Goal: Task Accomplishment & Management: Manage account settings

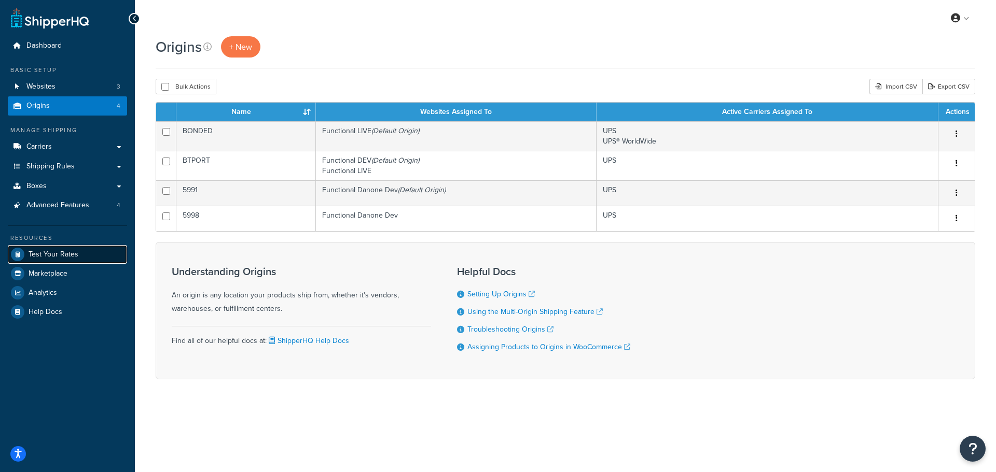
click at [51, 247] on link "Test Your Rates" at bounding box center [67, 254] width 119 height 19
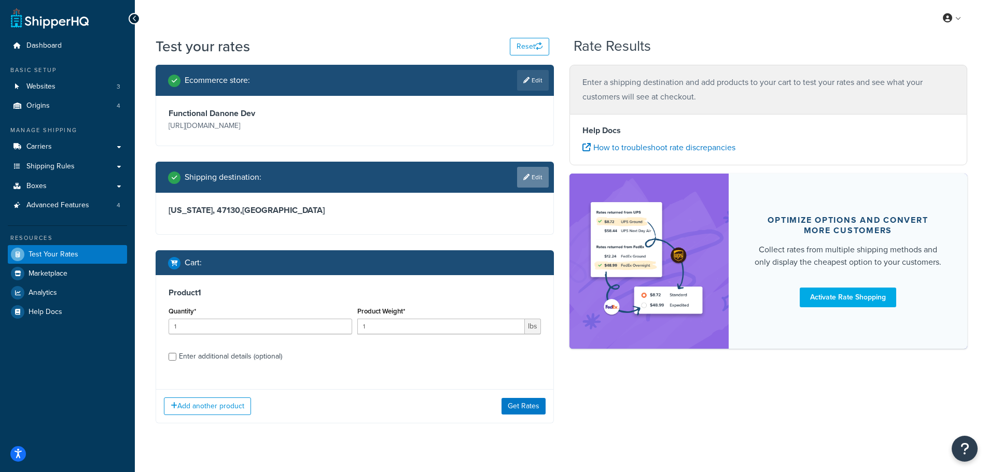
click at [523, 181] on link "Edit" at bounding box center [533, 177] width 32 height 21
select select "IN"
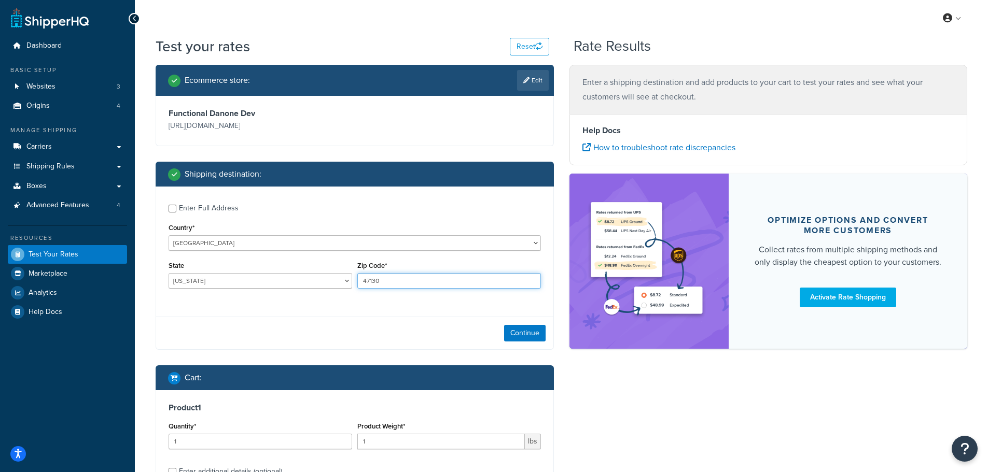
drag, startPoint x: 414, startPoint y: 281, endPoint x: 290, endPoint y: 290, distance: 124.3
click at [290, 290] on div "State Alabama Alaska American Samoa Arizona Arkansas Armed Forces Americas Arme…" at bounding box center [355, 278] width 378 height 38
paste input "92603"
type input "92603"
click at [205, 281] on select "[US_STATE] [US_STATE] [US_STATE] [US_STATE] [US_STATE] Armed Forces Americas Ar…" at bounding box center [261, 281] width 184 height 16
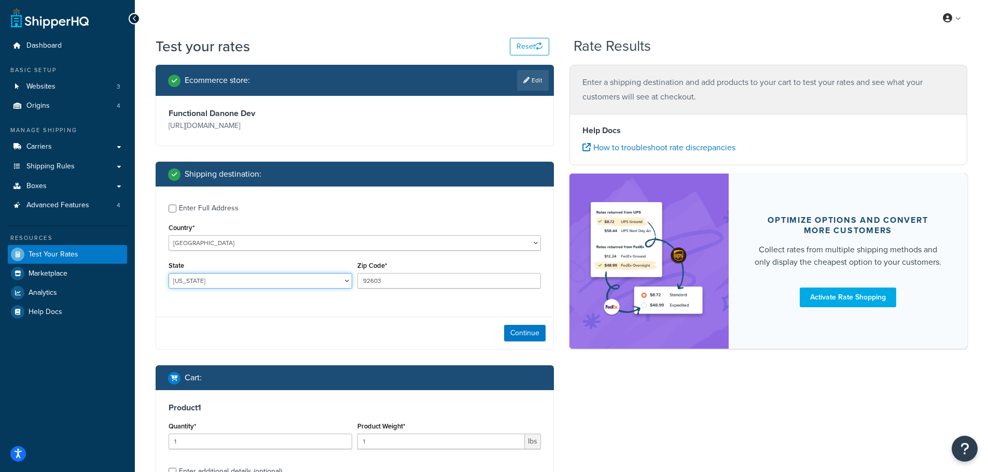
select select "CA"
click at [169, 273] on select "[US_STATE] [US_STATE] [US_STATE] [US_STATE] [US_STATE] Armed Forces Americas Ar…" at bounding box center [261, 281] width 184 height 16
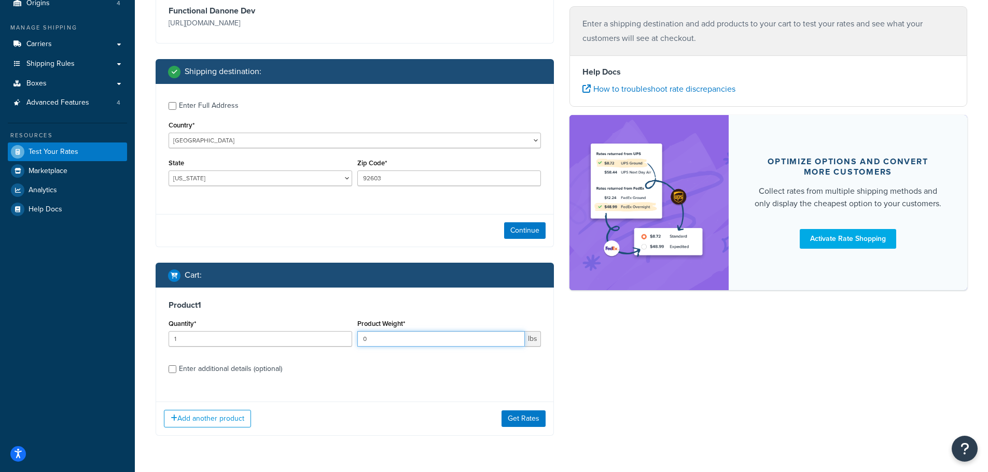
scroll to position [103, 0]
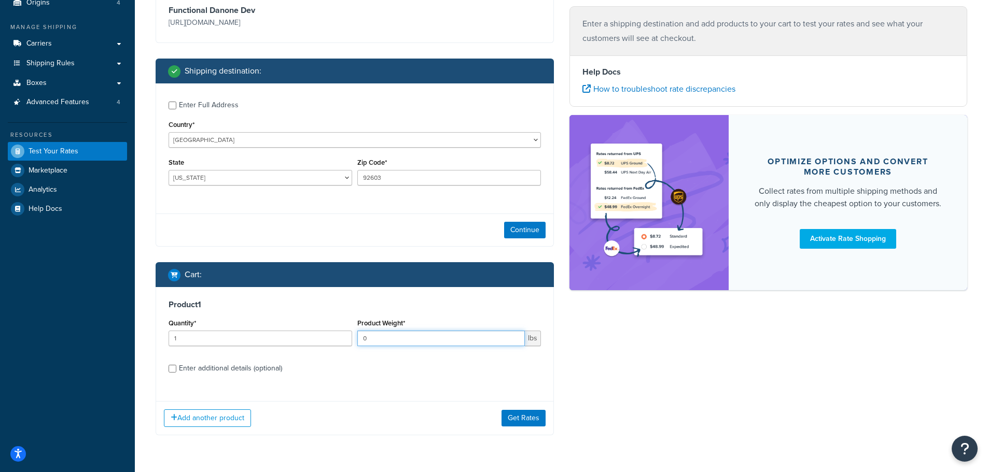
drag, startPoint x: 382, startPoint y: 344, endPoint x: 319, endPoint y: 333, distance: 63.6
click at [319, 333] on div "Quantity* 1 Product Weight* 0 lbs" at bounding box center [355, 335] width 378 height 38
type input "20"
click at [527, 420] on button "Get Rates" at bounding box center [524, 418] width 44 height 17
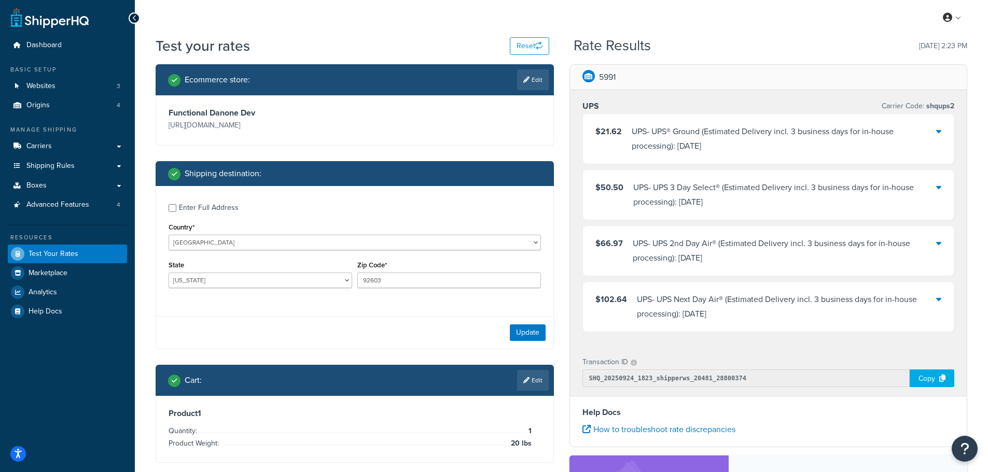
scroll to position [0, 0]
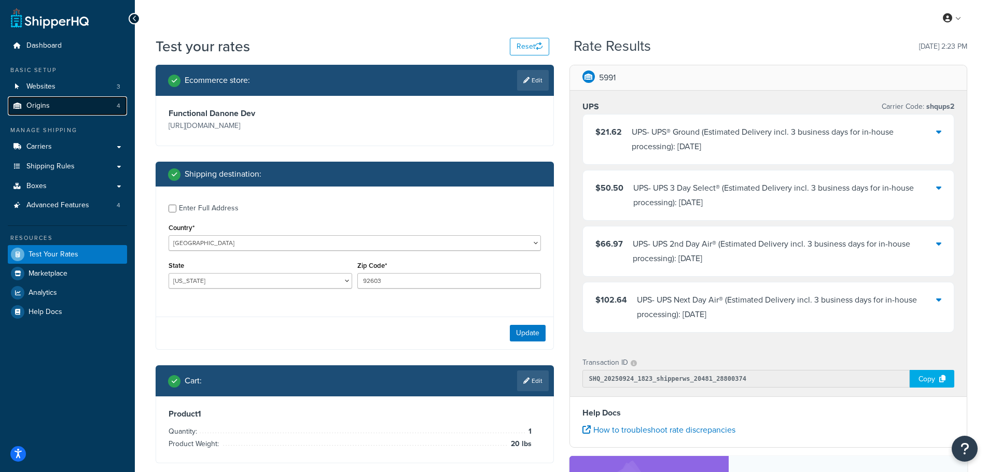
click at [63, 108] on link "Origins 4" at bounding box center [67, 105] width 119 height 19
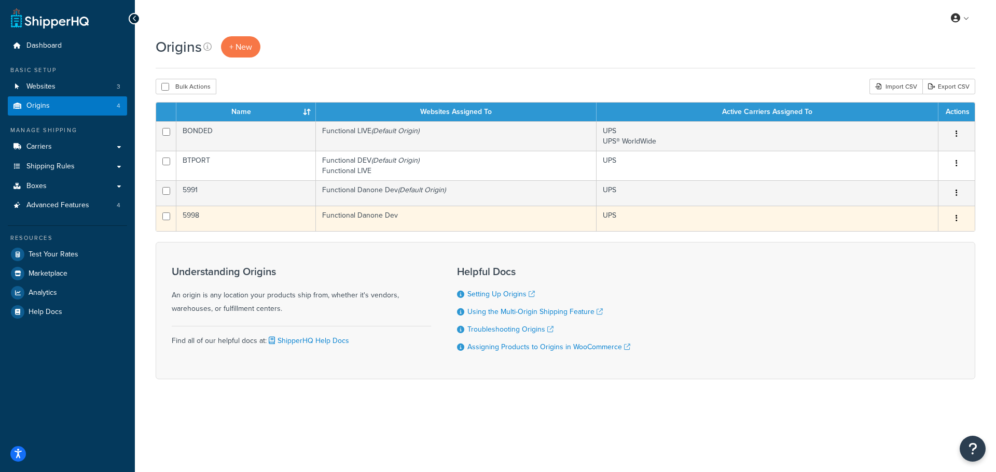
click at [261, 213] on td "5998" at bounding box center [246, 218] width 140 height 25
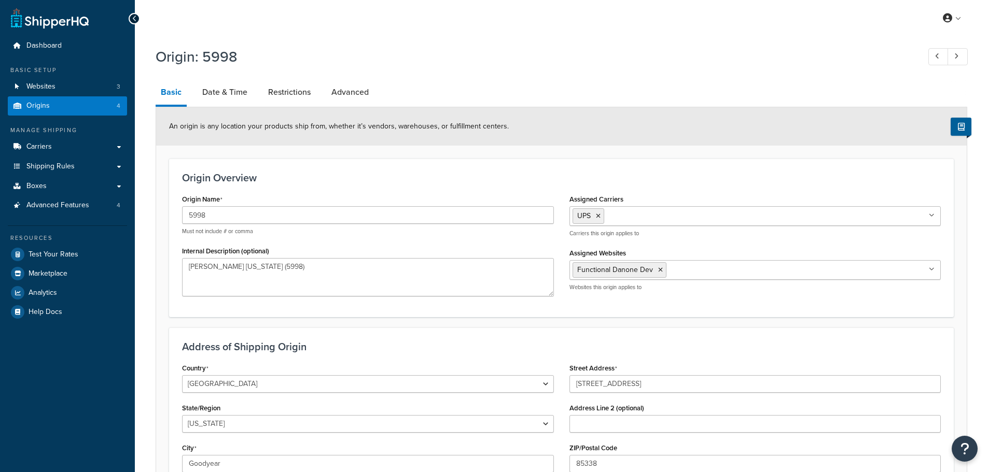
select select "3"
click at [304, 94] on link "Restrictions" at bounding box center [289, 92] width 53 height 25
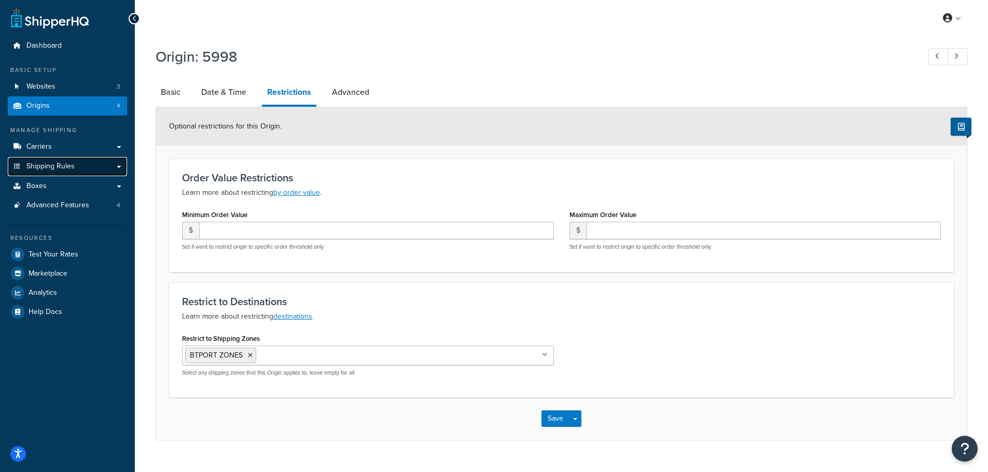
click at [67, 163] on span "Shipping Rules" at bounding box center [50, 166] width 48 height 9
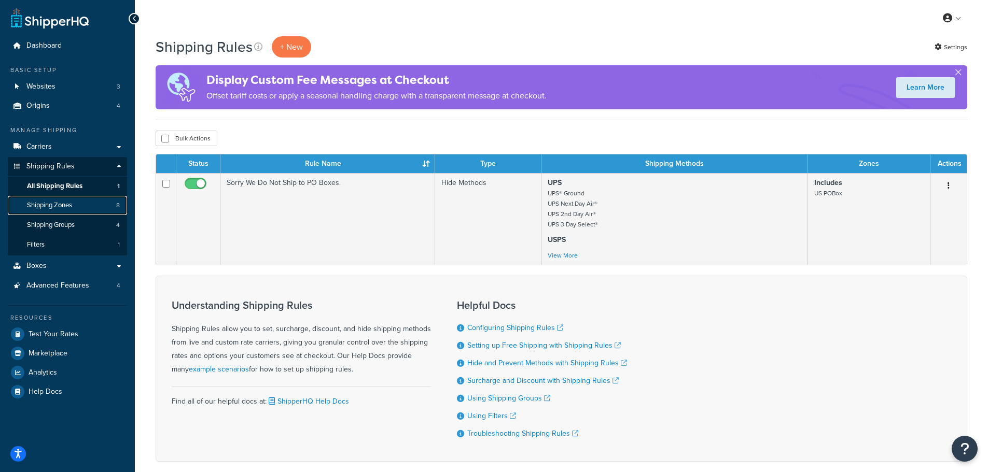
click at [88, 204] on link "Shipping Zones 8" at bounding box center [67, 205] width 119 height 19
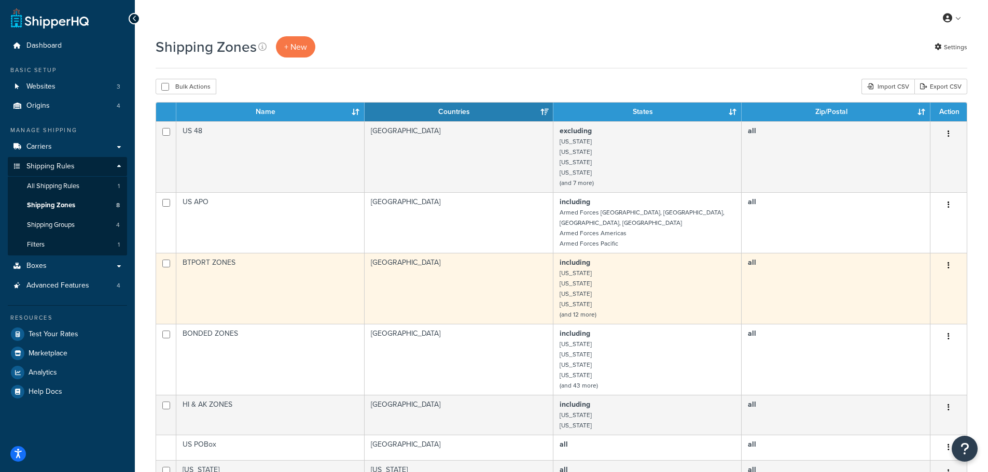
click at [287, 276] on td "BTPORT ZONES" at bounding box center [270, 288] width 188 height 71
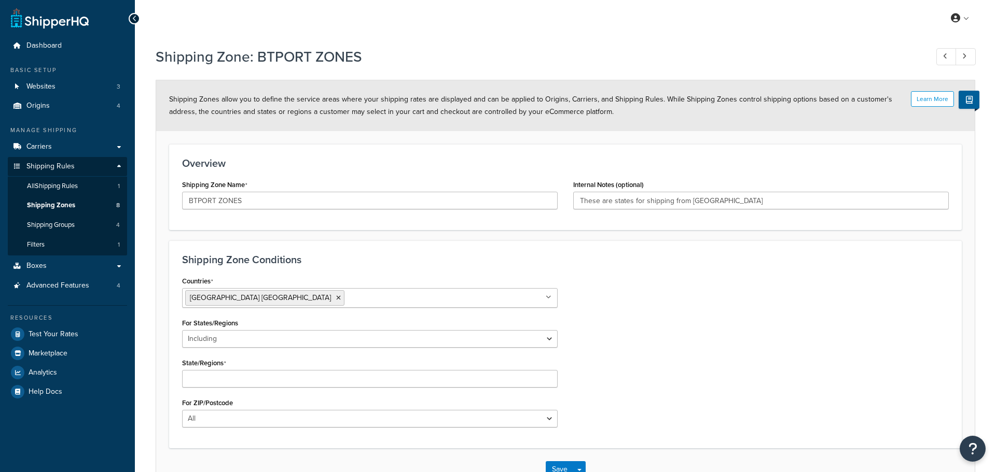
select select "including"
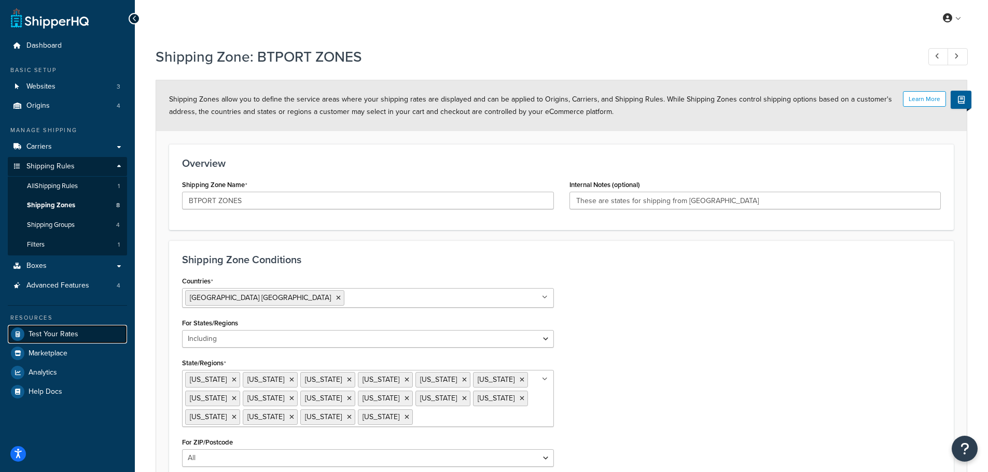
click at [67, 328] on link "Test Your Rates" at bounding box center [67, 334] width 119 height 19
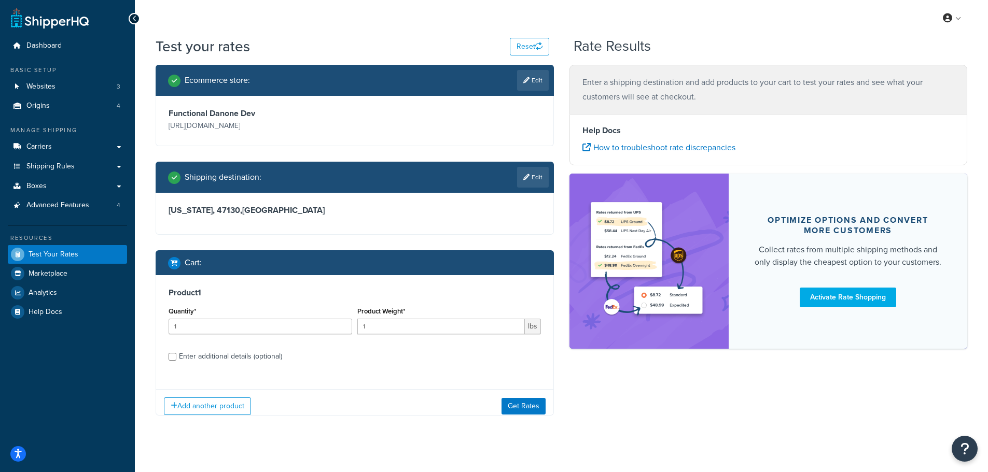
click at [340, 207] on h3 "Indiana, 47130 , United States" at bounding box center [355, 210] width 372 height 10
click at [535, 172] on link "Edit" at bounding box center [533, 177] width 32 height 21
select select "IN"
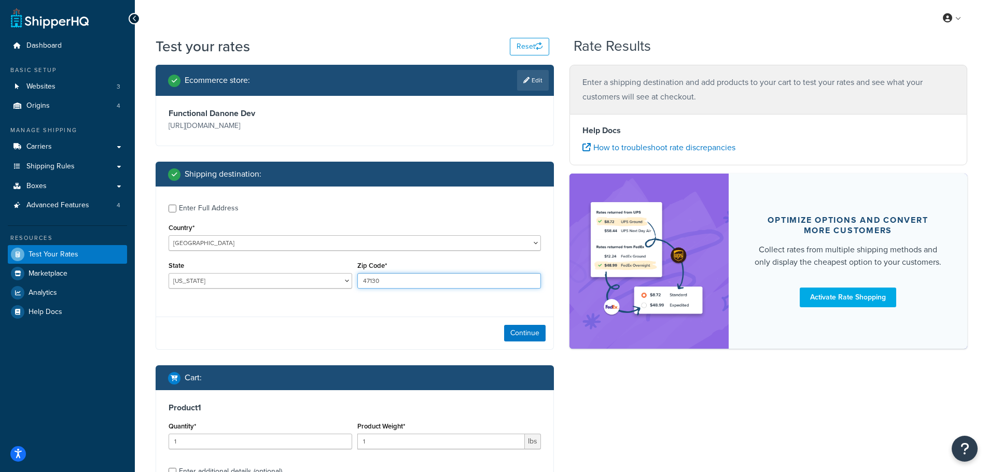
drag, startPoint x: 380, startPoint y: 282, endPoint x: 304, endPoint y: 277, distance: 75.4
click at [304, 277] on div "State Alabama Alaska American Samoa Arizona Arkansas Armed Forces Americas Arme…" at bounding box center [355, 278] width 378 height 38
paste input "92603"
type input "92603"
click at [287, 281] on select "Alabama Alaska American Samoa Arizona Arkansas Armed Forces Americas Armed Forc…" at bounding box center [261, 281] width 184 height 16
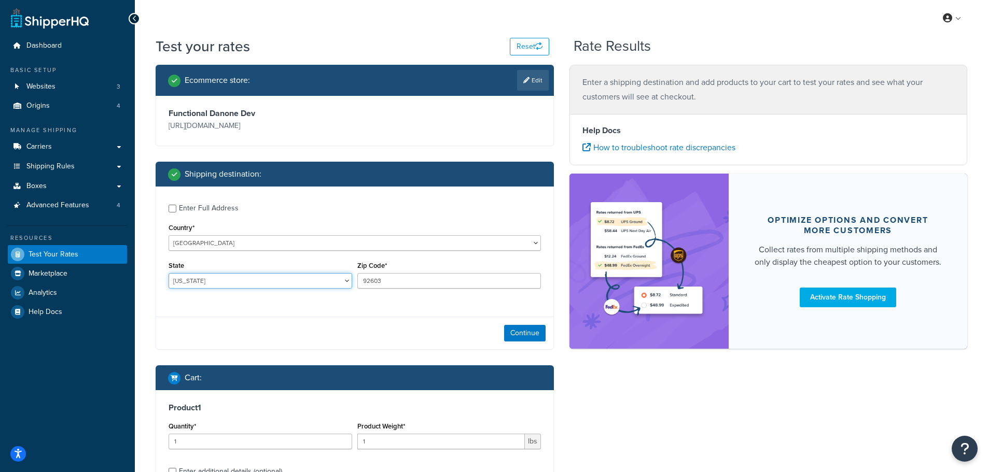
select select "CA"
click at [169, 273] on select "Alabama Alaska American Samoa Arizona Arkansas Armed Forces Americas Armed Forc…" at bounding box center [261, 281] width 184 height 16
click at [520, 337] on button "Continue" at bounding box center [524, 333] width 41 height 17
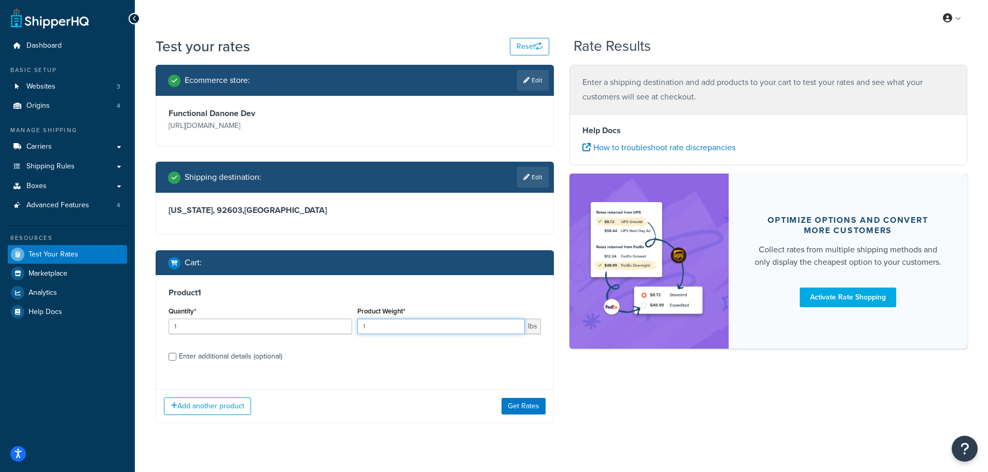
drag, startPoint x: 388, startPoint y: 327, endPoint x: 331, endPoint y: 326, distance: 57.1
click at [331, 326] on div "Quantity* 1 Product Weight* 1 lbs" at bounding box center [355, 323] width 378 height 38
type input "20"
click at [522, 411] on button "Get Rates" at bounding box center [524, 406] width 44 height 17
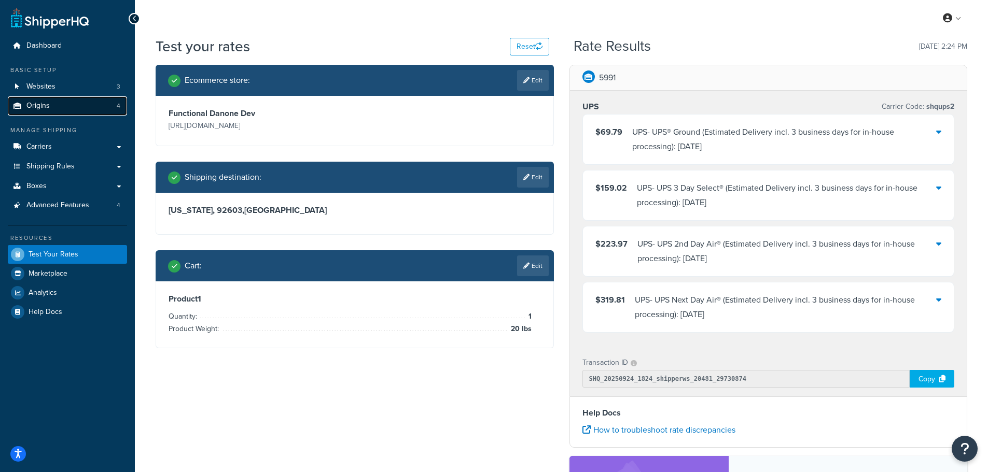
click at [59, 106] on link "Origins 4" at bounding box center [67, 105] width 119 height 19
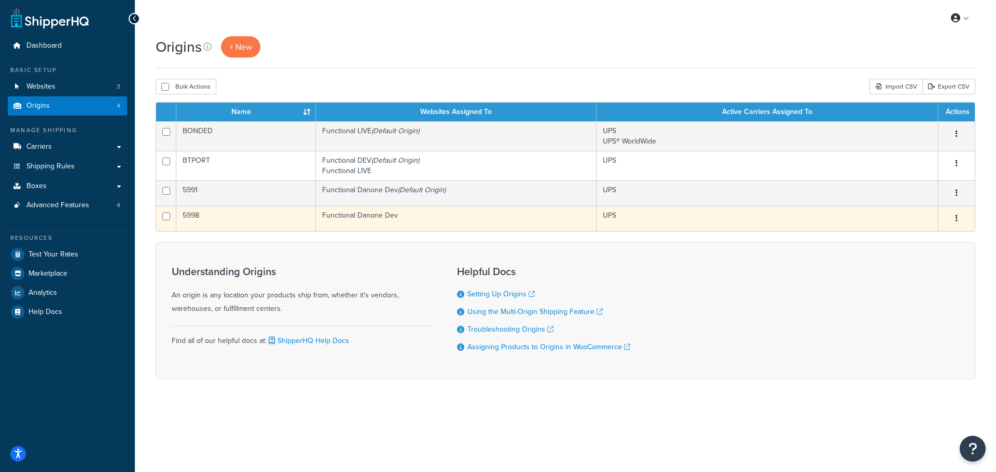
click at [380, 216] on td "Functional Danone Dev" at bounding box center [456, 218] width 281 height 25
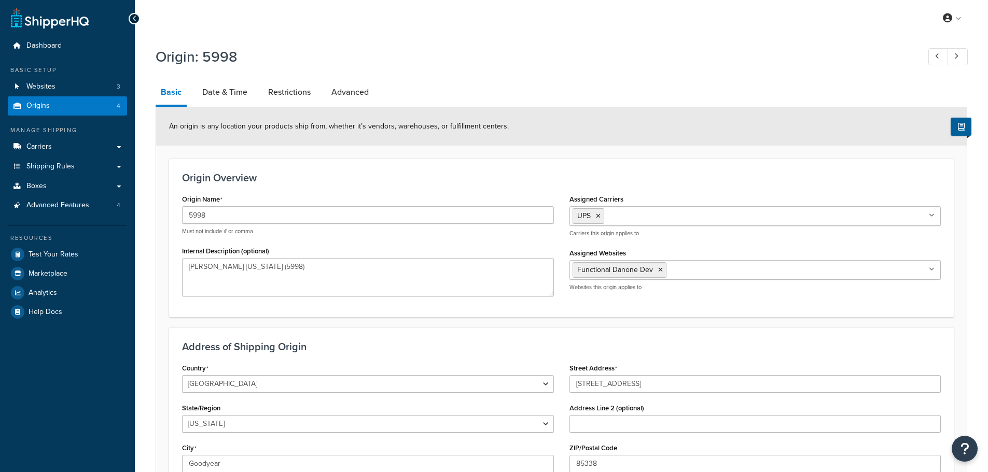
select select "3"
click at [288, 94] on link "Restrictions" at bounding box center [289, 92] width 53 height 25
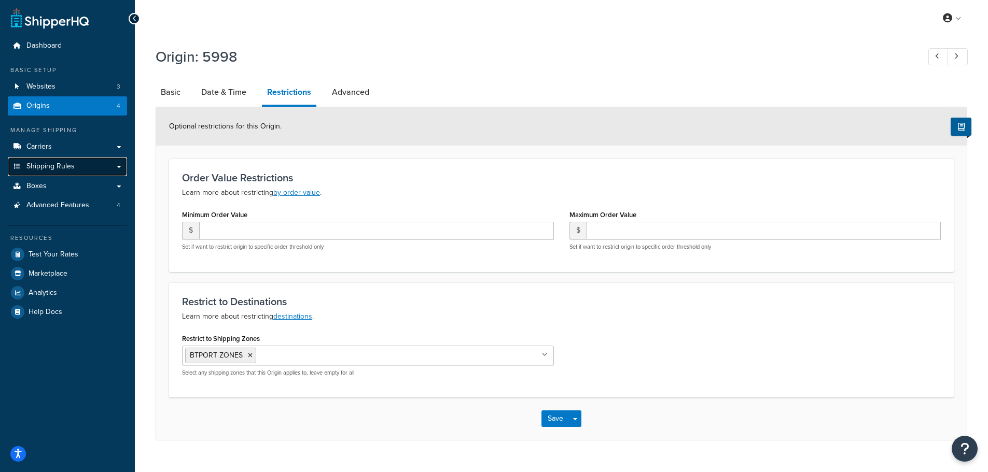
click at [79, 170] on link "Shipping Rules" at bounding box center [67, 166] width 119 height 19
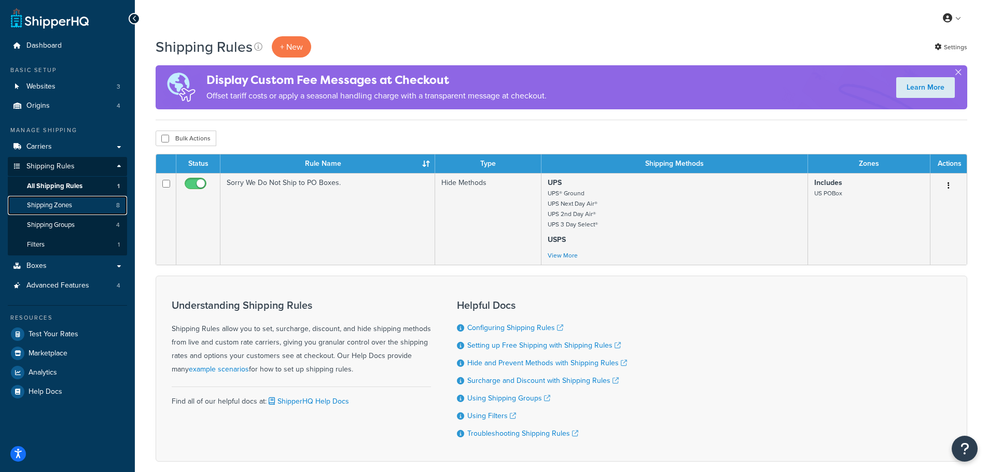
click at [76, 206] on link "Shipping Zones 8" at bounding box center [67, 205] width 119 height 19
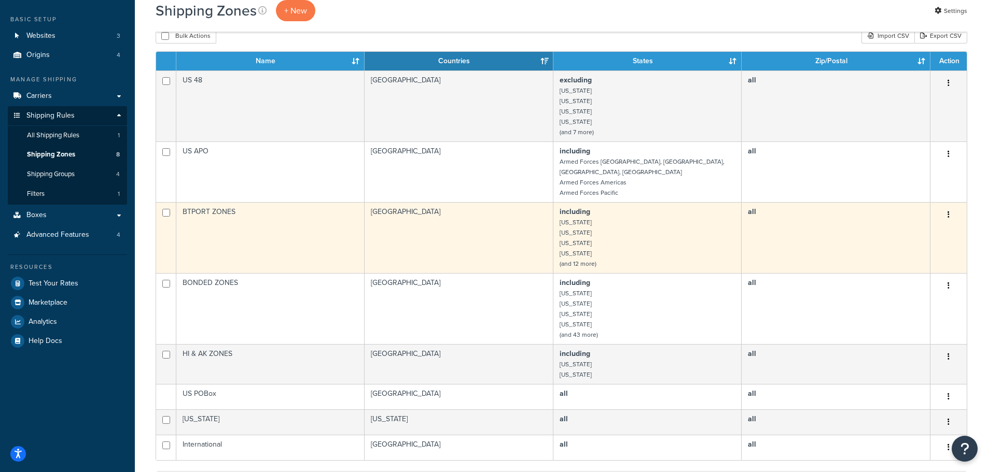
scroll to position [51, 0]
click at [272, 224] on td "BTPORT ZONES" at bounding box center [270, 237] width 188 height 71
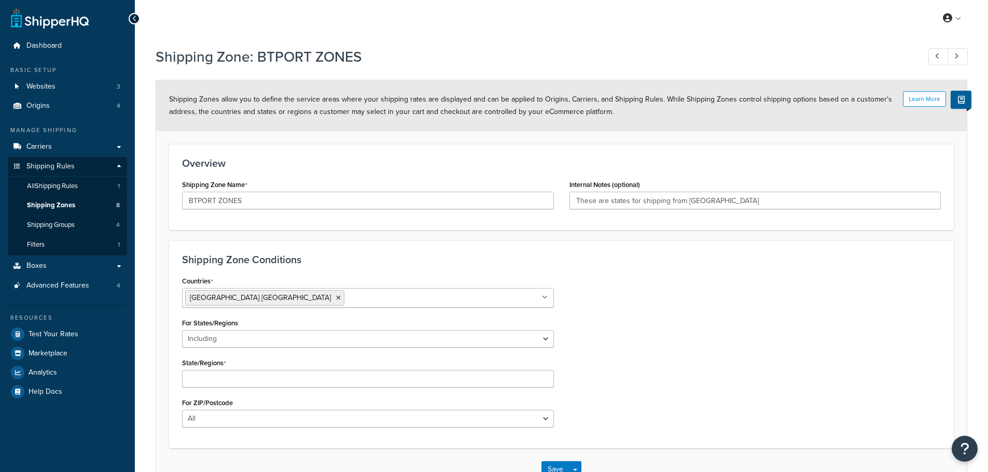
select select "including"
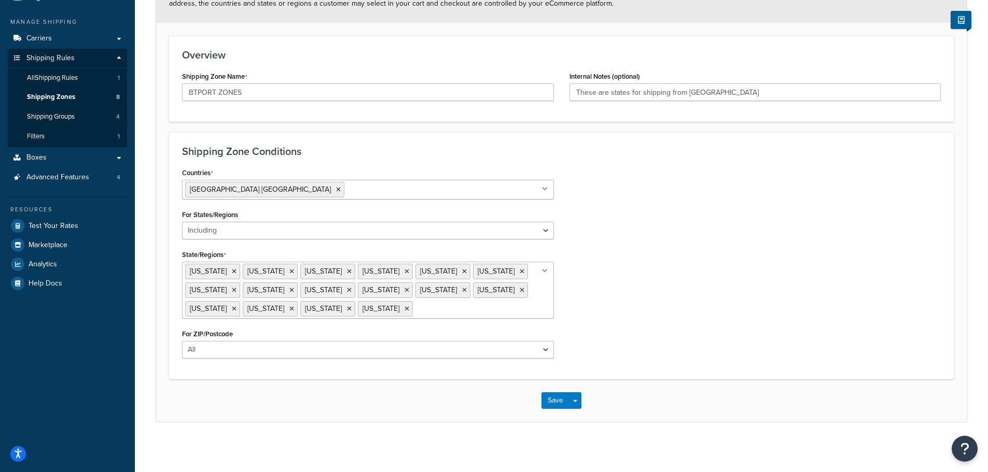
scroll to position [110, 0]
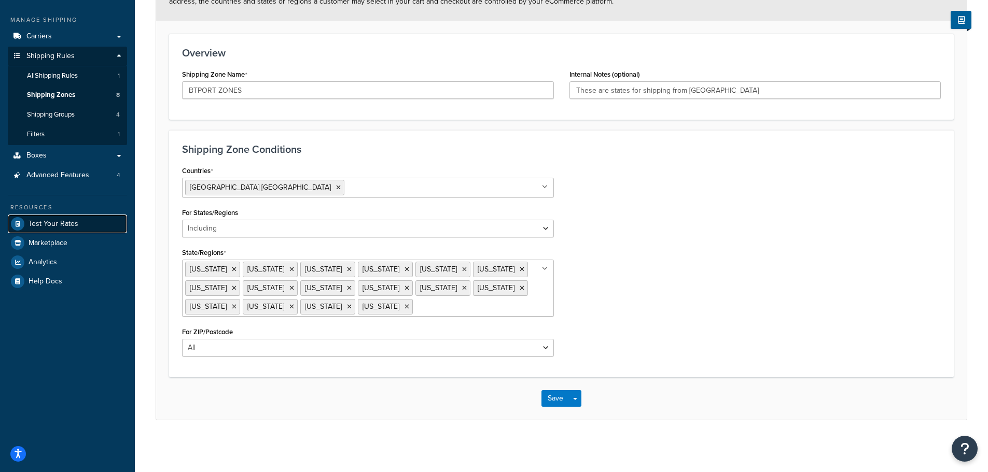
click at [57, 229] on link "Test Your Rates" at bounding box center [67, 224] width 119 height 19
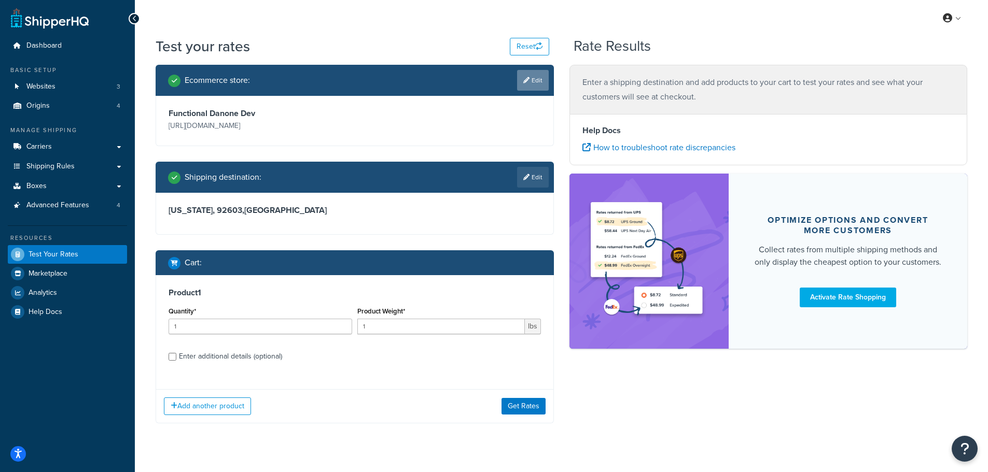
click at [536, 80] on link "Edit" at bounding box center [533, 80] width 32 height 21
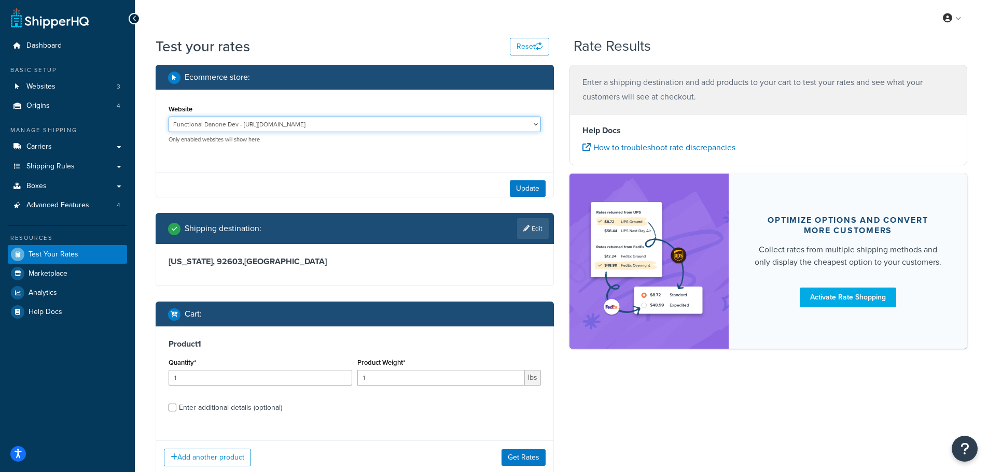
click at [280, 122] on select "Functional Danone Dev - https://functional2dev.wpenginepowered.com/ Functional …" at bounding box center [355, 125] width 372 height 16
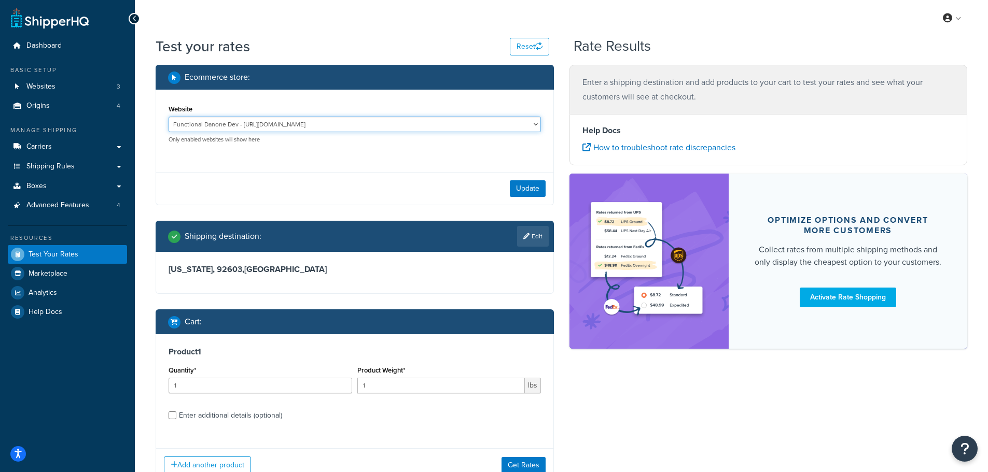
select select "cf38eeb4194ec56830f6beee4f908625"
click at [169, 117] on select "Functional Danone Dev - https://functional2dev.wpenginepowered.com/ Functional …" at bounding box center [355, 125] width 372 height 16
drag, startPoint x: 530, startPoint y: 186, endPoint x: 524, endPoint y: 186, distance: 5.2
click at [530, 186] on button "Update" at bounding box center [528, 188] width 36 height 17
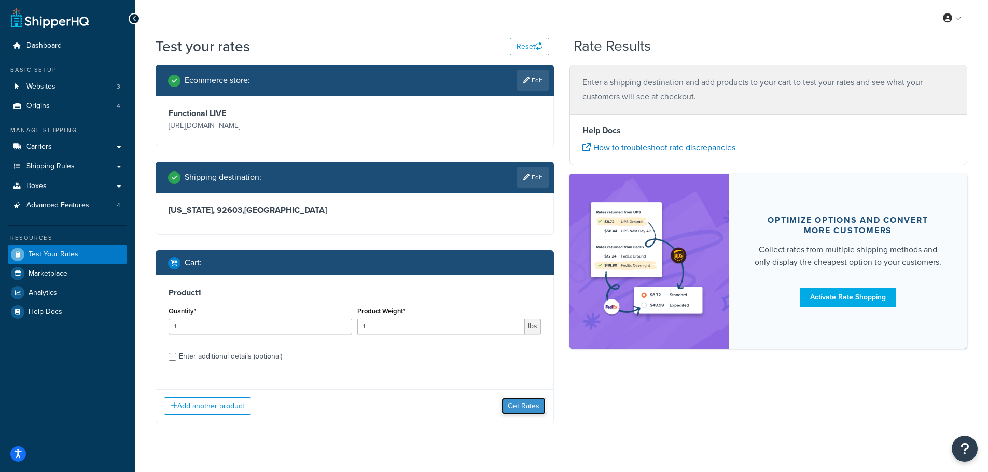
click at [530, 406] on button "Get Rates" at bounding box center [524, 406] width 44 height 17
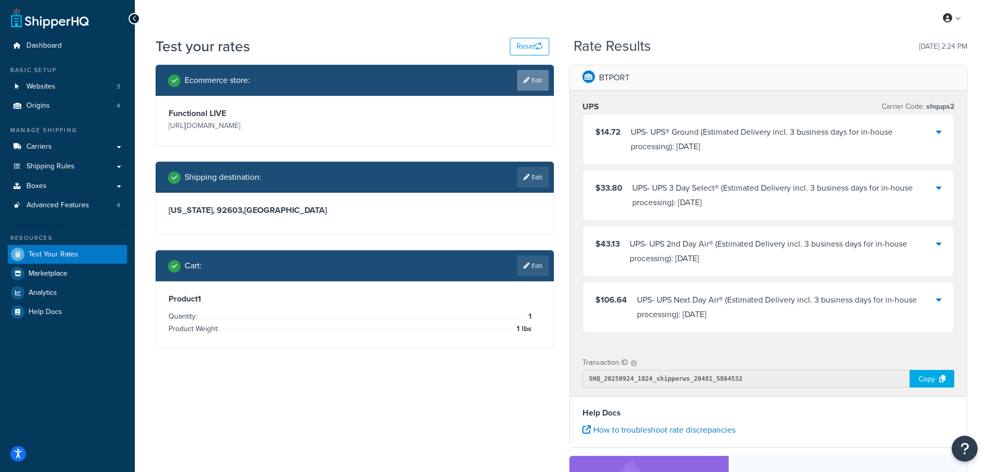
click at [527, 80] on icon at bounding box center [526, 80] width 6 height 6
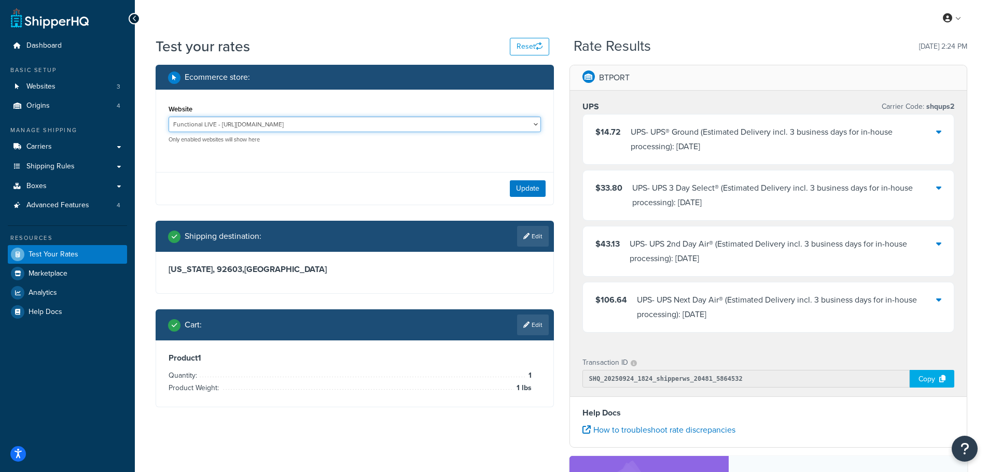
click at [437, 128] on select "Functional Danone Dev - https://functional2dev.wpenginepowered.com/ Functional …" at bounding box center [355, 125] width 372 height 16
click at [169, 117] on select "Functional Danone Dev - https://functional2dev.wpenginepowered.com/ Functional …" at bounding box center [355, 125] width 372 height 16
drag, startPoint x: 353, startPoint y: 146, endPoint x: 358, endPoint y: 128, distance: 19.4
click at [354, 143] on div "Website Functional Danone Dev - https://functional2dev.wpenginepowered.com/ Fun…" at bounding box center [355, 126] width 378 height 49
click at [359, 125] on select "Functional Danone Dev - https://functional2dev.wpenginepowered.com/ Functional …" at bounding box center [355, 125] width 372 height 16
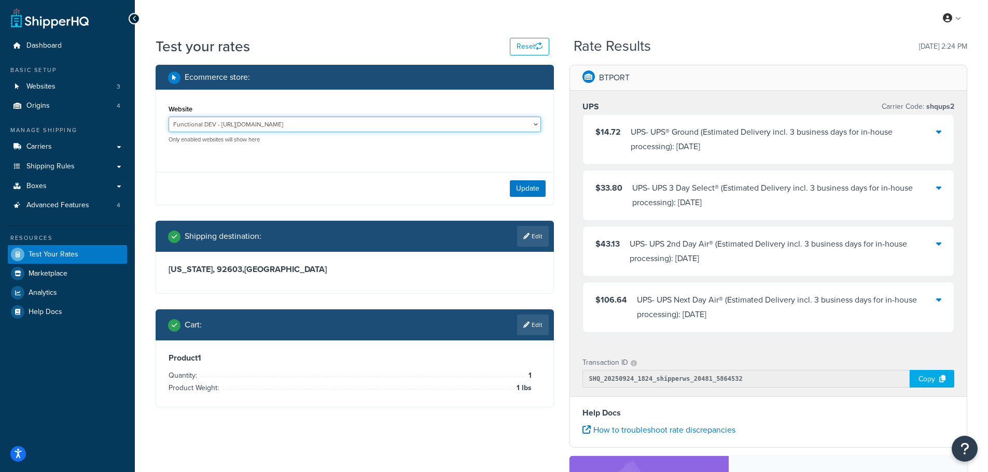
select select "a2ad7f7cb86a760e594ce02d17f6dd02"
click at [169, 117] on select "Functional Danone Dev - https://functional2dev.wpenginepowered.com/ Functional …" at bounding box center [355, 125] width 372 height 16
click at [525, 188] on button "Update" at bounding box center [528, 188] width 36 height 17
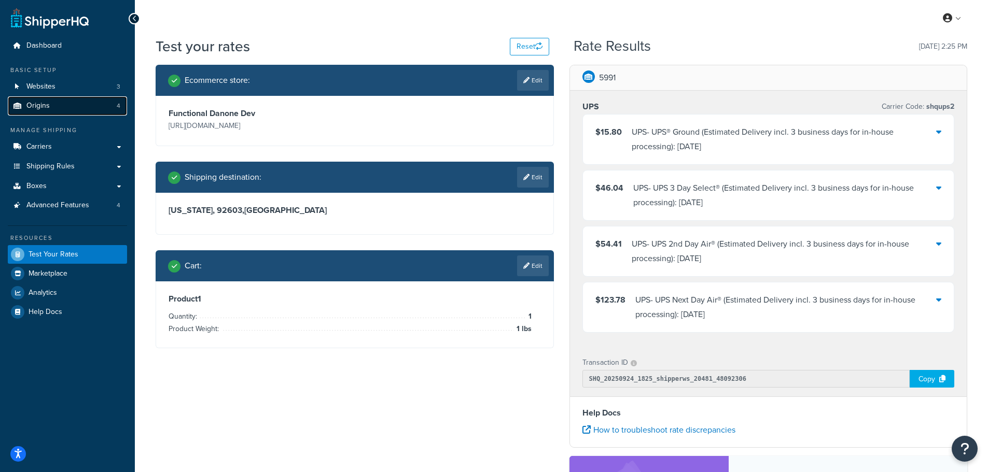
click at [79, 109] on link "Origins 4" at bounding box center [67, 105] width 119 height 19
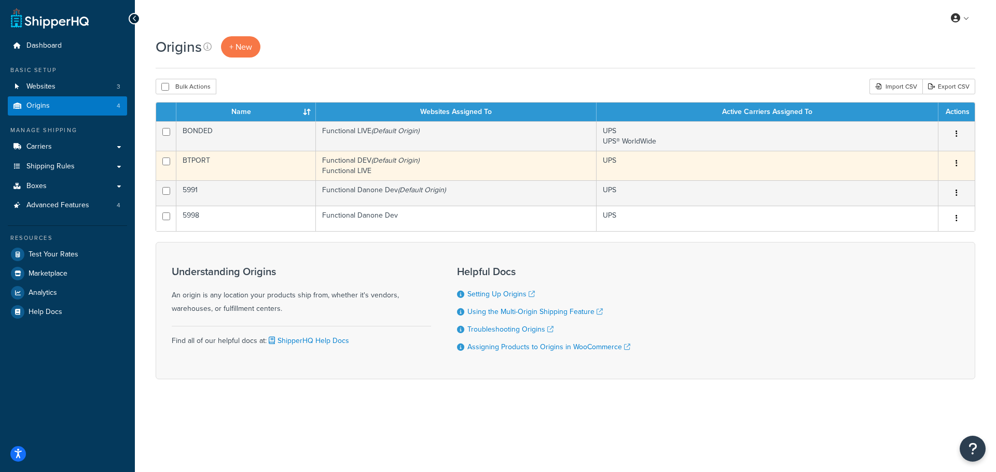
click at [956, 163] on icon "button" at bounding box center [956, 163] width 2 height 7
click at [894, 179] on icon at bounding box center [890, 182] width 7 height 7
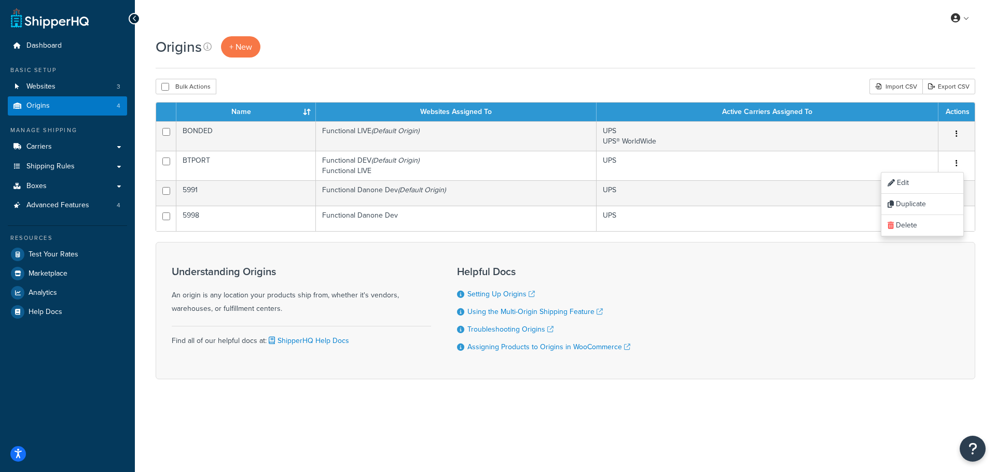
click at [927, 292] on div "Understanding Origins An origin is any location your products ship from, whethe…" at bounding box center [565, 310] width 819 height 137
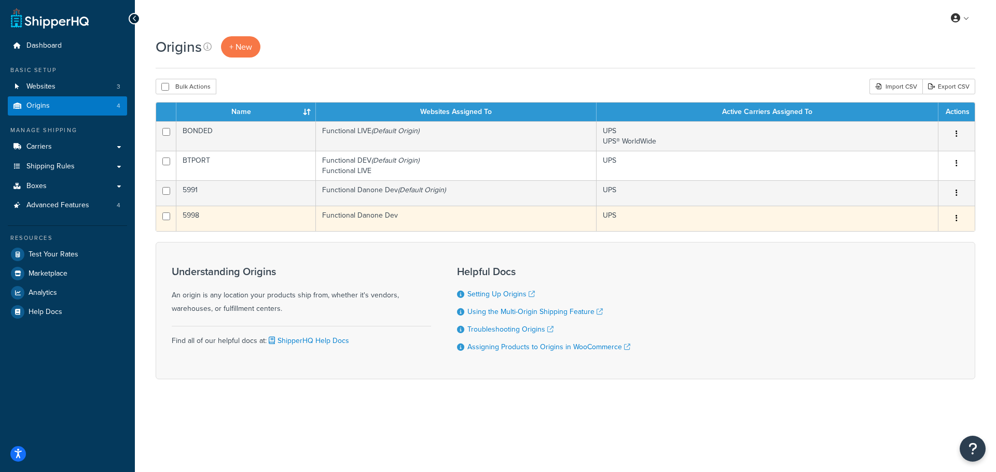
click at [951, 213] on button "button" at bounding box center [956, 219] width 15 height 17
click at [951, 214] on button "button" at bounding box center [956, 219] width 15 height 17
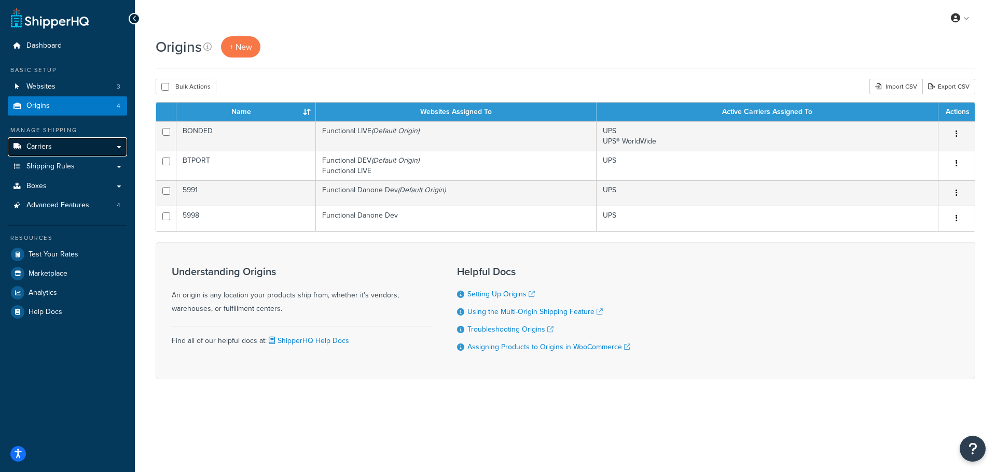
click at [40, 148] on span "Carriers" at bounding box center [38, 147] width 25 height 9
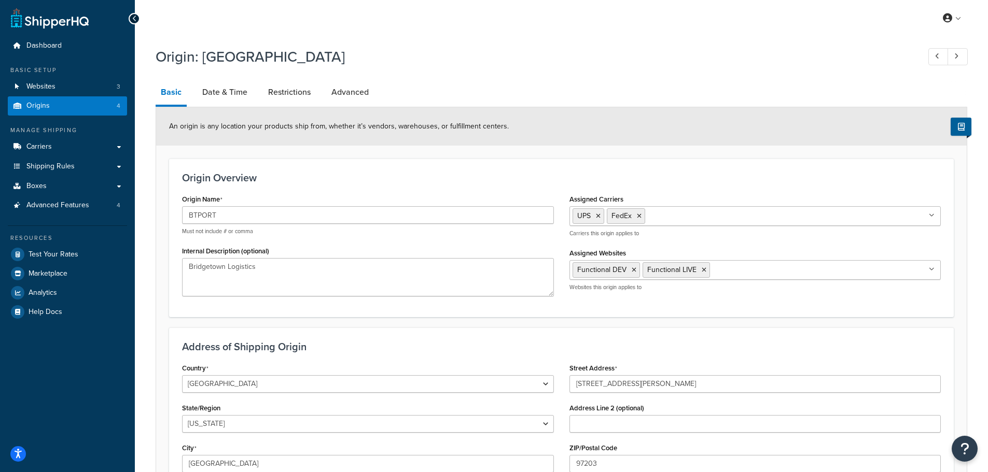
select select "37"
click at [266, 92] on link "Restrictions" at bounding box center [289, 92] width 53 height 25
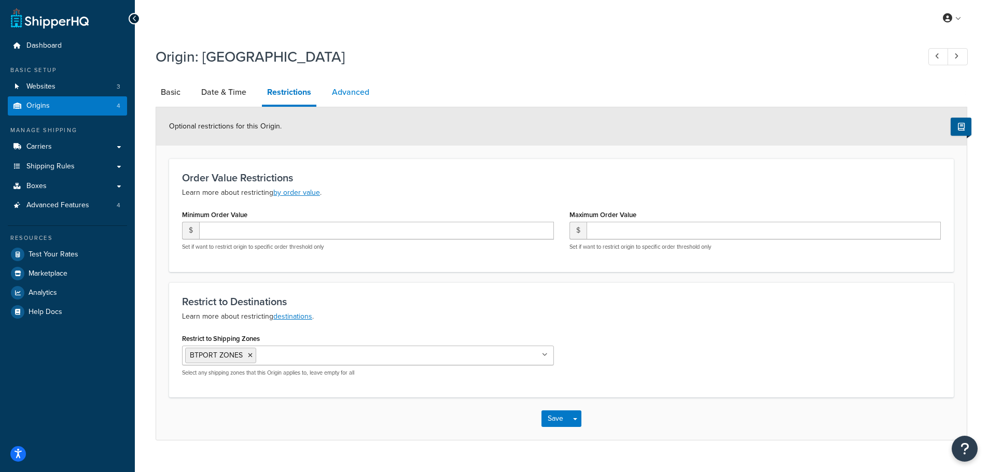
click at [364, 100] on link "Advanced" at bounding box center [351, 92] width 48 height 25
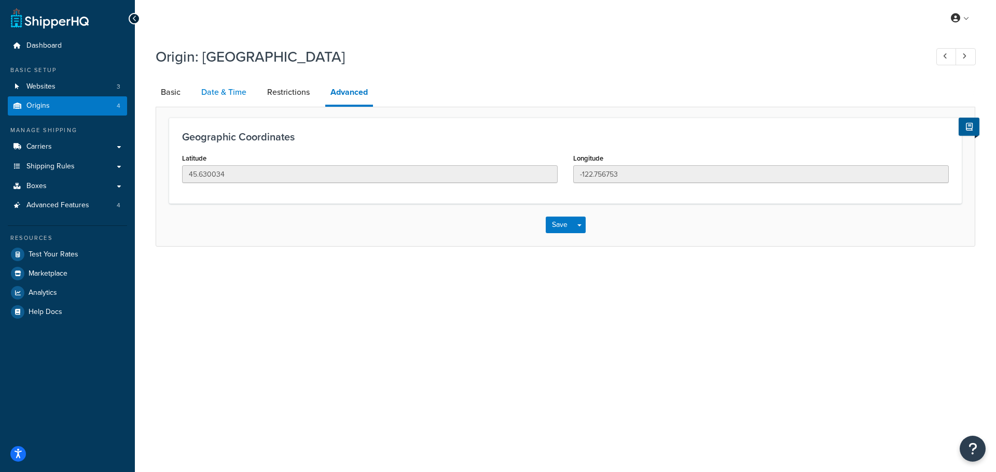
click at [245, 95] on link "Date & Time" at bounding box center [223, 92] width 55 height 25
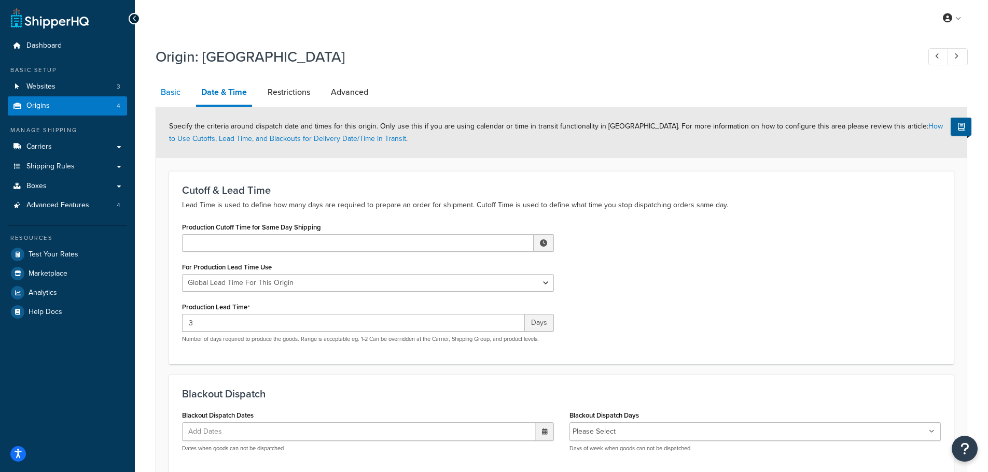
click at [180, 95] on link "Basic" at bounding box center [171, 92] width 30 height 25
select select "37"
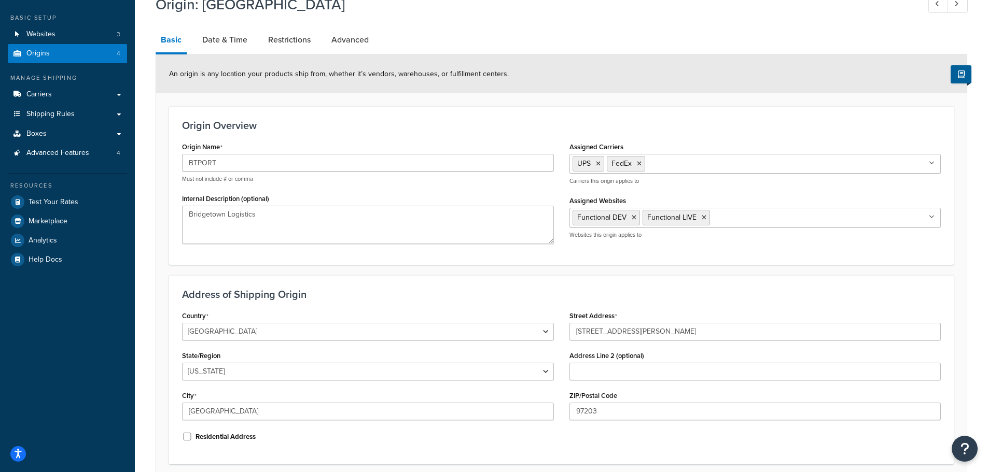
scroll to position [52, 0]
click at [85, 58] on link "Origins 4" at bounding box center [67, 54] width 119 height 19
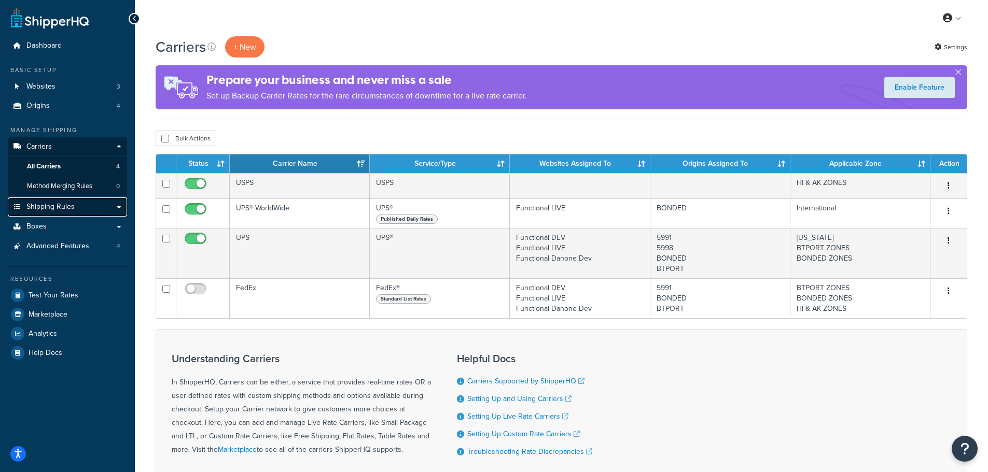
click at [62, 198] on link "Shipping Rules" at bounding box center [67, 207] width 119 height 19
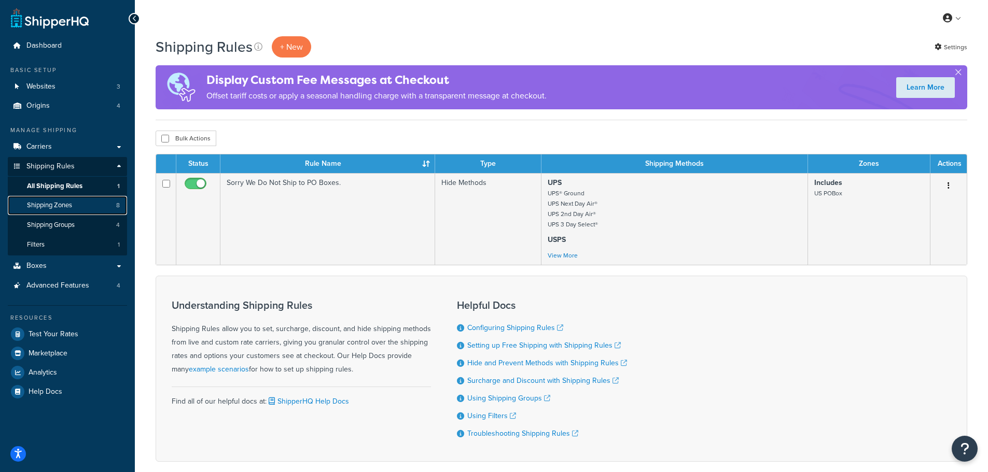
click at [91, 205] on link "Shipping Zones 8" at bounding box center [67, 205] width 119 height 19
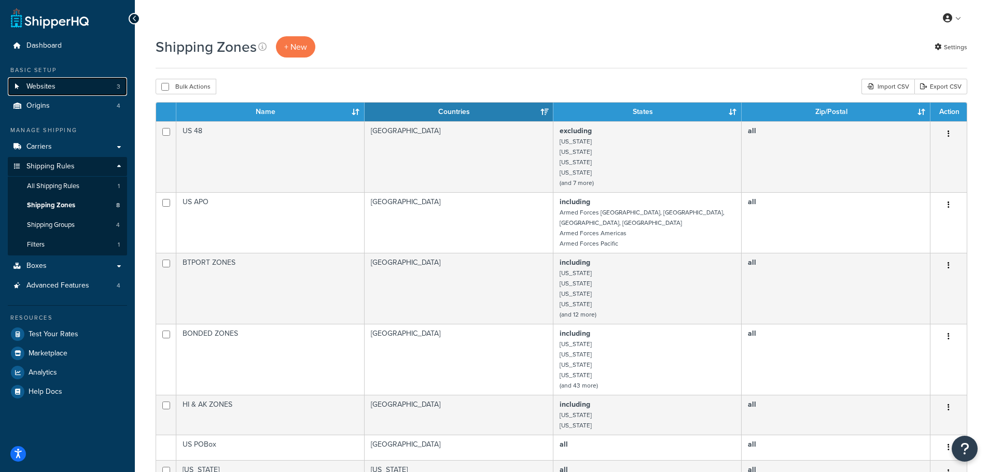
click at [68, 89] on link "Websites 3" at bounding box center [67, 86] width 119 height 19
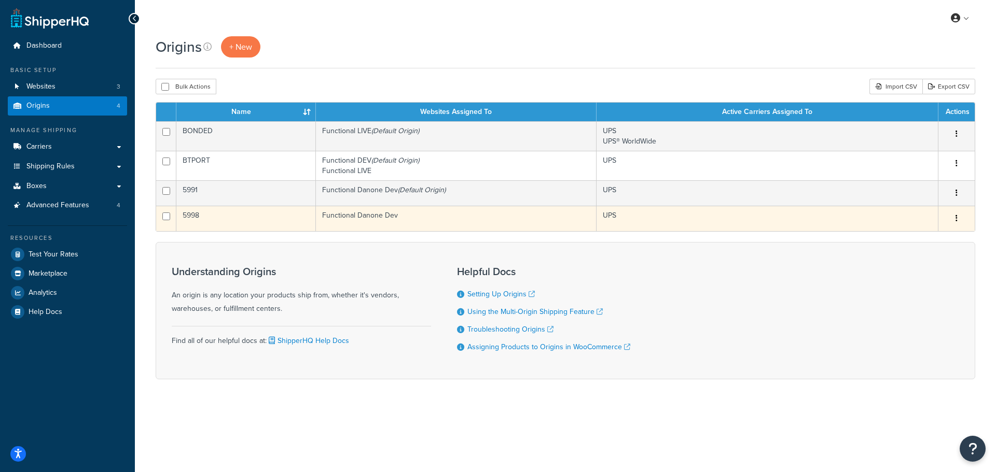
click at [191, 211] on td "5998" at bounding box center [246, 218] width 140 height 25
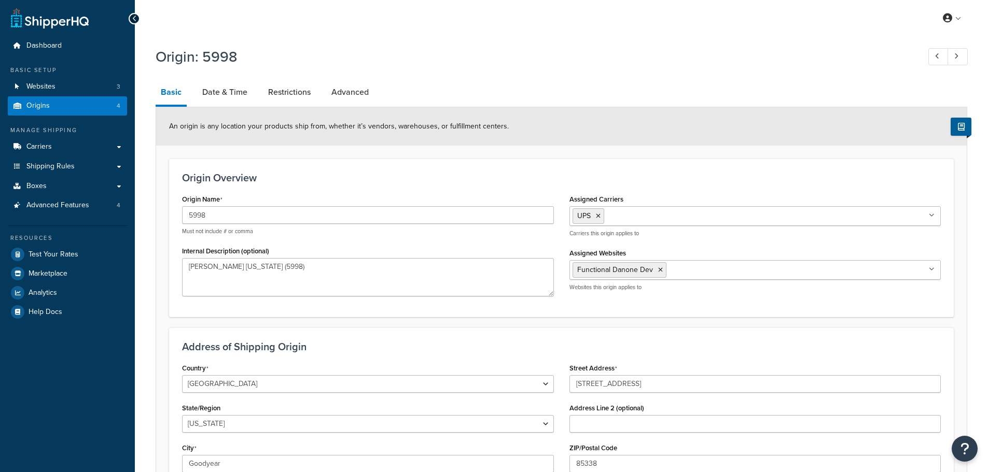
select select "3"
click at [331, 214] on input "5998" at bounding box center [368, 215] width 372 height 18
click at [643, 219] on input "Assigned Carriers" at bounding box center [653, 215] width 92 height 11
click at [367, 195] on div "Origin Name 5998 Must not include # or comma" at bounding box center [368, 214] width 372 height 44
click at [256, 77] on div "Origin: 5998 Basic Date & Time Restrictions Advanced An origin is any location …" at bounding box center [562, 300] width 812 height 519
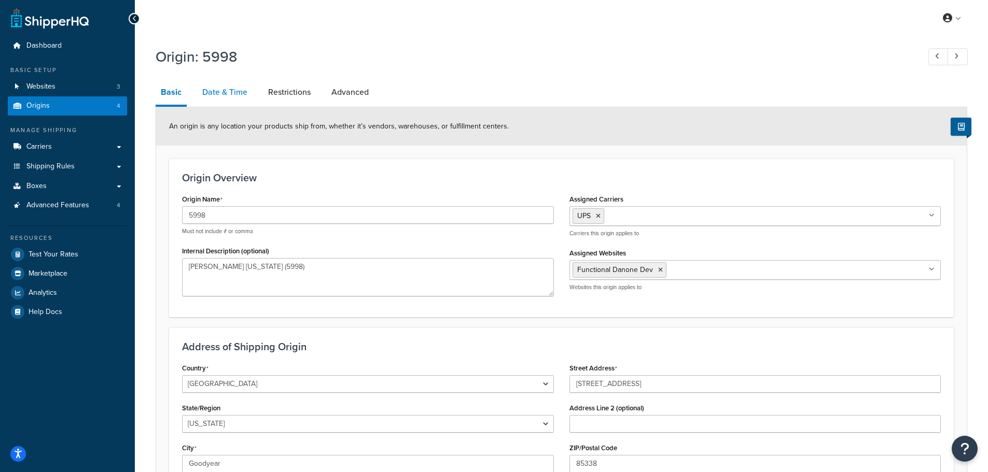
click at [233, 87] on link "Date & Time" at bounding box center [224, 92] width 55 height 25
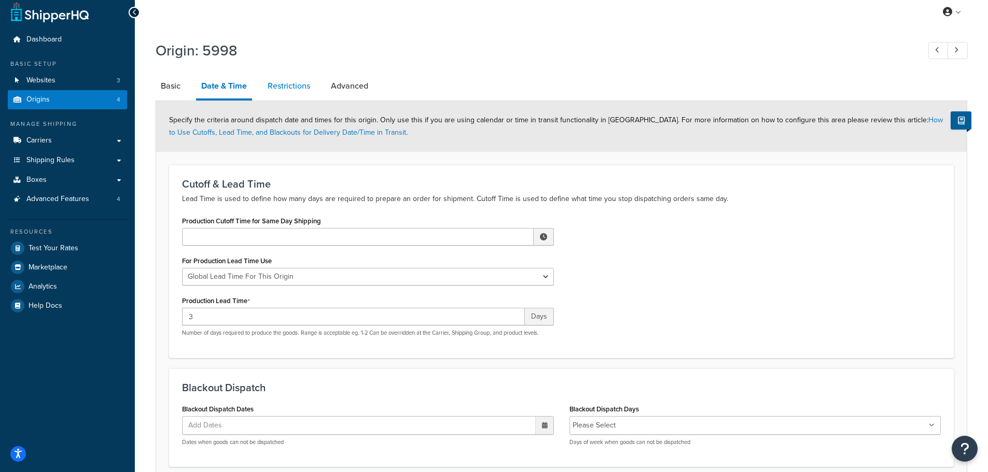
click at [280, 68] on div "Origin: 5998 Basic Date & Time Restrictions Advanced Specify the criteria aroun…" at bounding box center [562, 327] width 812 height 585
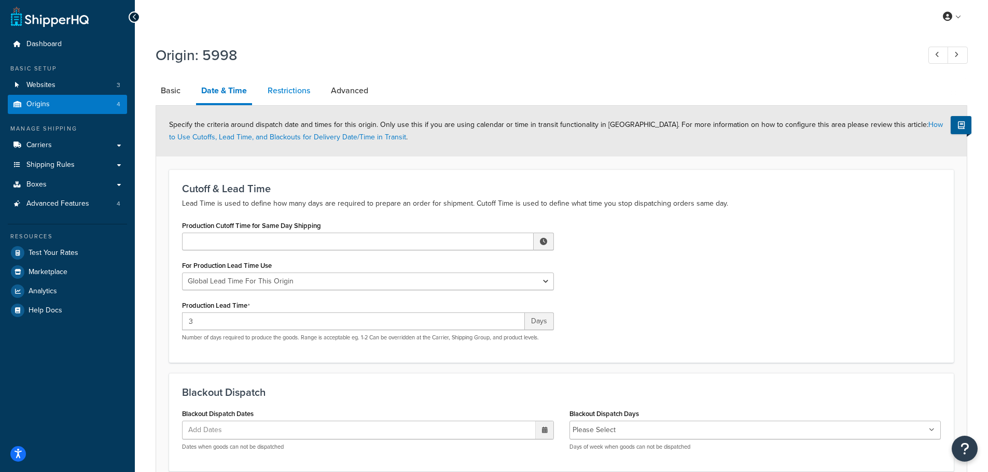
scroll to position [1, 0]
click at [290, 89] on link "Restrictions" at bounding box center [288, 91] width 53 height 25
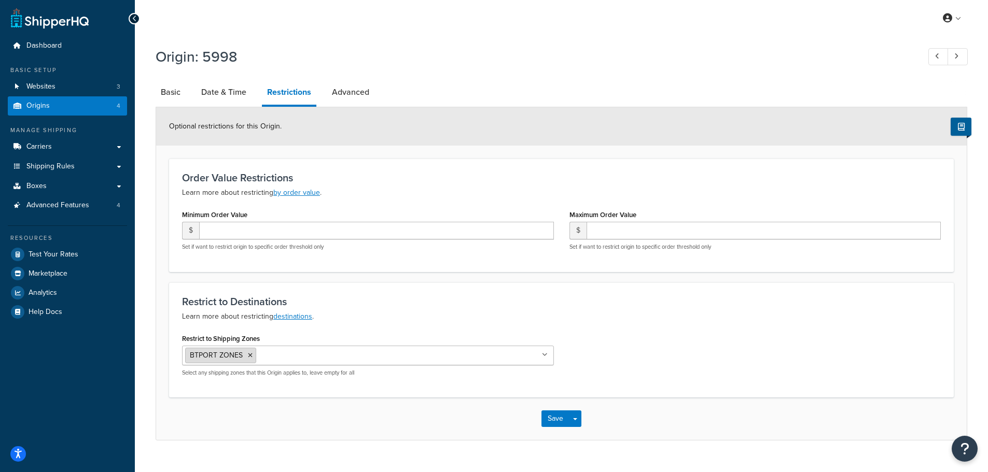
click at [248, 357] on icon at bounding box center [250, 356] width 5 height 6
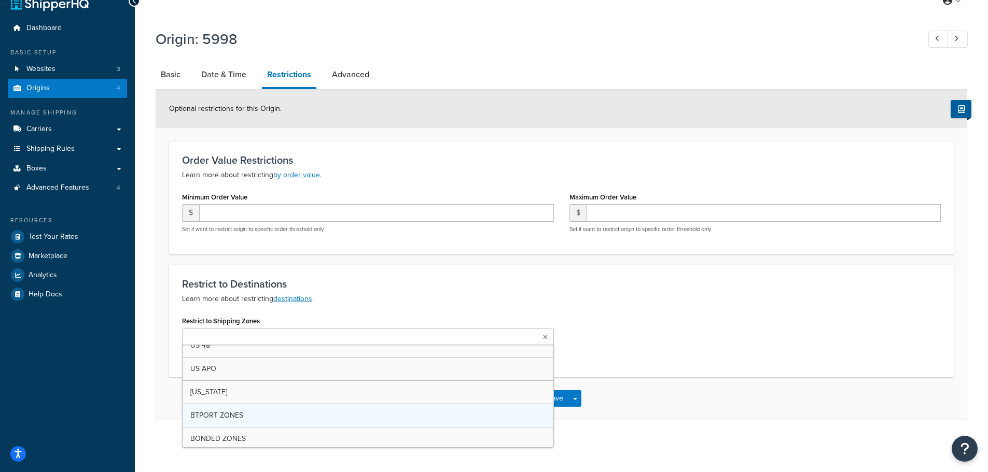
scroll to position [11, 0]
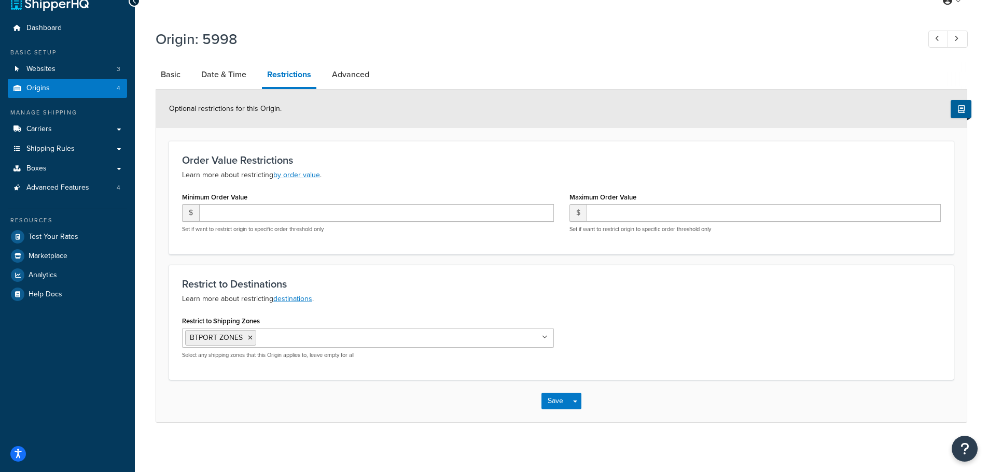
click at [616, 289] on h3 "Restrict to Destinations" at bounding box center [561, 284] width 759 height 11
click at [353, 74] on link "Advanced" at bounding box center [351, 74] width 48 height 25
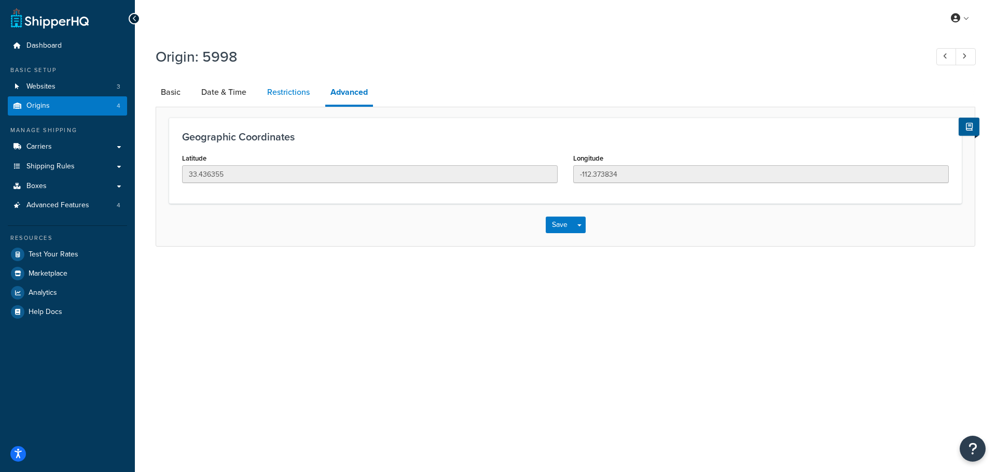
click at [283, 91] on link "Restrictions" at bounding box center [288, 92] width 53 height 25
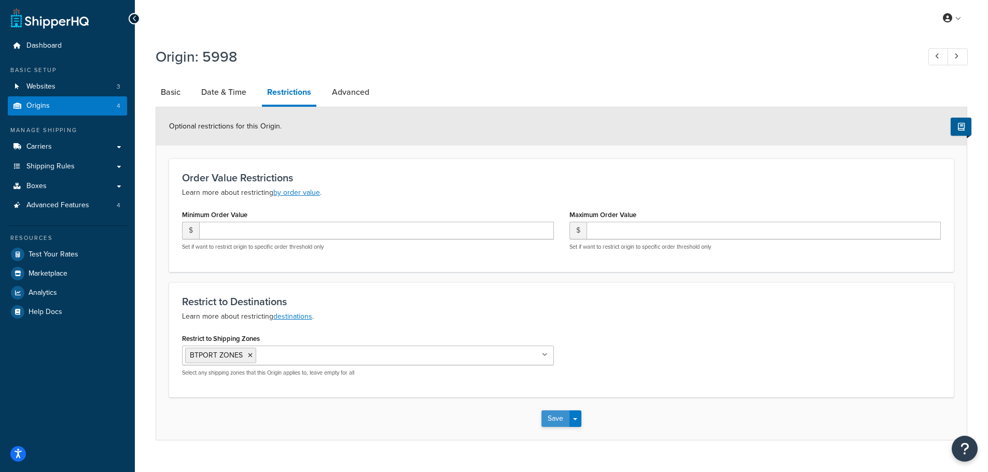
click at [555, 422] on button "Save" at bounding box center [555, 419] width 28 height 17
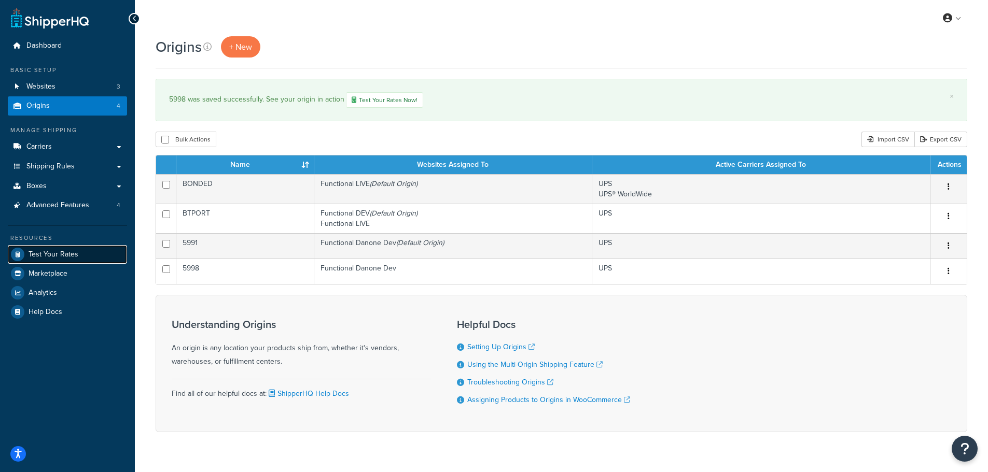
click at [87, 257] on link "Test Your Rates" at bounding box center [67, 254] width 119 height 19
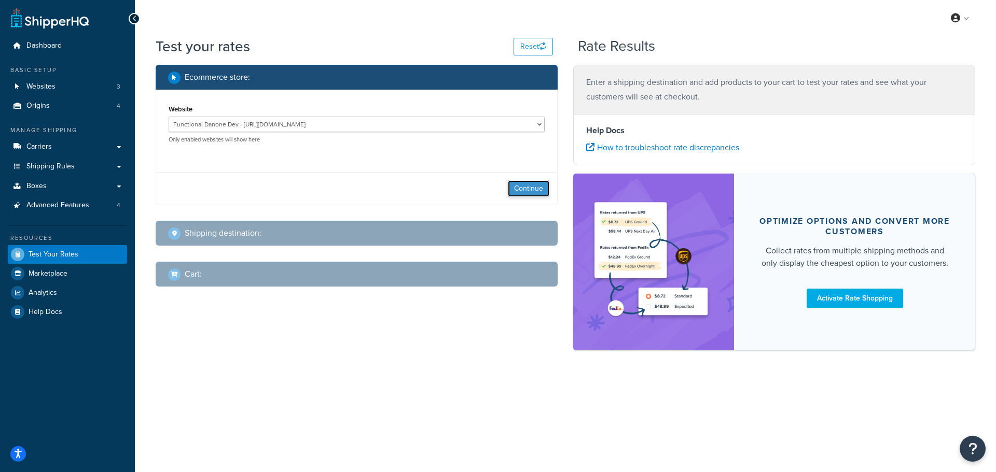
click at [540, 194] on button "Continue" at bounding box center [528, 188] width 41 height 17
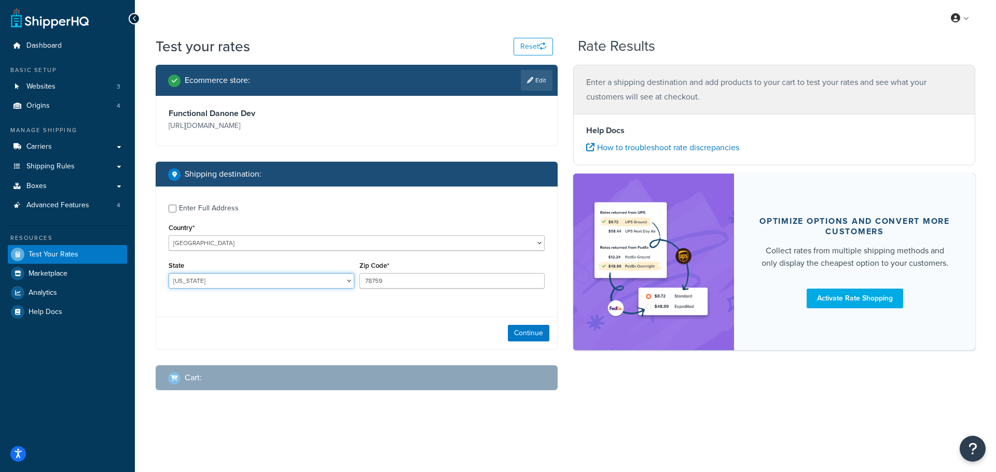
click at [303, 277] on select "Alabama Alaska American Samoa Arizona Arkansas Armed Forces Americas Armed Forc…" at bounding box center [262, 281] width 186 height 16
select select "AP"
click at [169, 273] on select "Alabama Alaska American Samoa Arizona Arkansas Armed Forces Americas Armed Forc…" at bounding box center [262, 281] width 186 height 16
drag, startPoint x: 398, startPoint y: 282, endPoint x: 316, endPoint y: 282, distance: 81.9
click at [318, 282] on div "State Alabama Alaska American Samoa Arizona Arkansas Armed Forces Americas Arme…" at bounding box center [356, 278] width 381 height 38
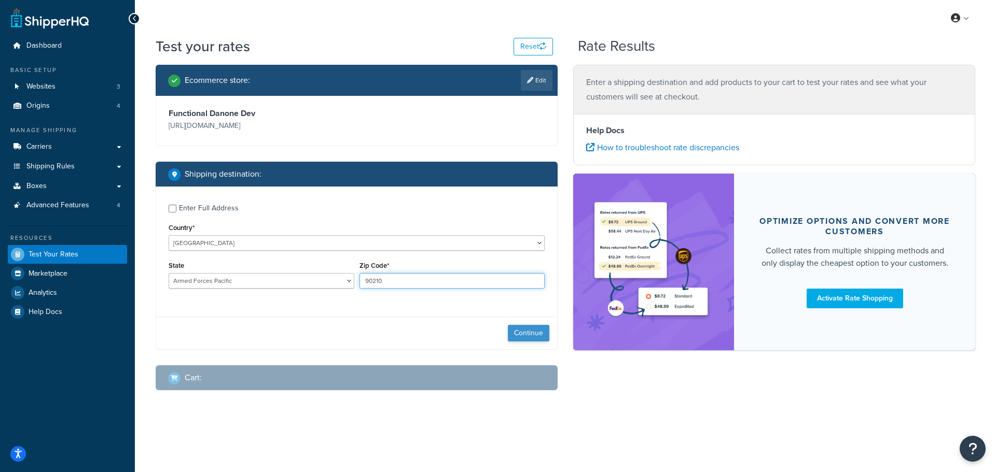
type input "90210"
click at [531, 331] on button "Continue" at bounding box center [528, 333] width 41 height 17
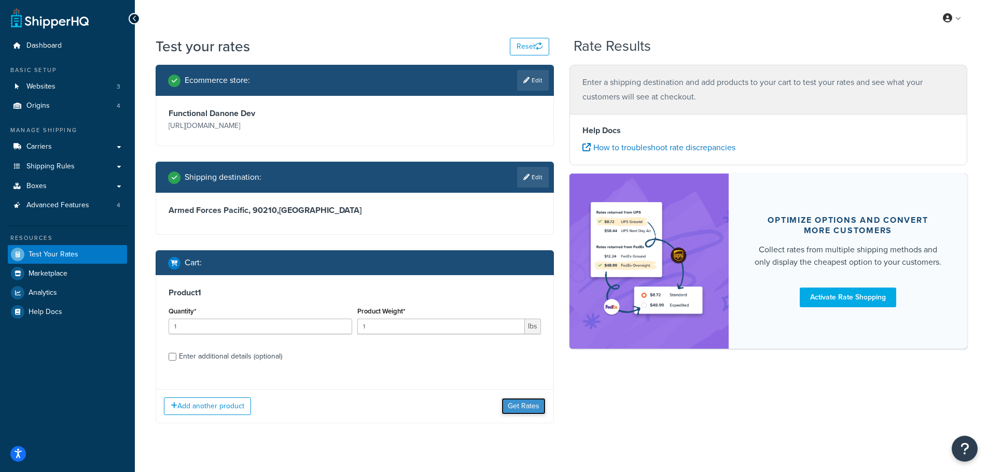
click at [530, 411] on button "Get Rates" at bounding box center [524, 406] width 44 height 17
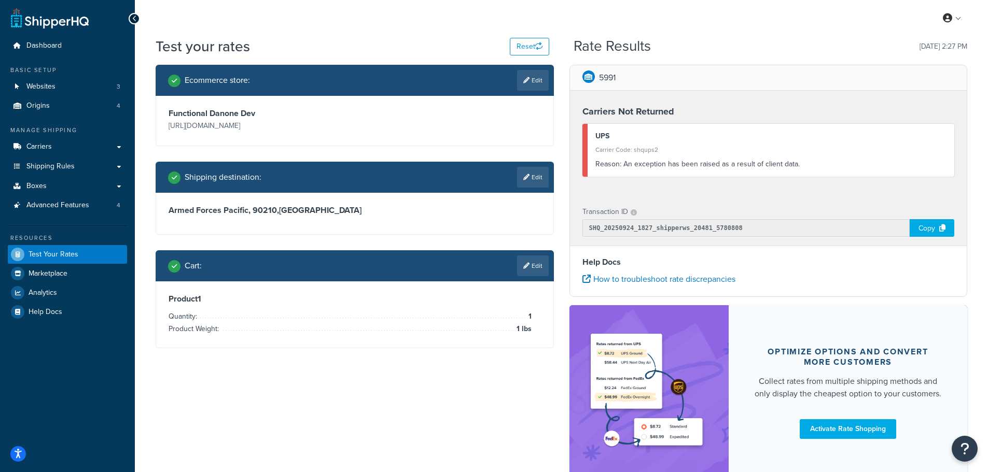
click at [531, 174] on link "Edit" at bounding box center [533, 177] width 32 height 21
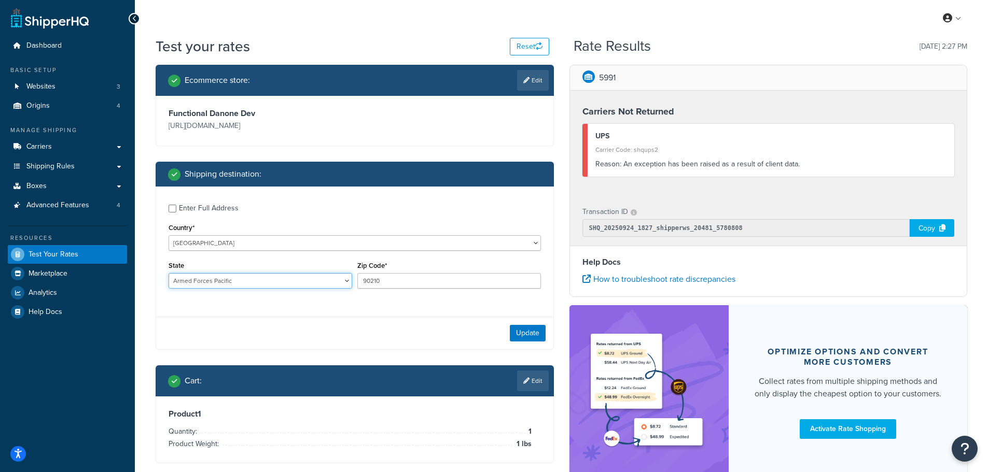
click at [241, 279] on select "Alabama Alaska American Samoa Arizona Arkansas Armed Forces Americas Armed Forc…" at bounding box center [261, 281] width 184 height 16
select select "CA"
click at [169, 273] on select "Alabama Alaska American Samoa Arizona Arkansas Armed Forces Americas Armed Forc…" at bounding box center [261, 281] width 184 height 16
click at [527, 332] on button "Update" at bounding box center [528, 333] width 36 height 17
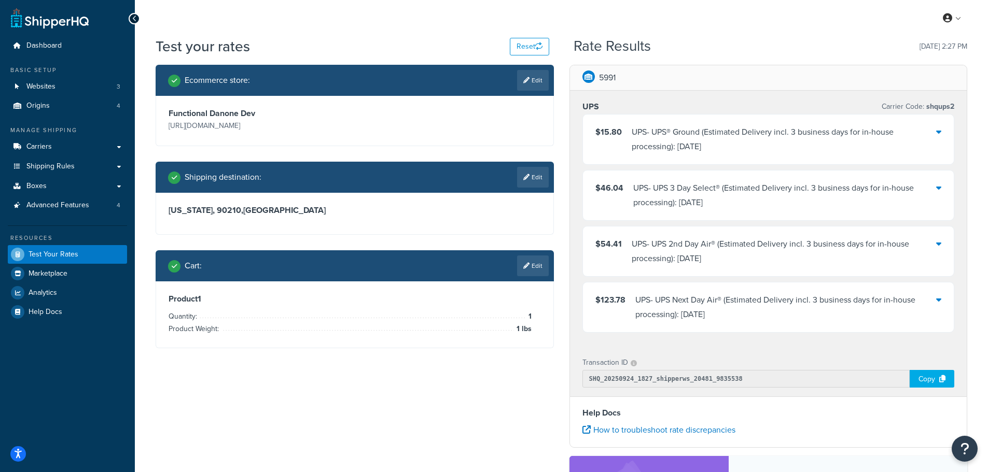
click at [608, 79] on p "5991" at bounding box center [607, 78] width 17 height 15
click at [936, 132] on icon at bounding box center [938, 132] width 5 height 8
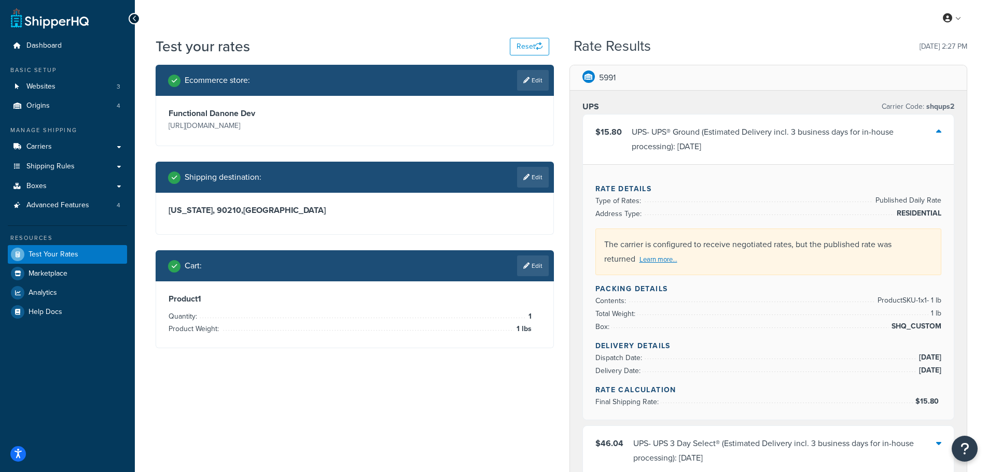
click at [936, 132] on icon at bounding box center [938, 132] width 5 height 8
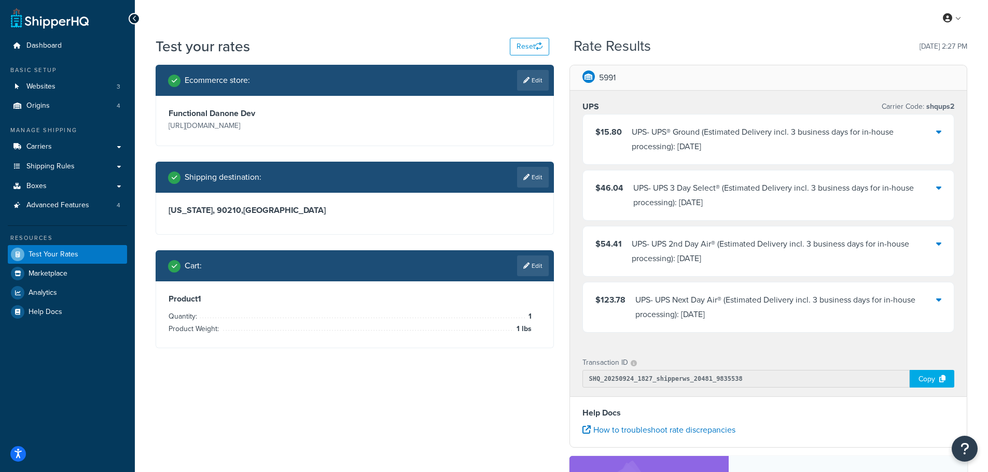
click at [938, 183] on div at bounding box center [938, 195] width 5 height 29
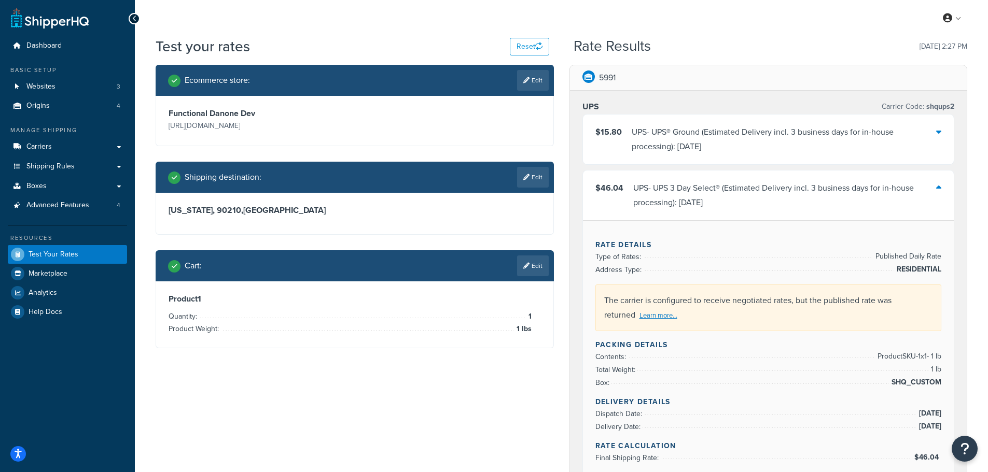
click at [938, 183] on div at bounding box center [938, 195] width 5 height 29
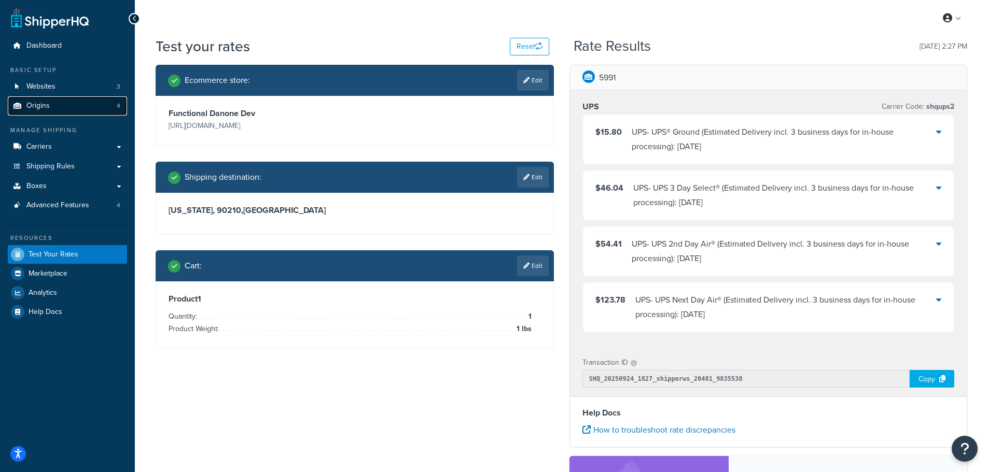
click at [86, 109] on link "Origins 4" at bounding box center [67, 105] width 119 height 19
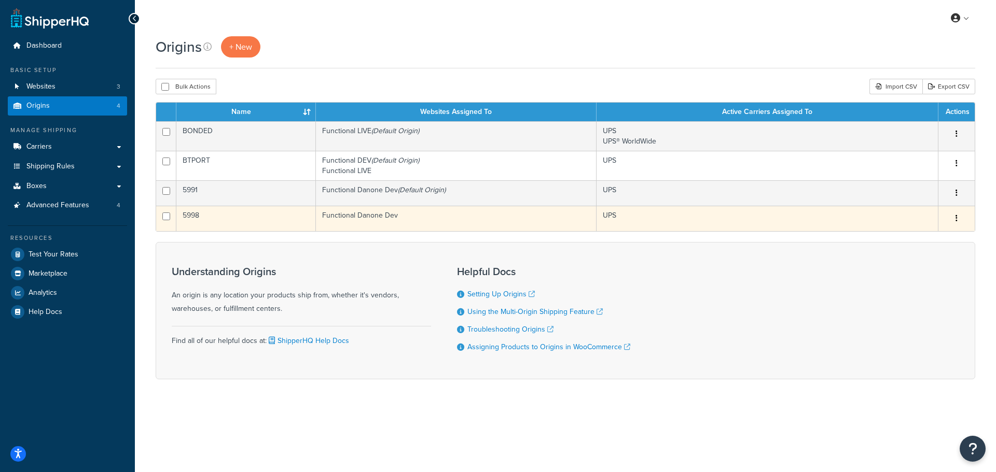
click at [177, 217] on td "5998" at bounding box center [246, 218] width 140 height 25
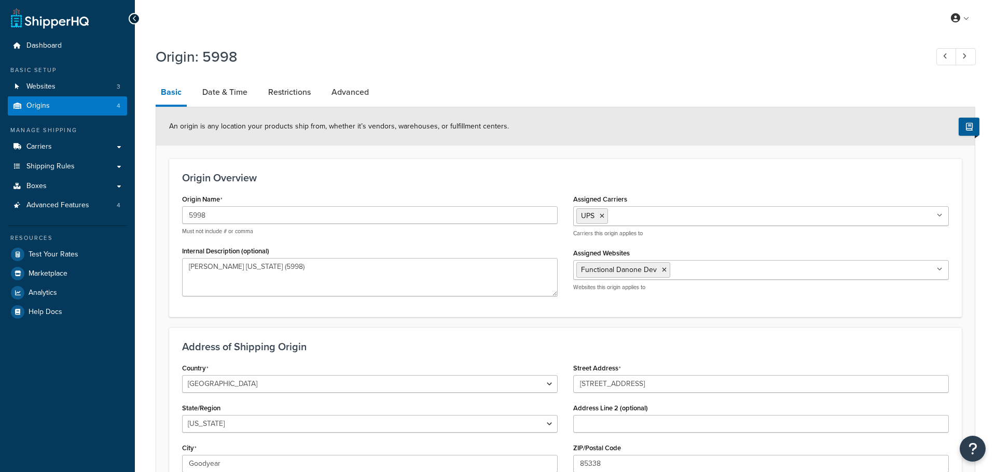
select select "3"
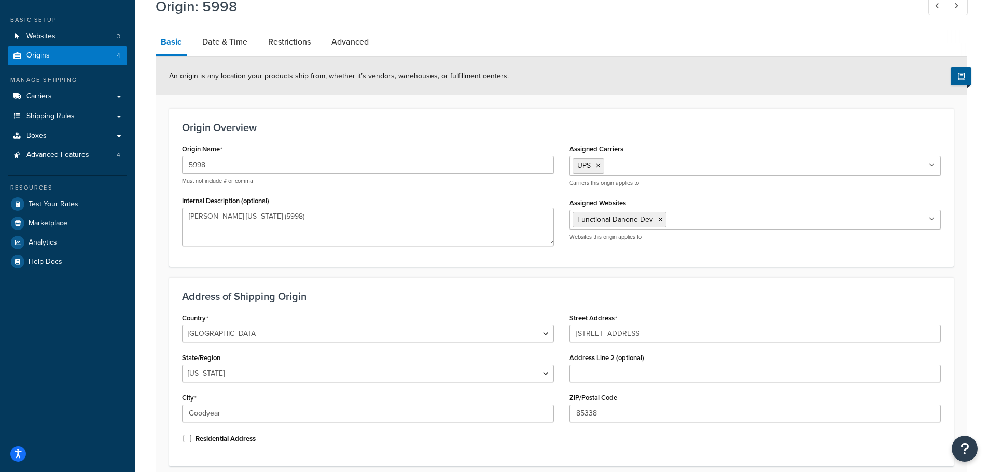
scroll to position [51, 0]
click at [236, 46] on link "Date & Time" at bounding box center [224, 41] width 55 height 25
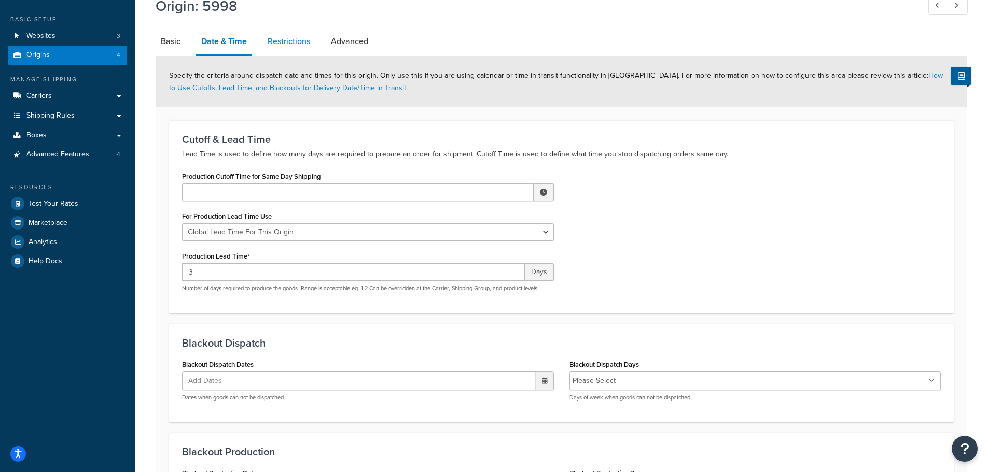
click at [303, 41] on link "Restrictions" at bounding box center [288, 41] width 53 height 25
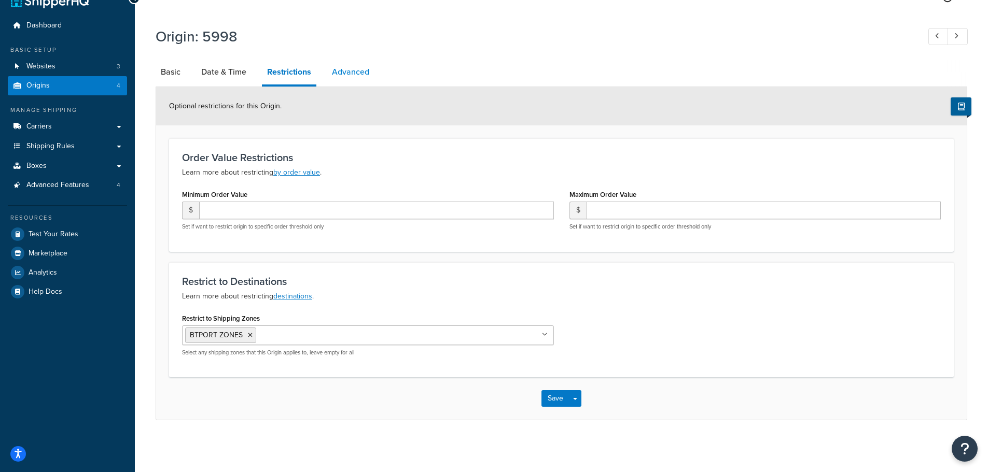
click at [353, 75] on link "Advanced" at bounding box center [351, 72] width 48 height 25
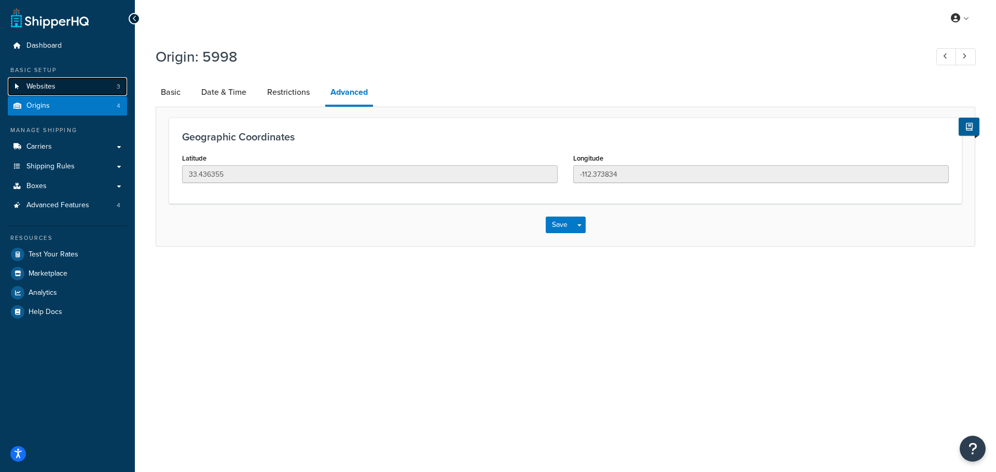
click at [50, 88] on span "Websites" at bounding box center [40, 86] width 29 height 9
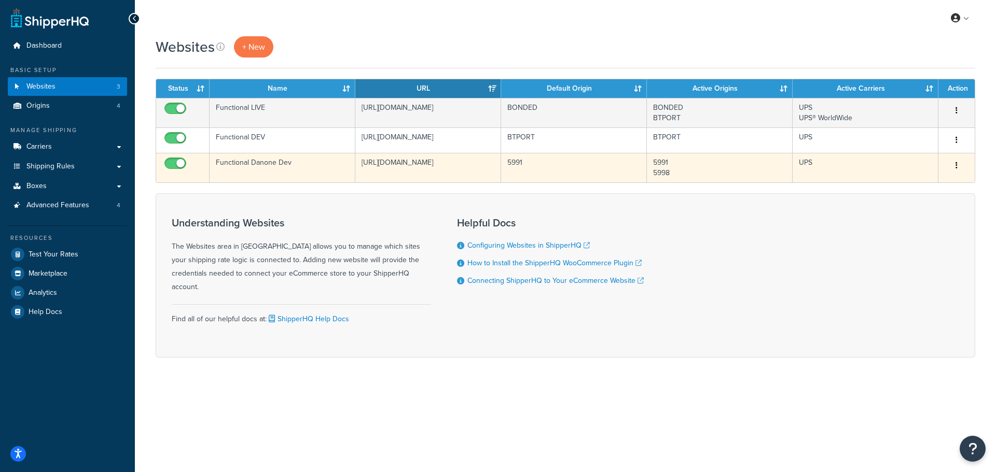
click at [508, 160] on td "5991" at bounding box center [574, 168] width 146 height 30
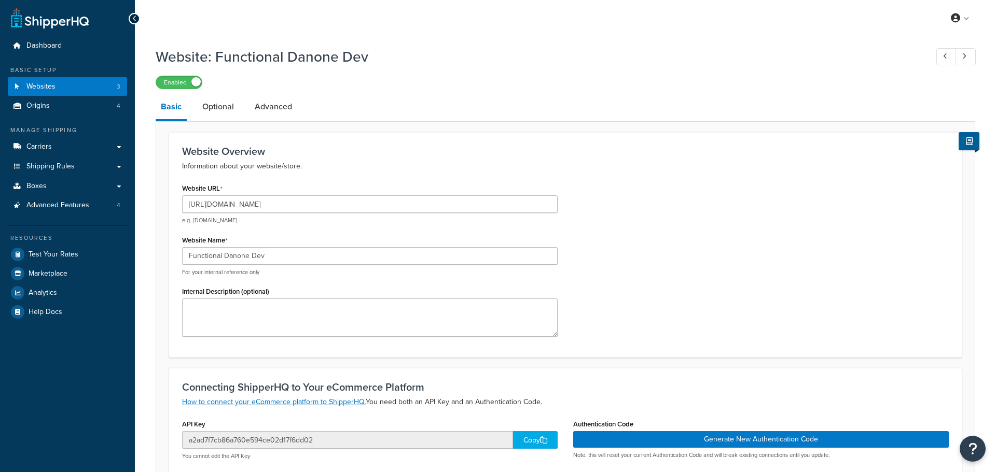
select select "170725"
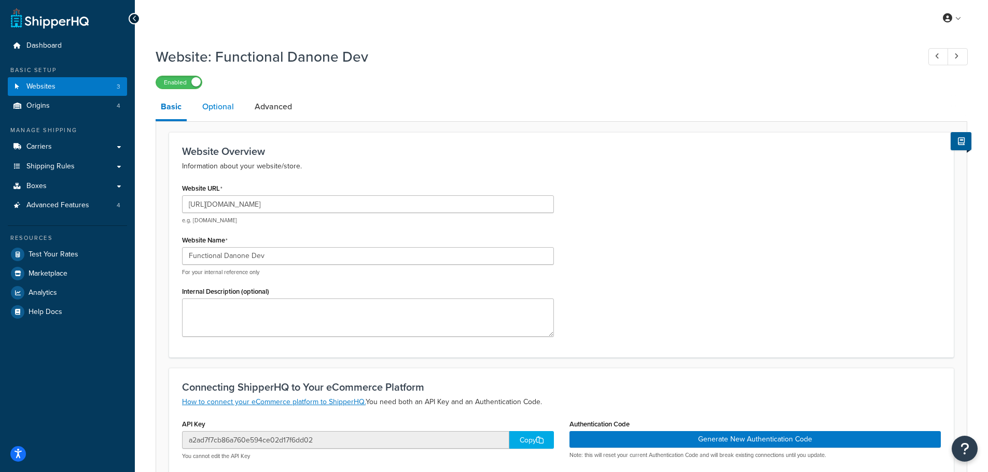
click at [221, 108] on link "Optional" at bounding box center [218, 106] width 42 height 25
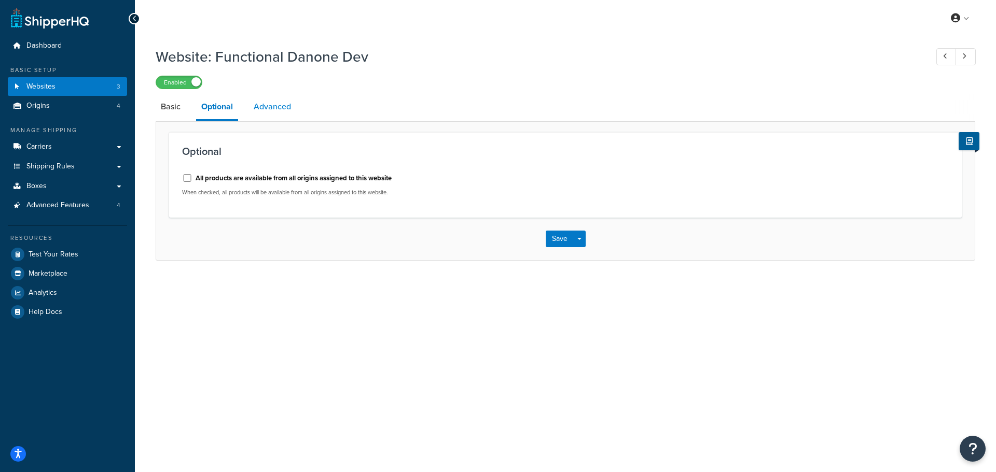
click at [265, 106] on link "Advanced" at bounding box center [272, 106] width 48 height 25
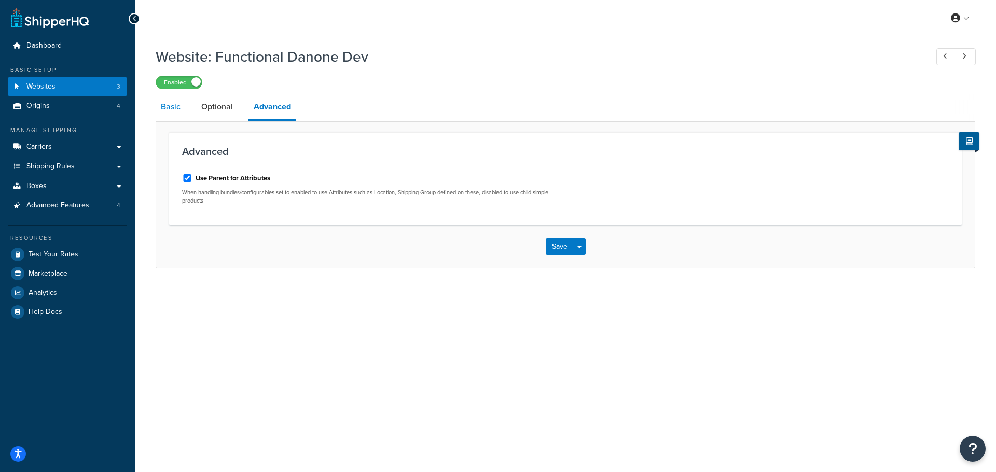
click at [179, 108] on link "Basic" at bounding box center [171, 106] width 30 height 25
select select "170725"
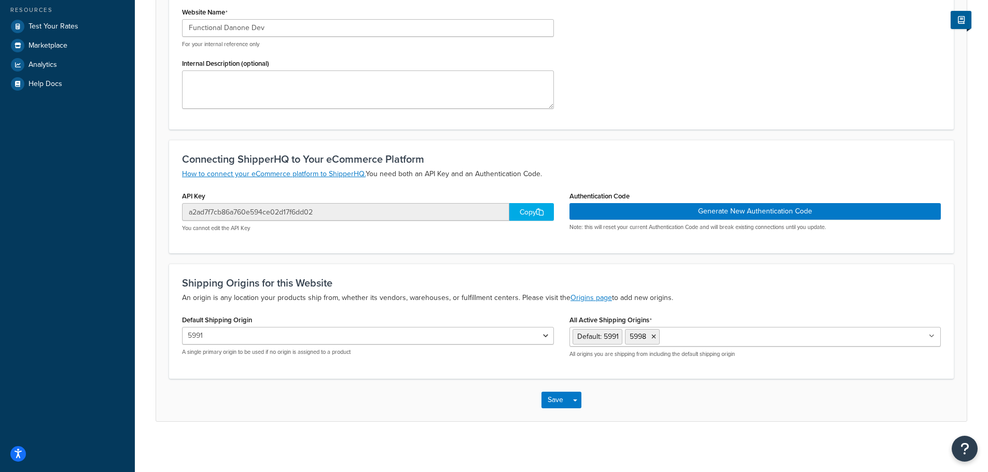
scroll to position [230, 0]
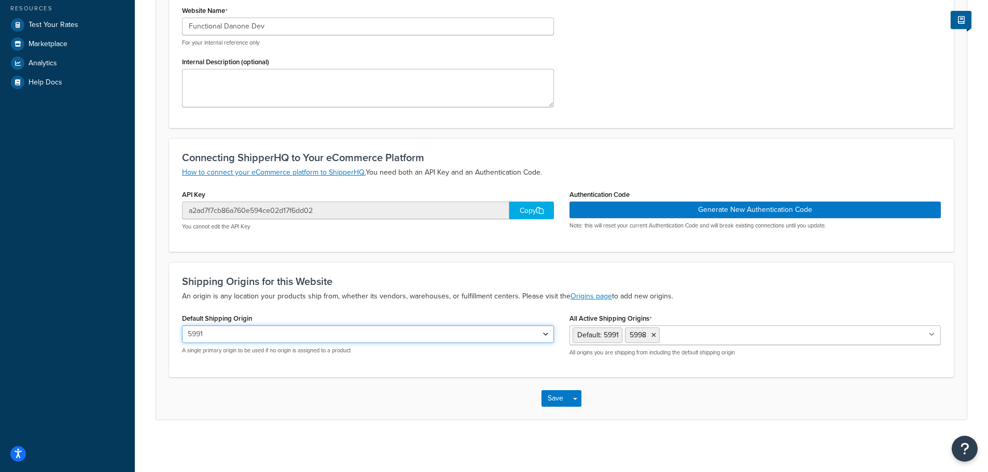
click at [277, 329] on select "BONDED BTPORT 5991 5998" at bounding box center [368, 335] width 372 height 18
click at [231, 336] on select "BONDED BTPORT 5991 5998" at bounding box center [368, 335] width 372 height 18
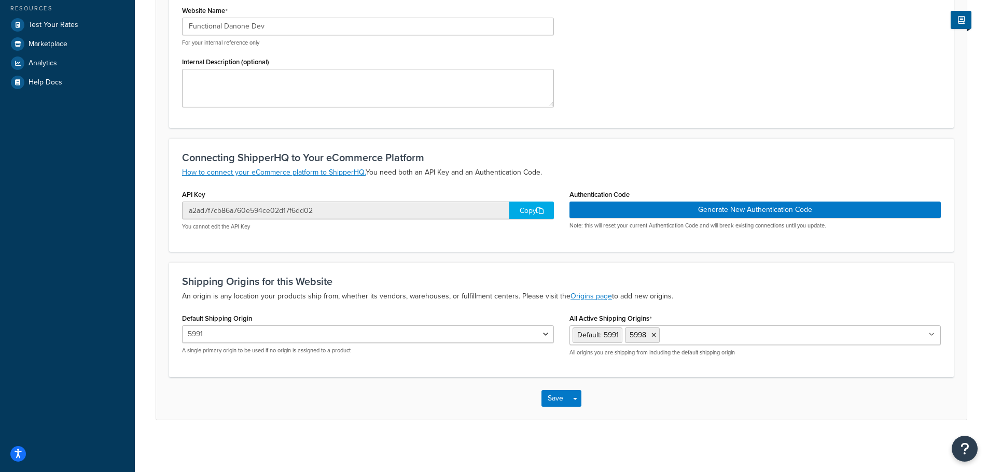
click at [387, 288] on div "Shipping Origins for this Website An origin is any location your products ship …" at bounding box center [561, 289] width 759 height 27
click at [693, 337] on input "All Active Shipping Origins" at bounding box center [708, 334] width 92 height 11
click at [615, 334] on span "Default: 5991" at bounding box center [597, 335] width 41 height 11
click at [402, 360] on div "Default Shipping Origin BONDED BTPORT 5991 5998 A single primary origin to be u…" at bounding box center [367, 336] width 387 height 51
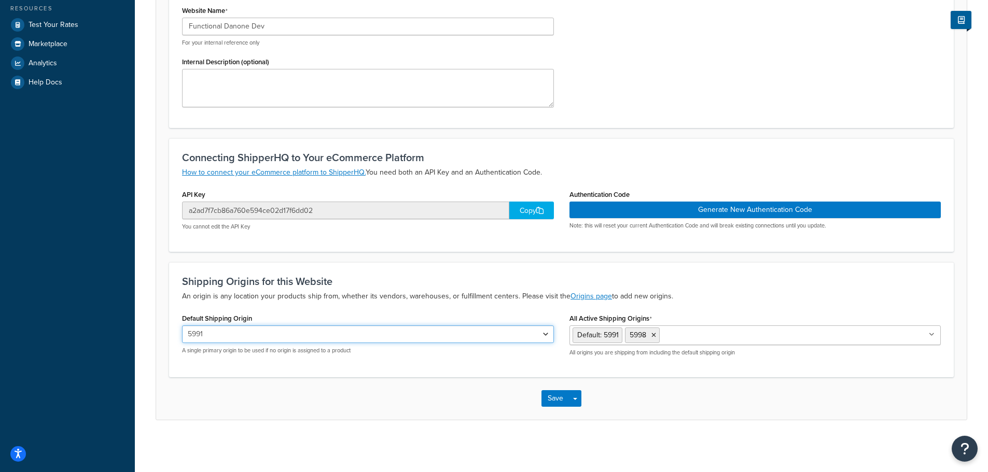
click at [423, 333] on select "BONDED BTPORT 5991 5998" at bounding box center [368, 335] width 372 height 18
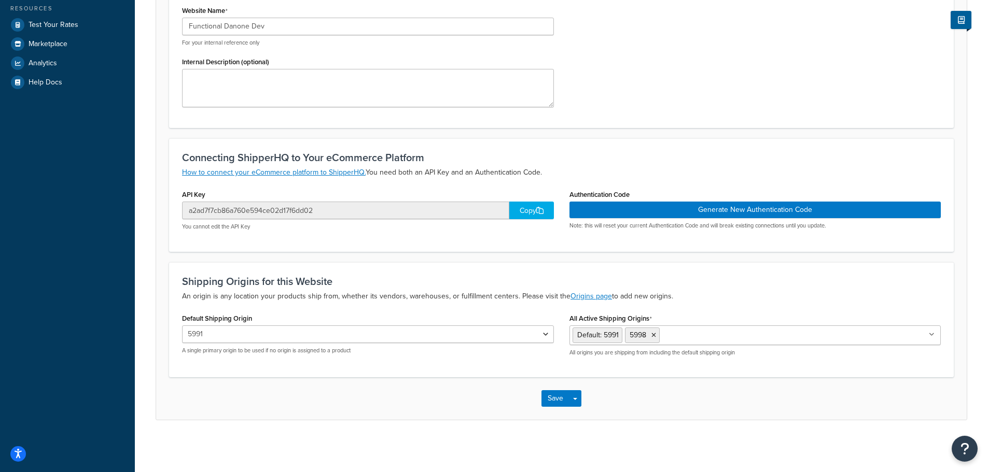
click at [468, 437] on div "Website: Functional Danone Dev Enabled Basic Optional Advanced Website Overview…" at bounding box center [561, 129] width 853 height 635
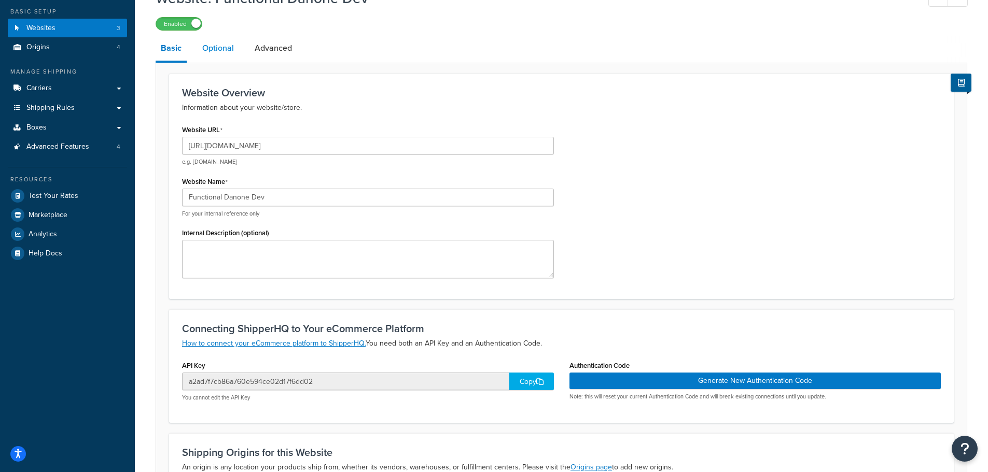
scroll to position [54, 0]
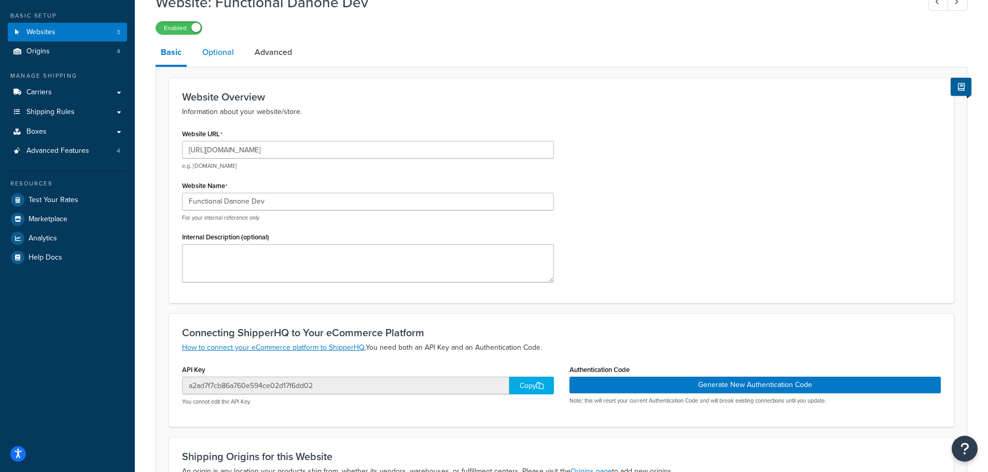
click at [229, 46] on link "Optional" at bounding box center [218, 52] width 42 height 25
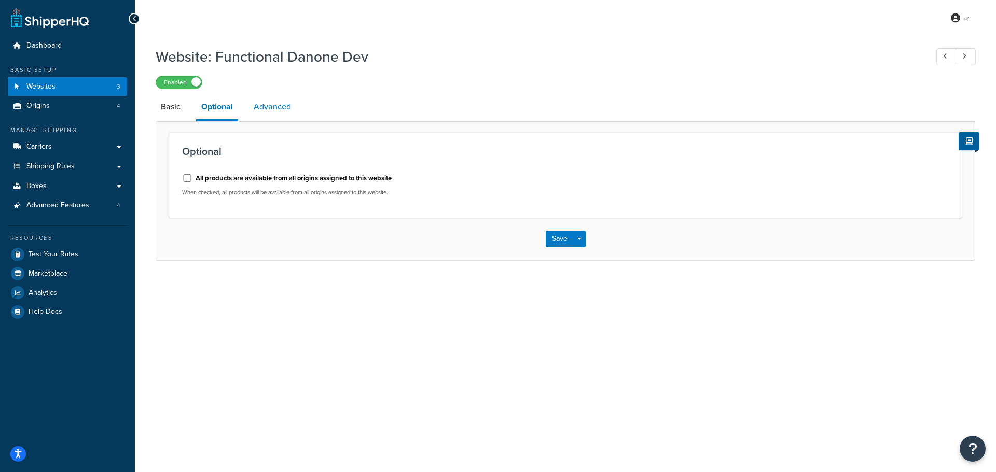
click at [286, 106] on link "Advanced" at bounding box center [272, 106] width 48 height 25
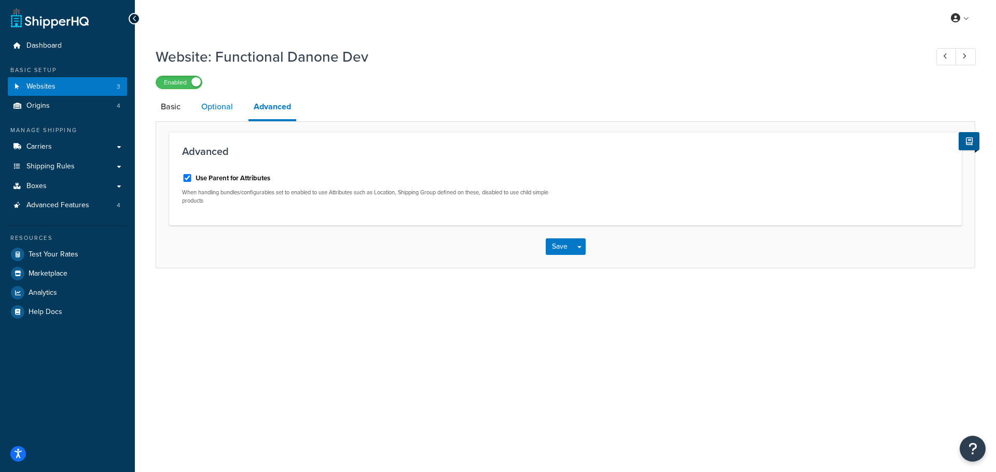
drag, startPoint x: 236, startPoint y: 105, endPoint x: 228, endPoint y: 105, distance: 8.3
click at [236, 105] on link "Optional" at bounding box center [217, 106] width 42 height 25
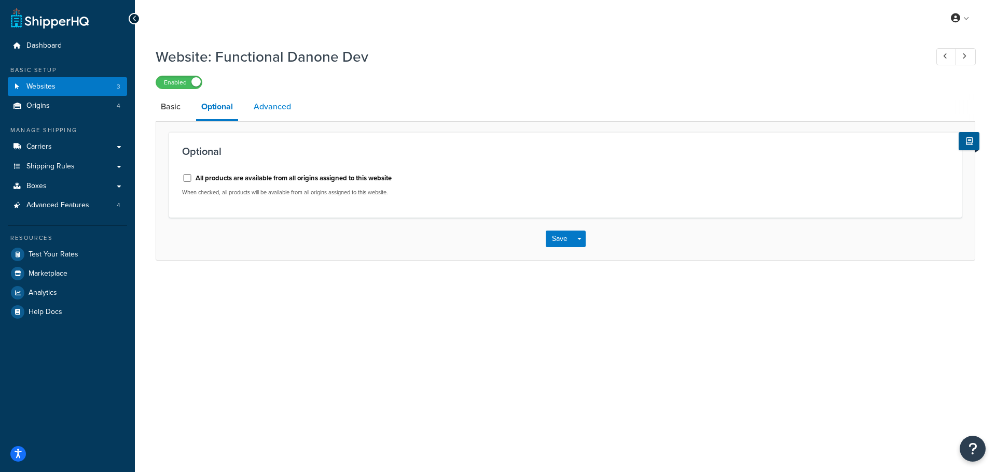
click at [275, 115] on link "Advanced" at bounding box center [272, 106] width 48 height 25
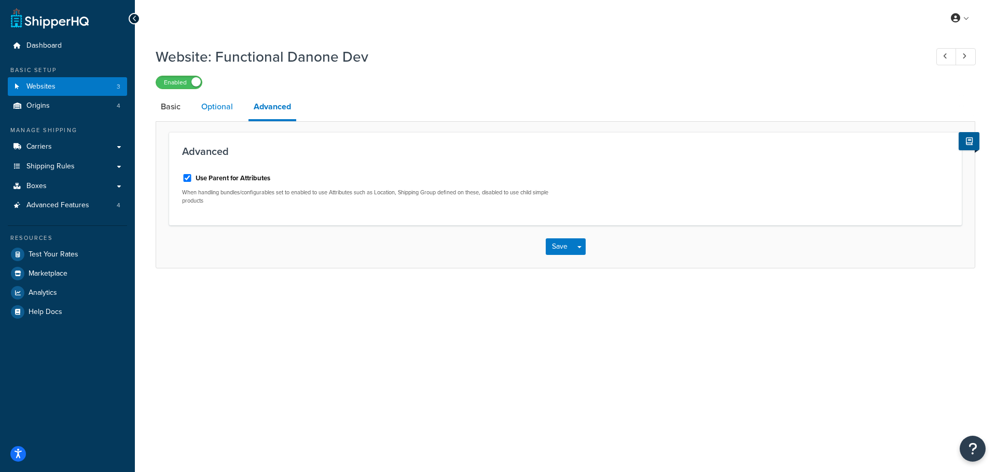
click at [225, 104] on link "Optional" at bounding box center [217, 106] width 42 height 25
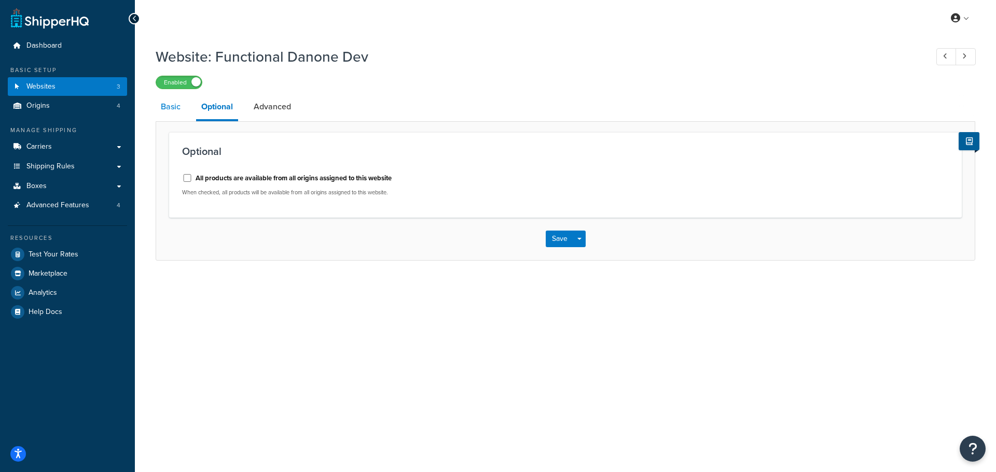
click at [169, 110] on link "Basic" at bounding box center [171, 106] width 30 height 25
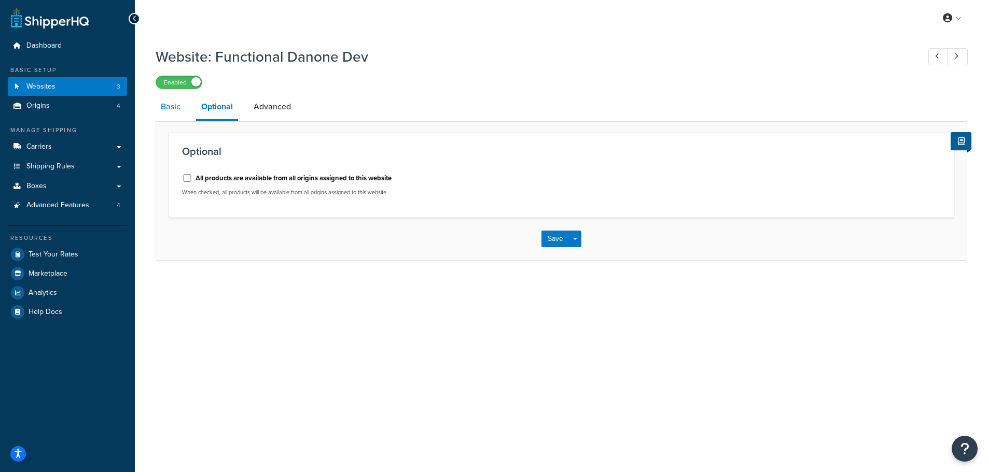
select select "170725"
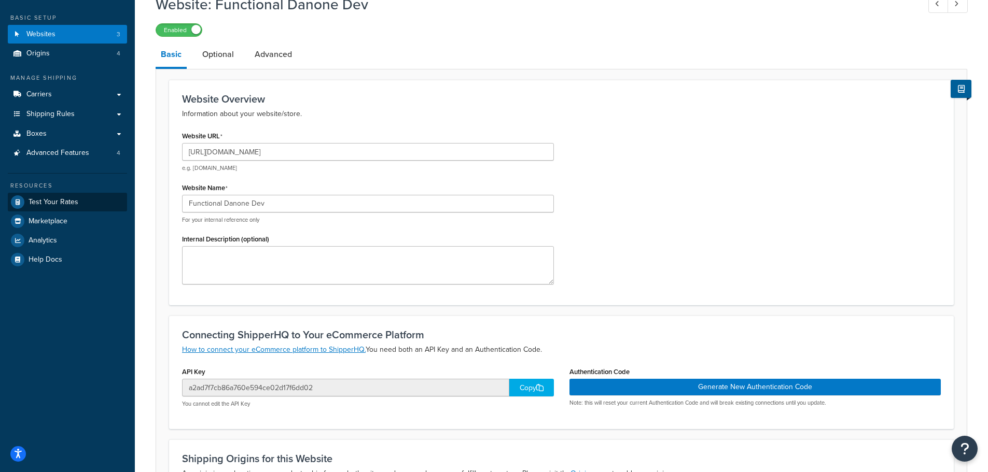
scroll to position [52, 0]
click at [66, 200] on span "Test Your Rates" at bounding box center [54, 203] width 50 height 9
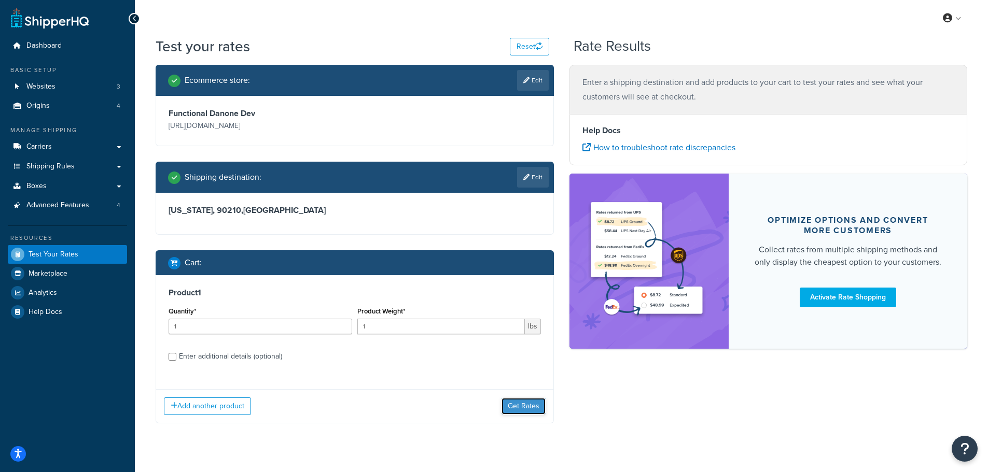
click at [528, 403] on button "Get Rates" at bounding box center [524, 406] width 44 height 17
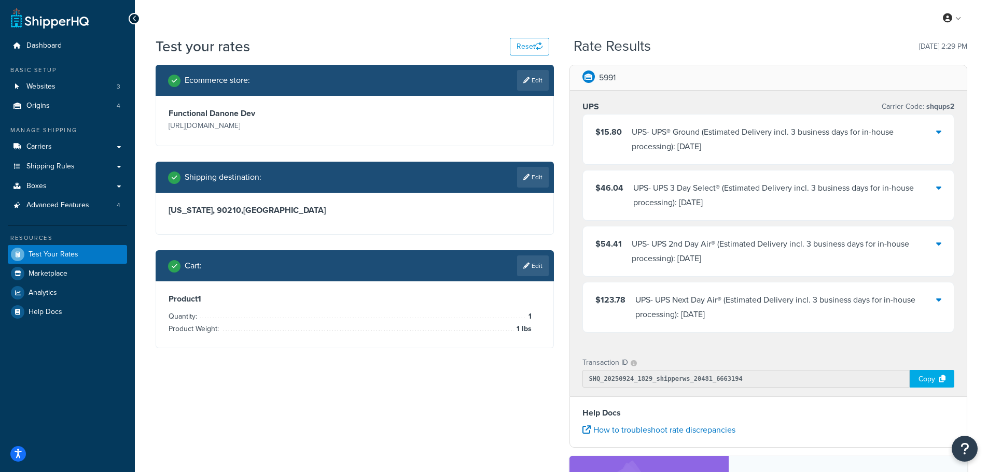
click at [534, 57] on div "Test your rates Reset" at bounding box center [353, 46] width 394 height 20
click at [528, 47] on button "Reset" at bounding box center [529, 47] width 39 height 18
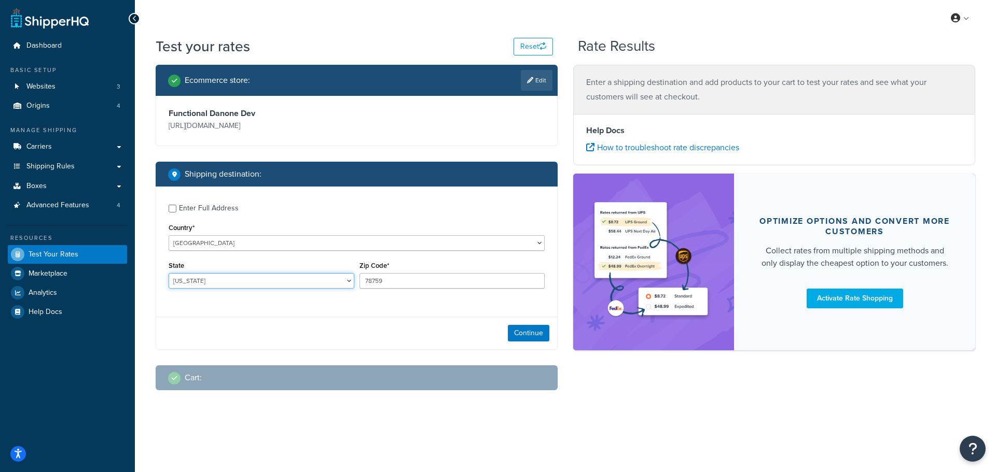
click at [294, 281] on select "Alabama Alaska American Samoa Arizona Arkansas Armed Forces Americas Armed Forc…" at bounding box center [262, 281] width 186 height 16
select select "OH"
click at [169, 273] on select "Alabama Alaska American Samoa Arizona Arkansas Armed Forces Americas Armed Forc…" at bounding box center [262, 281] width 186 height 16
drag, startPoint x: 385, startPoint y: 276, endPoint x: 325, endPoint y: 276, distance: 60.2
click at [338, 276] on div "State Alabama Alaska American Samoa Arizona Arkansas Armed Forces Americas Arme…" at bounding box center [356, 278] width 381 height 38
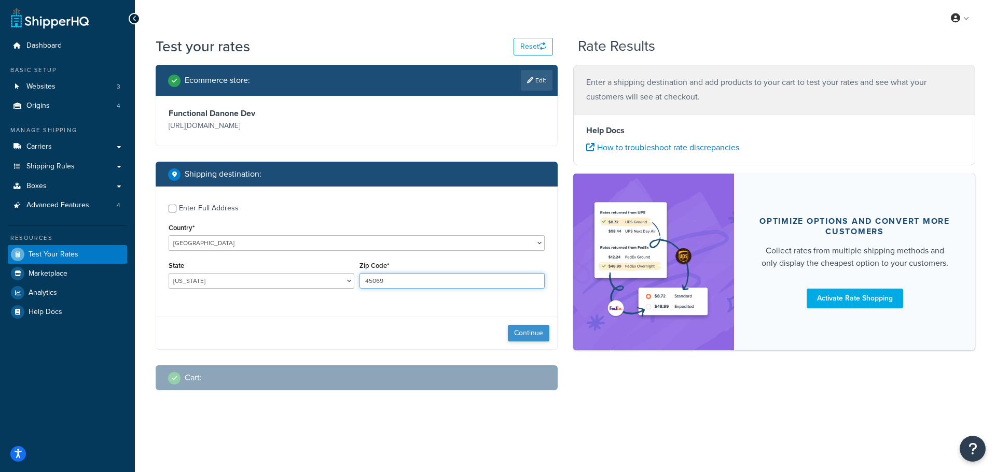
type input "45069"
click at [545, 332] on button "Continue" at bounding box center [528, 333] width 41 height 17
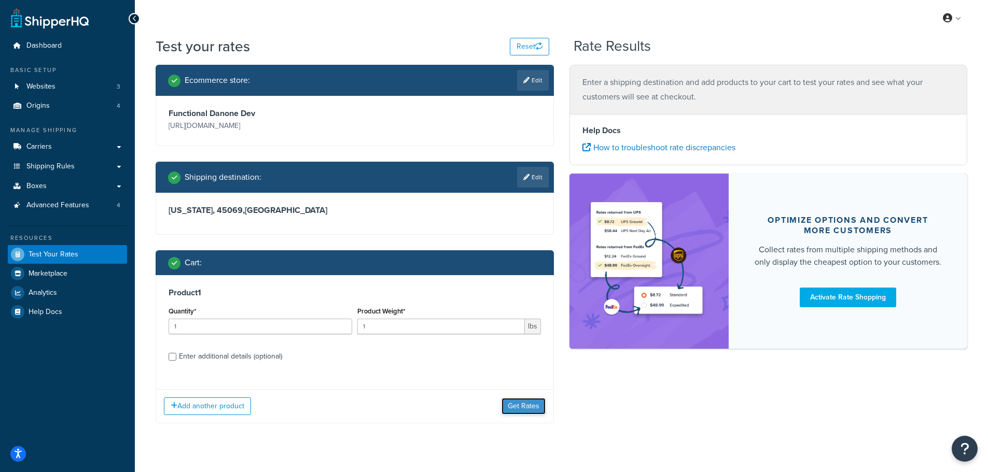
click at [518, 405] on button "Get Rates" at bounding box center [524, 406] width 44 height 17
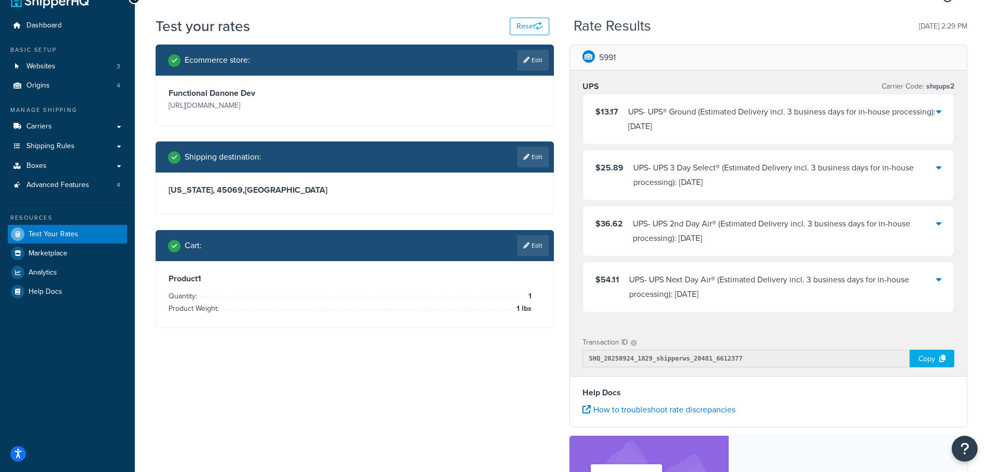
scroll to position [20, 0]
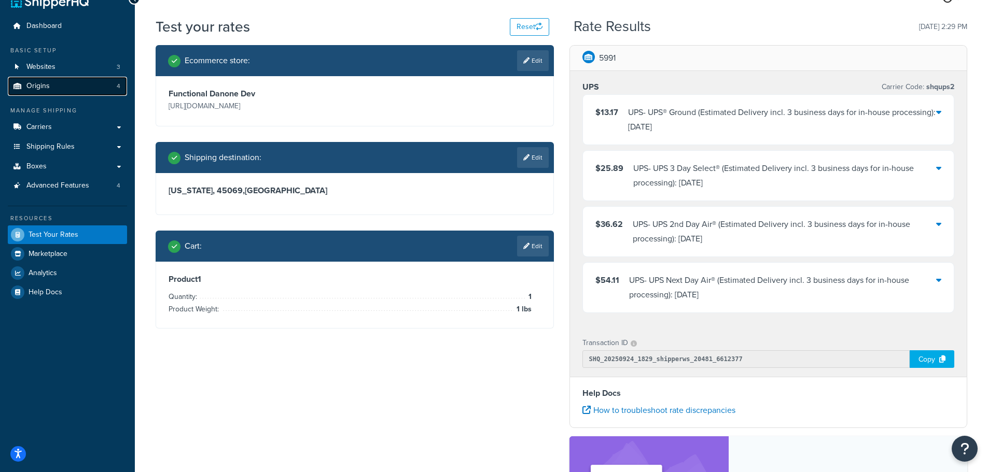
click at [54, 79] on link "Origins 4" at bounding box center [67, 86] width 119 height 19
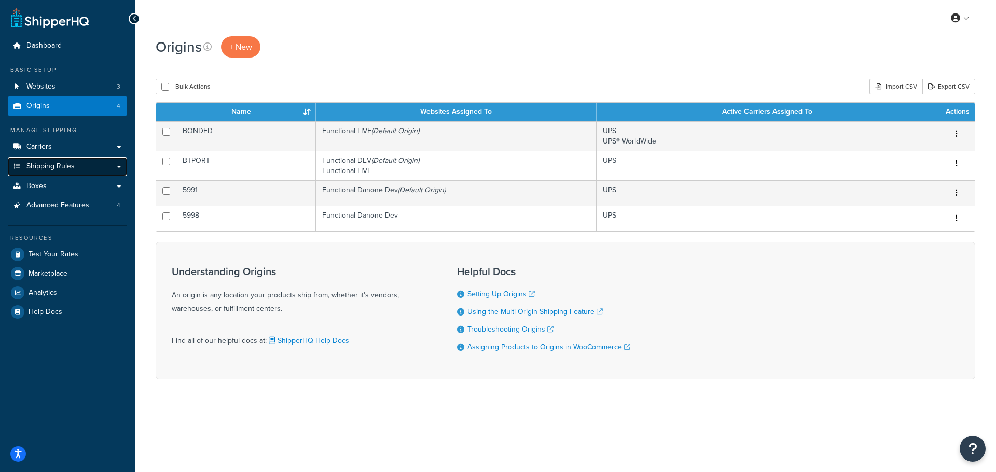
click at [93, 163] on link "Shipping Rules" at bounding box center [67, 166] width 119 height 19
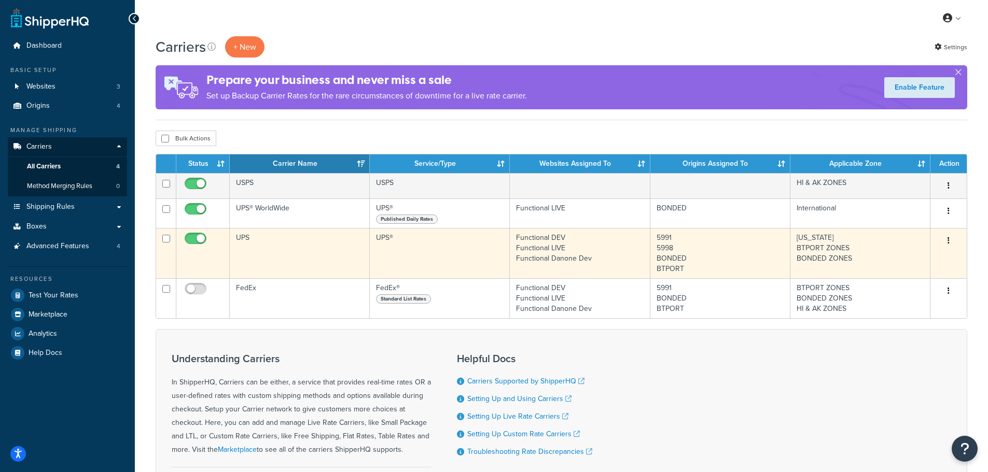
click at [948, 237] on icon "button" at bounding box center [949, 240] width 2 height 7
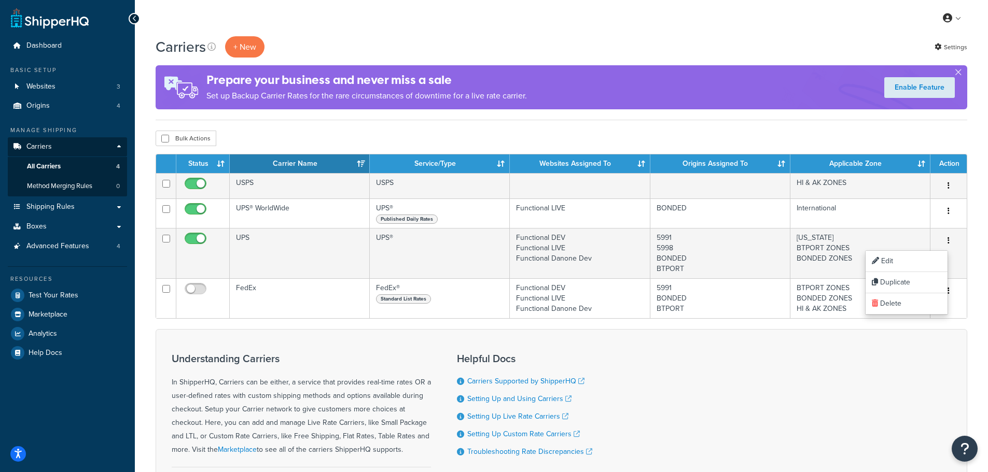
click at [743, 352] on div "Understanding Carriers In ShipperHQ, Carriers can be either, a service that pro…" at bounding box center [562, 424] width 812 height 191
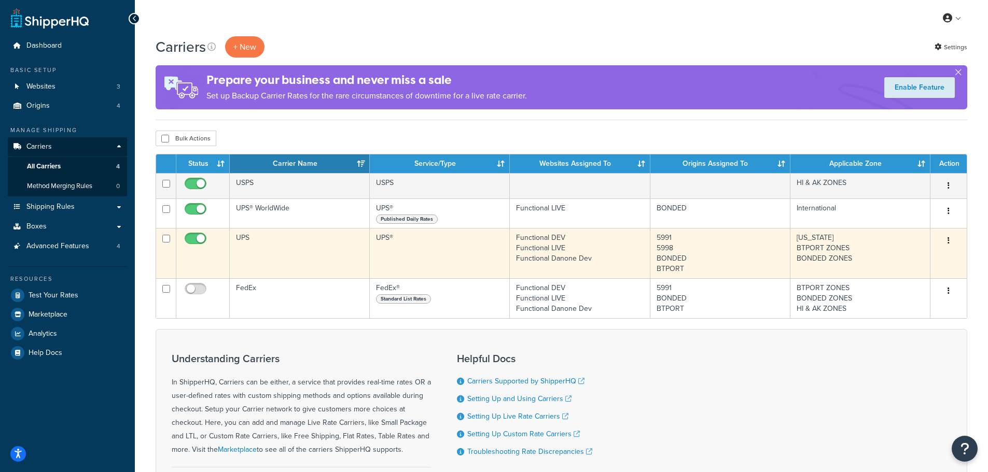
click at [946, 243] on button "button" at bounding box center [948, 241] width 15 height 17
click at [908, 257] on link "Edit" at bounding box center [907, 261] width 82 height 21
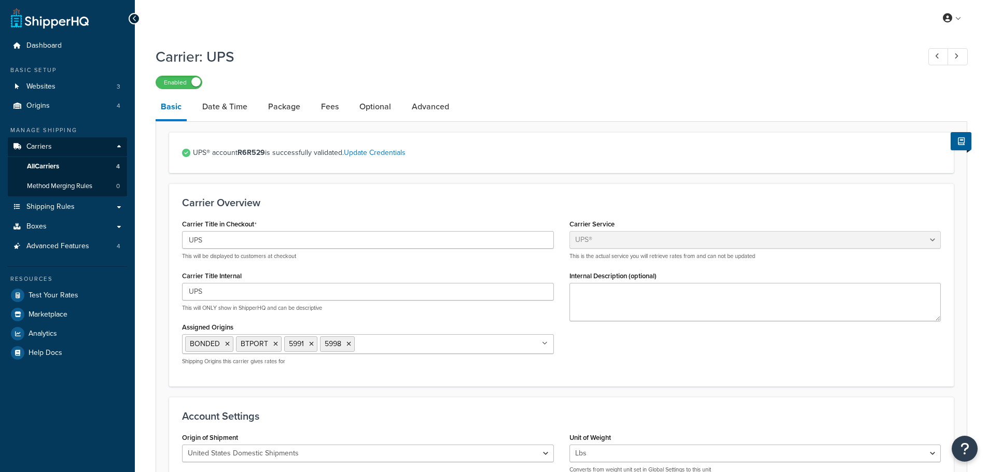
select select "ups"
select select "04"
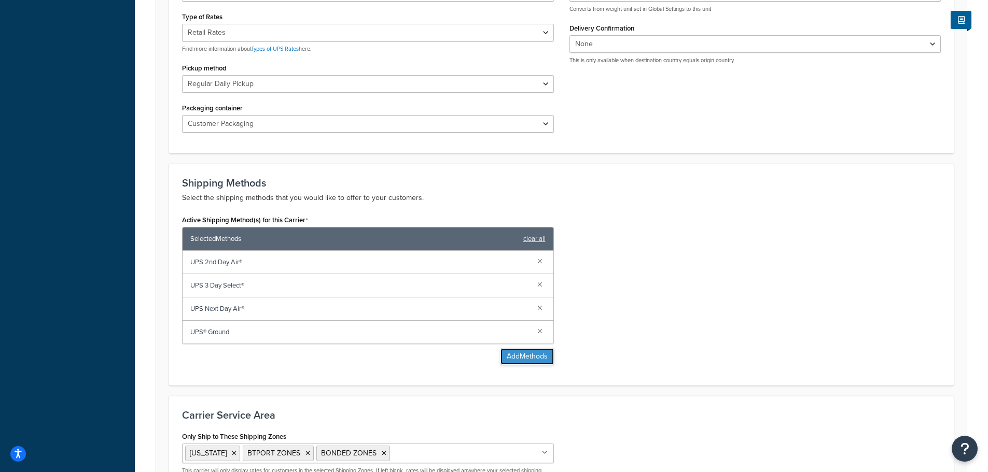
click at [508, 353] on button "Add Methods" at bounding box center [526, 357] width 53 height 17
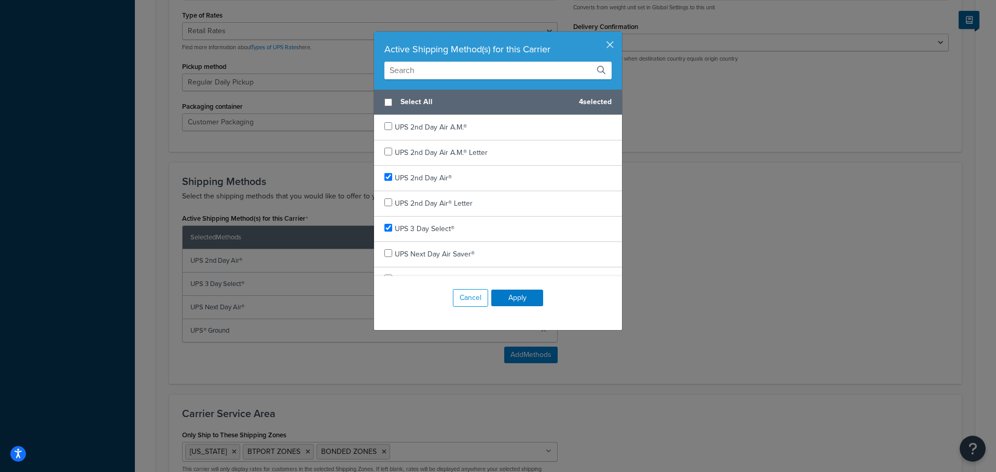
click at [601, 46] on div "Active Shipping Method(s) for this Carrier" at bounding box center [497, 49] width 227 height 15
click at [619, 34] on button "button" at bounding box center [620, 33] width 3 height 3
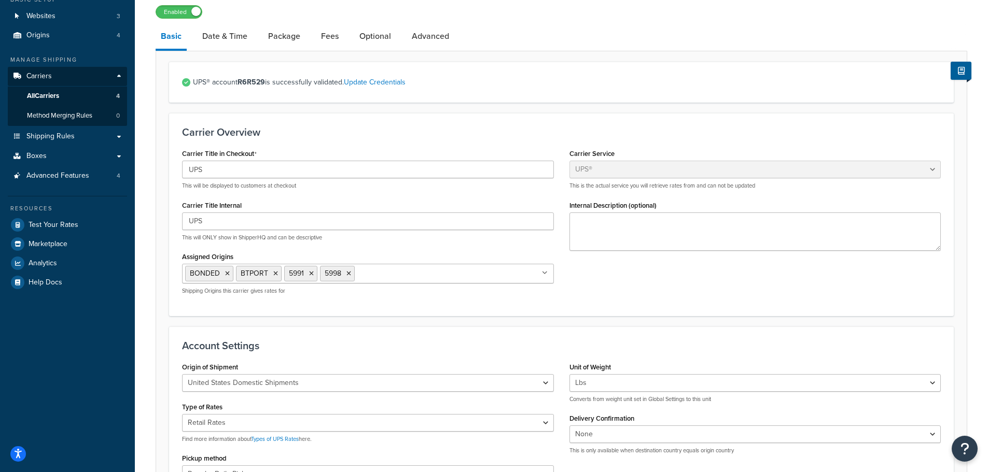
scroll to position [70, 0]
click at [416, 36] on link "Advanced" at bounding box center [431, 36] width 48 height 25
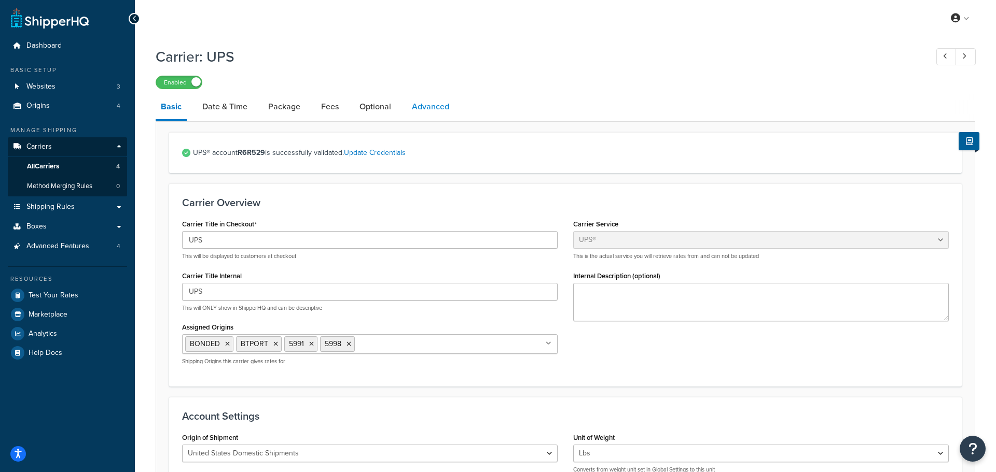
select select "false"
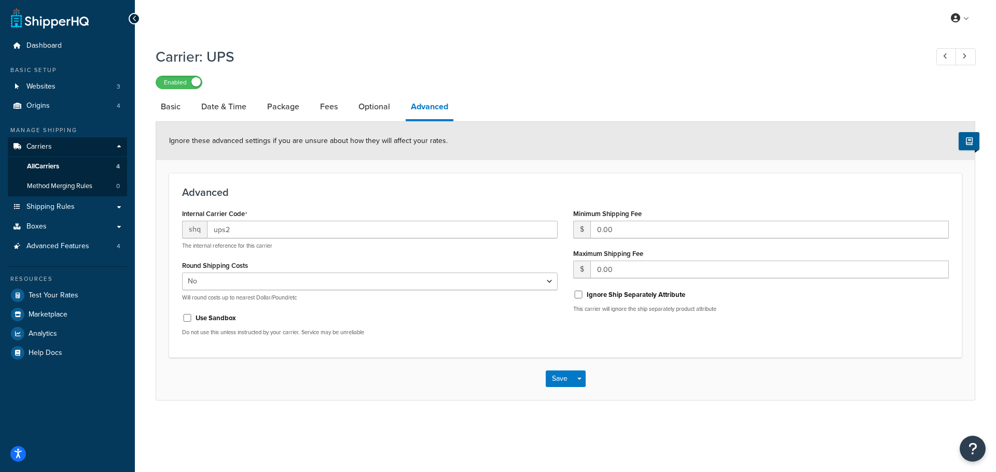
click at [367, 90] on div "Carrier: UPS Enabled Basic Date & Time Package Fees Optional Advanced Ignore th…" at bounding box center [565, 220] width 819 height 359
click at [369, 104] on link "Optional" at bounding box center [374, 106] width 42 height 25
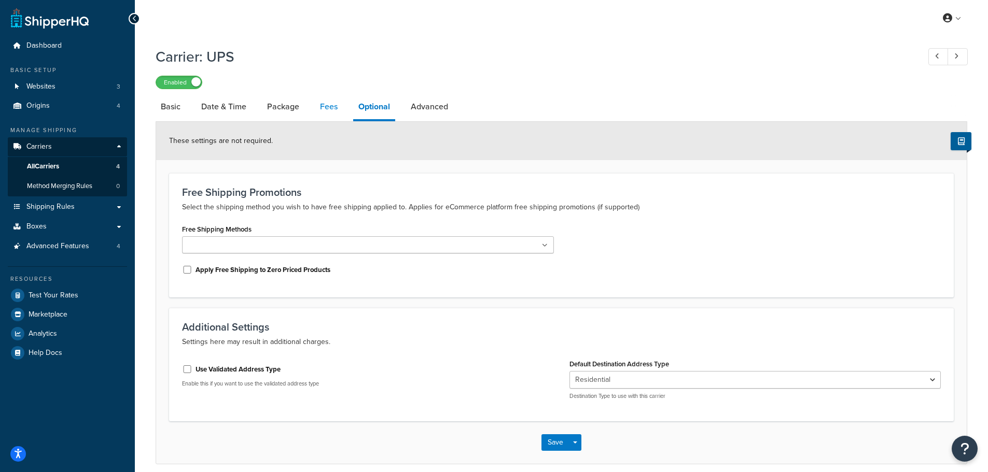
click at [340, 106] on link "Fees" at bounding box center [329, 106] width 28 height 25
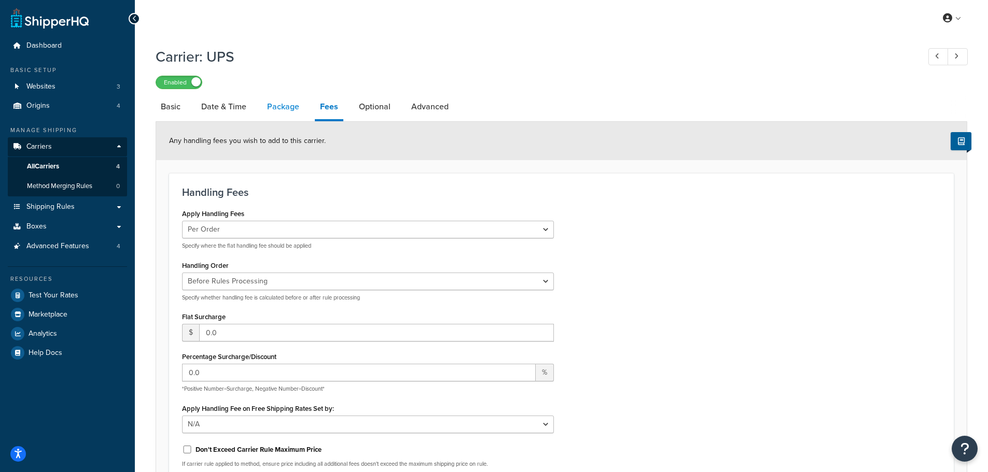
click at [276, 110] on link "Package" at bounding box center [283, 106] width 43 height 25
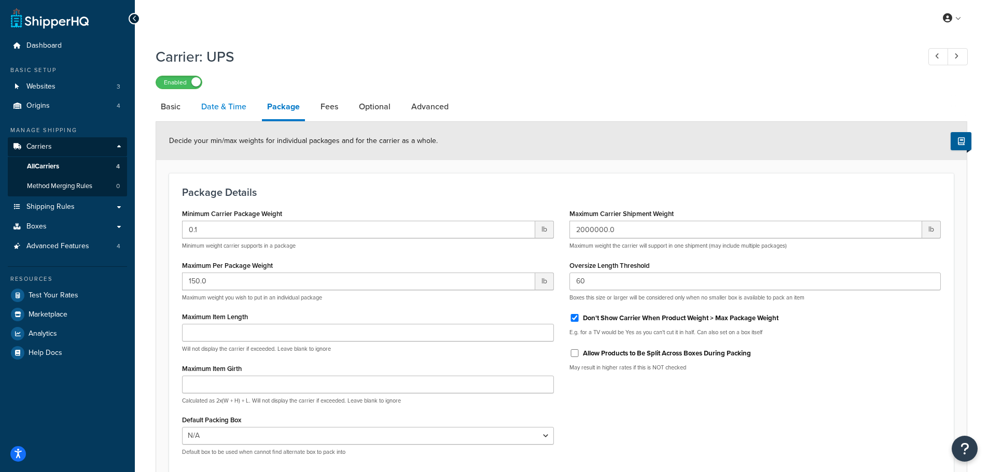
click at [235, 110] on link "Date & Time" at bounding box center [223, 106] width 55 height 25
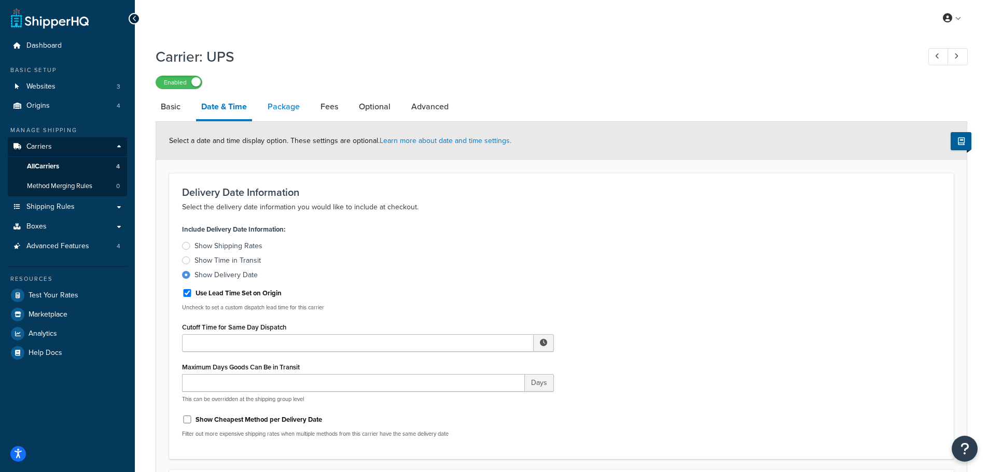
click at [286, 105] on link "Package" at bounding box center [283, 106] width 43 height 25
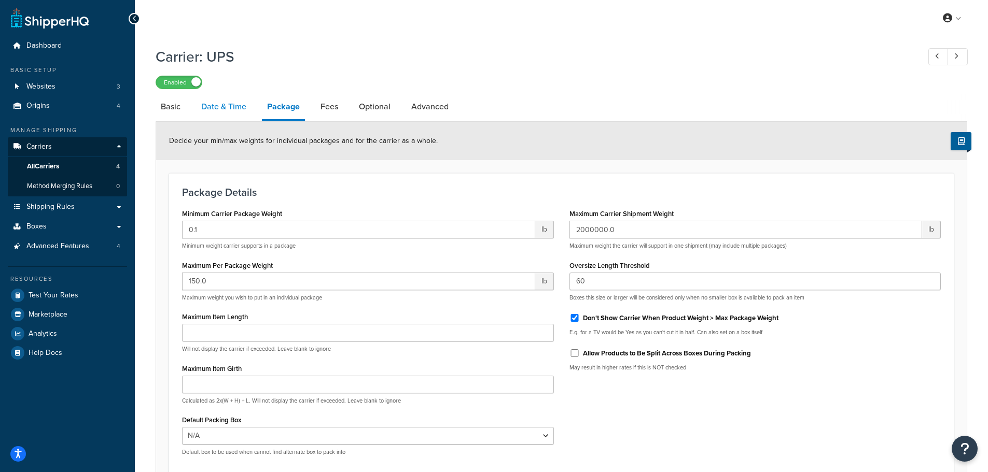
click at [243, 107] on link "Date & Time" at bounding box center [223, 106] width 55 height 25
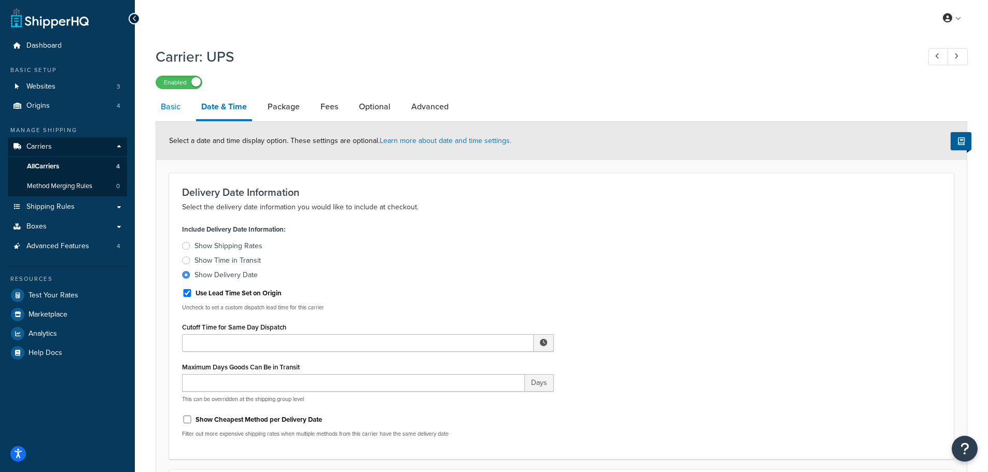
click at [178, 108] on link "Basic" at bounding box center [171, 106] width 30 height 25
select select "ups"
select select "04"
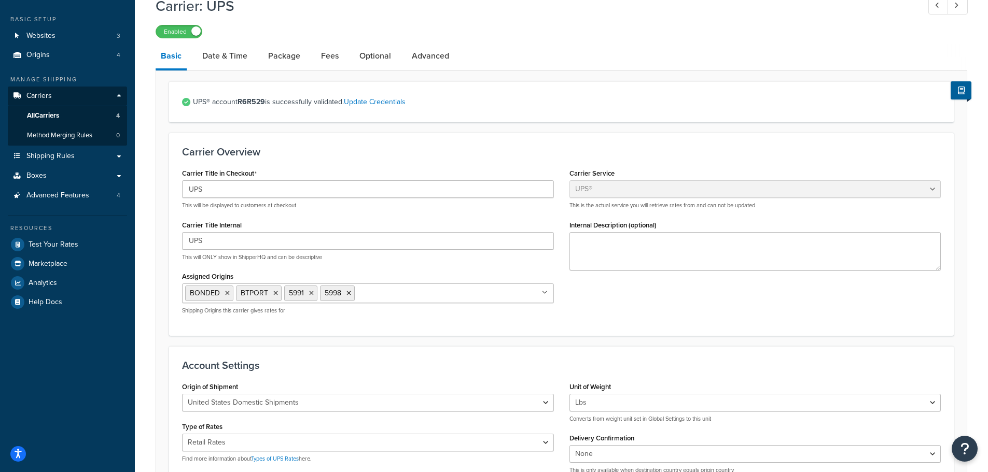
scroll to position [51, 0]
drag, startPoint x: 230, startPoint y: 66, endPoint x: 231, endPoint y: 53, distance: 13.0
click at [230, 65] on link "Date & Time" at bounding box center [224, 55] width 55 height 25
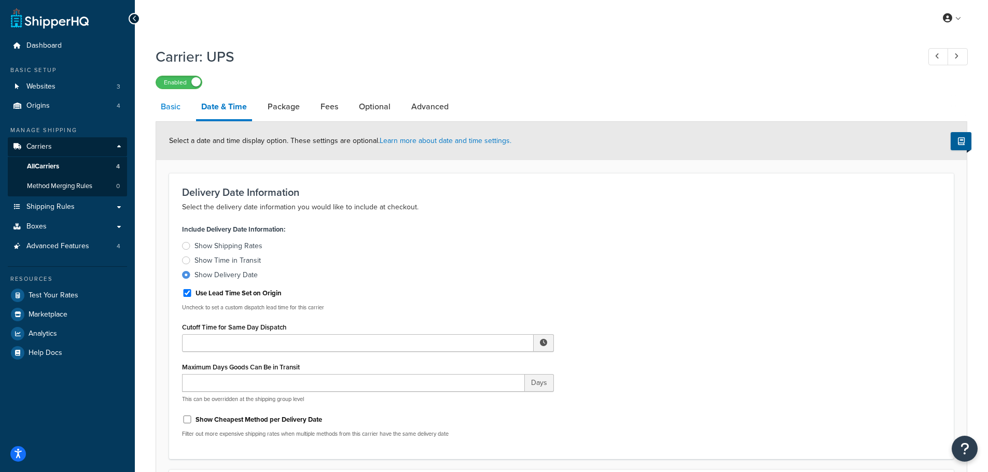
click at [176, 109] on link "Basic" at bounding box center [171, 106] width 30 height 25
select select "ups"
select select "04"
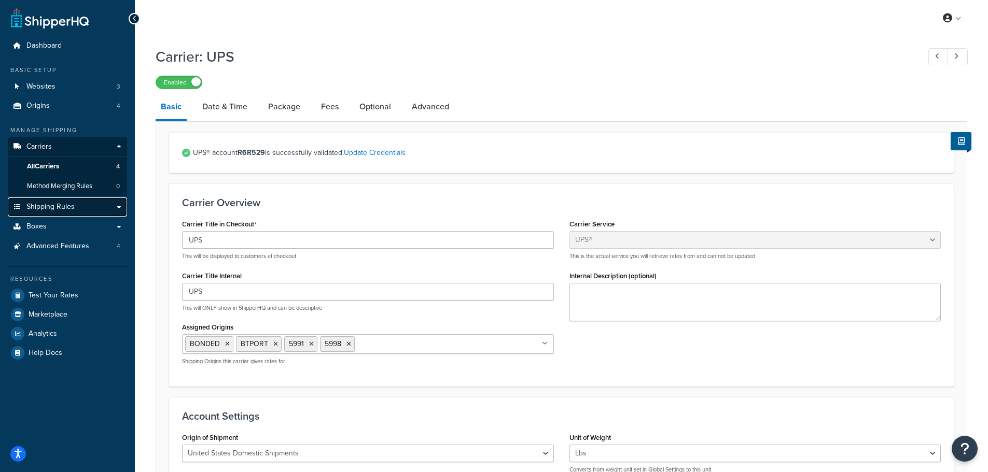
click at [62, 201] on link "Shipping Rules" at bounding box center [67, 207] width 119 height 19
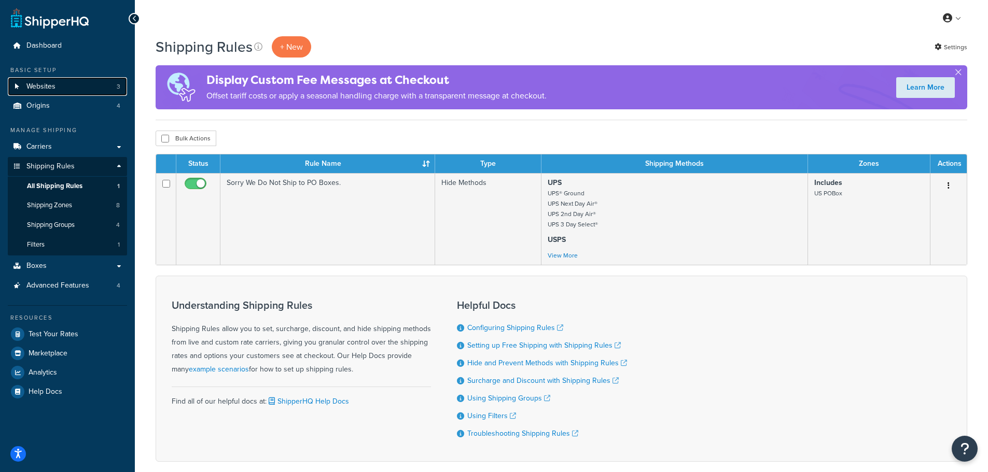
click at [90, 95] on link "Websites 3" at bounding box center [67, 86] width 119 height 19
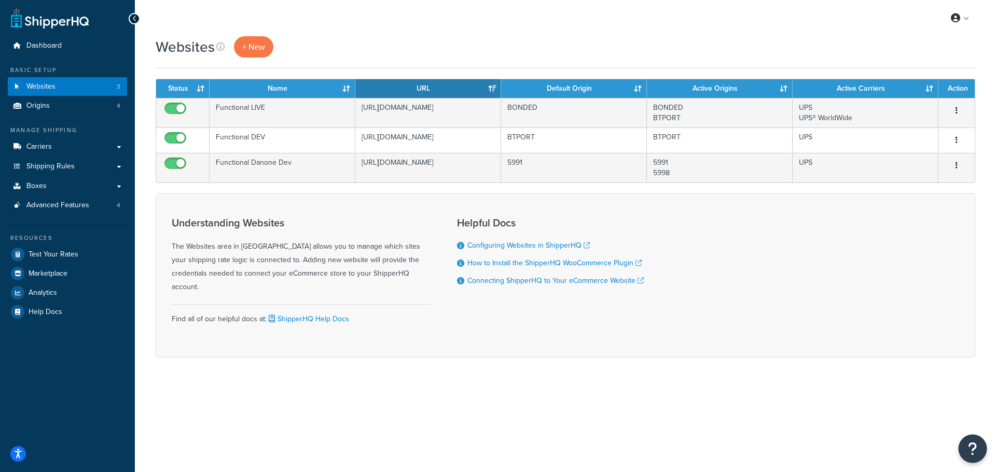
click at [980, 446] on button "Open Resource Center" at bounding box center [972, 449] width 29 height 29
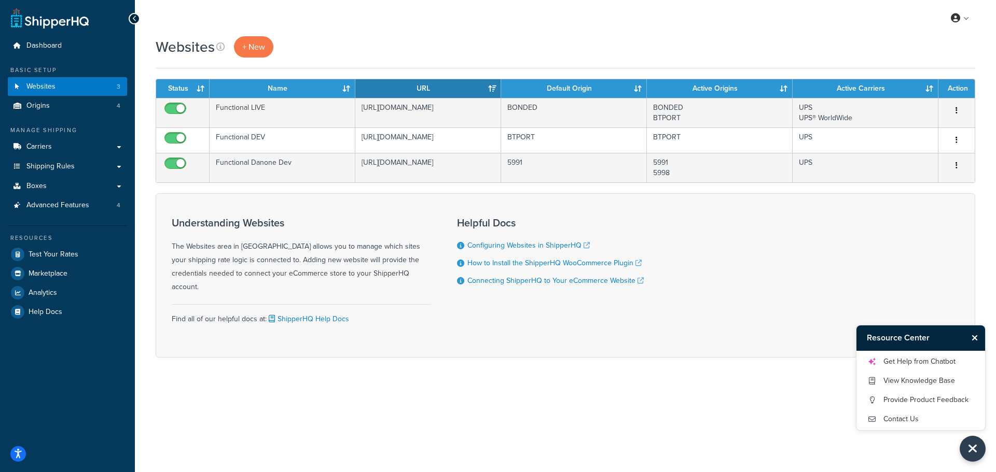
click at [820, 278] on div "Understanding Websites The Websites area in ShipperHQ allows you to manage whic…" at bounding box center [565, 275] width 819 height 164
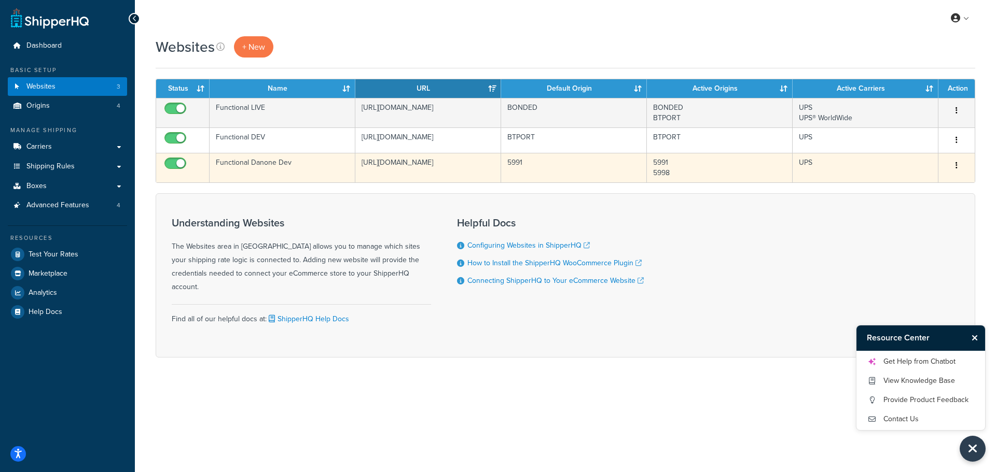
click at [441, 162] on td "[URL][DOMAIN_NAME]" at bounding box center [428, 168] width 146 height 30
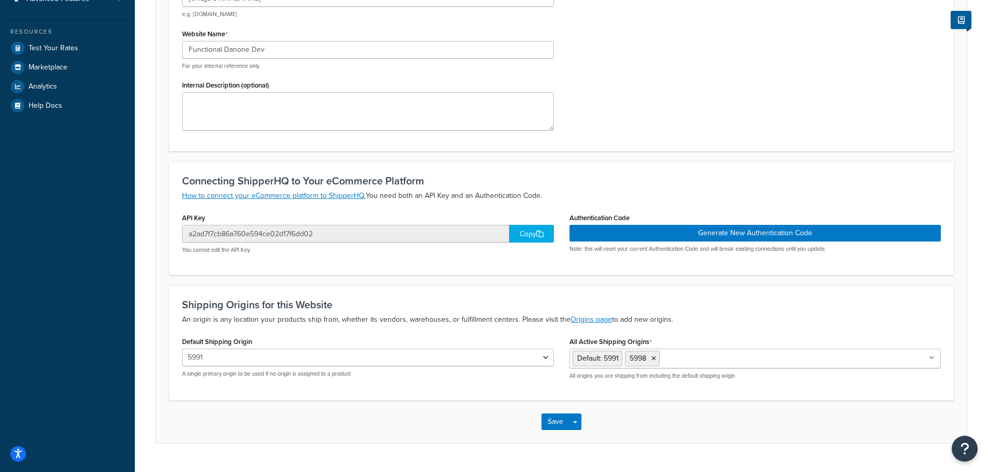
scroll to position [207, 0]
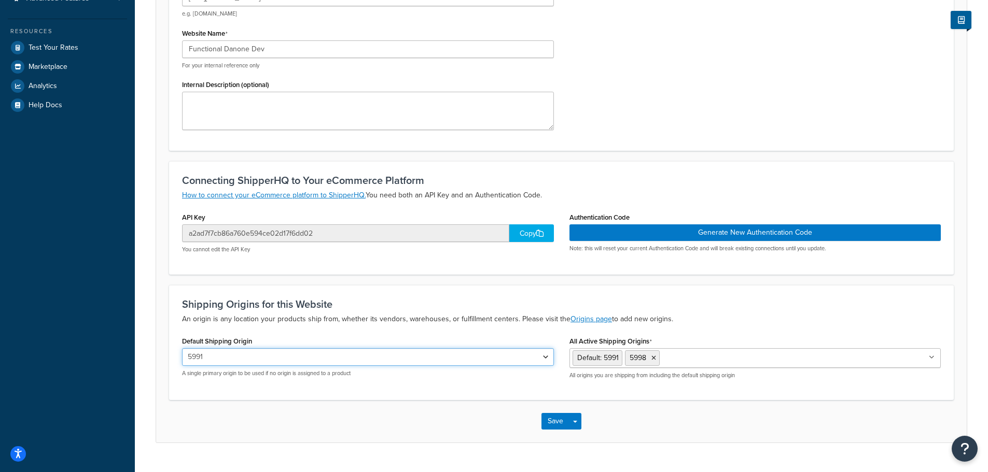
click at [326, 364] on select "BONDED BTPORT 5991 5998" at bounding box center [368, 358] width 372 height 18
select select "170726"
click at [182, 349] on select "BONDED BTPORT 5991 5998" at bounding box center [368, 358] width 372 height 18
click at [564, 422] on button "Save" at bounding box center [555, 421] width 28 height 17
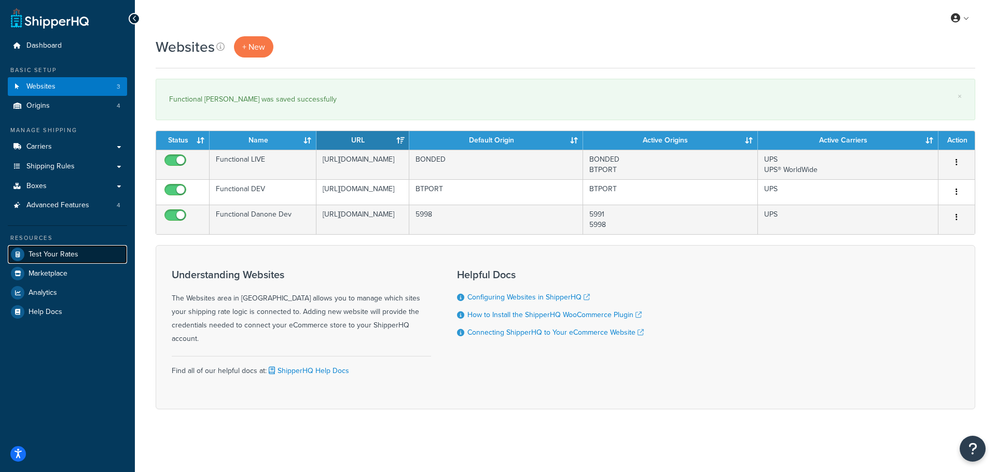
click at [60, 255] on span "Test Your Rates" at bounding box center [54, 254] width 50 height 9
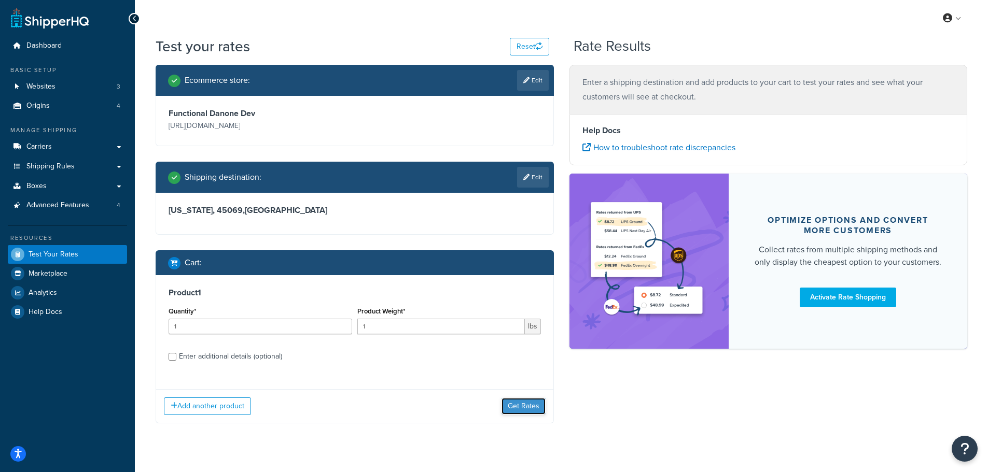
click at [520, 407] on button "Get Rates" at bounding box center [524, 406] width 44 height 17
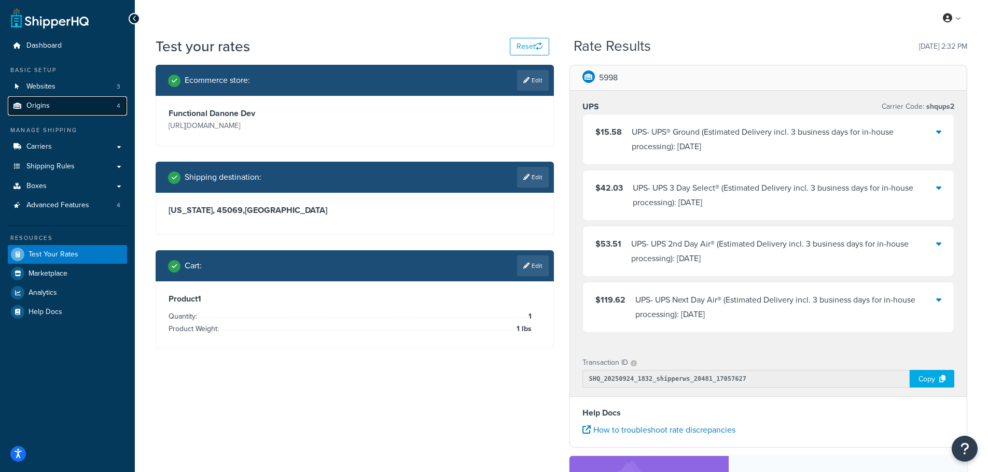
click at [80, 110] on link "Origins 4" at bounding box center [67, 105] width 119 height 19
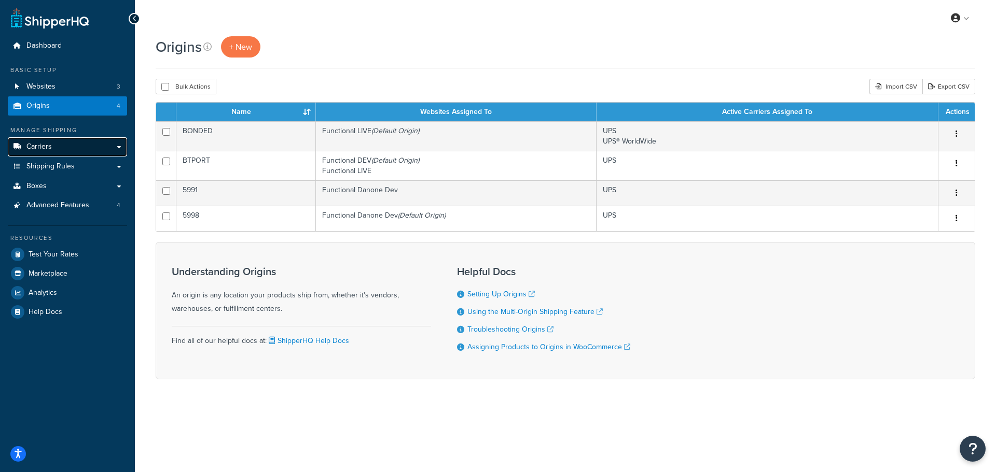
click at [94, 144] on link "Carriers" at bounding box center [67, 146] width 119 height 19
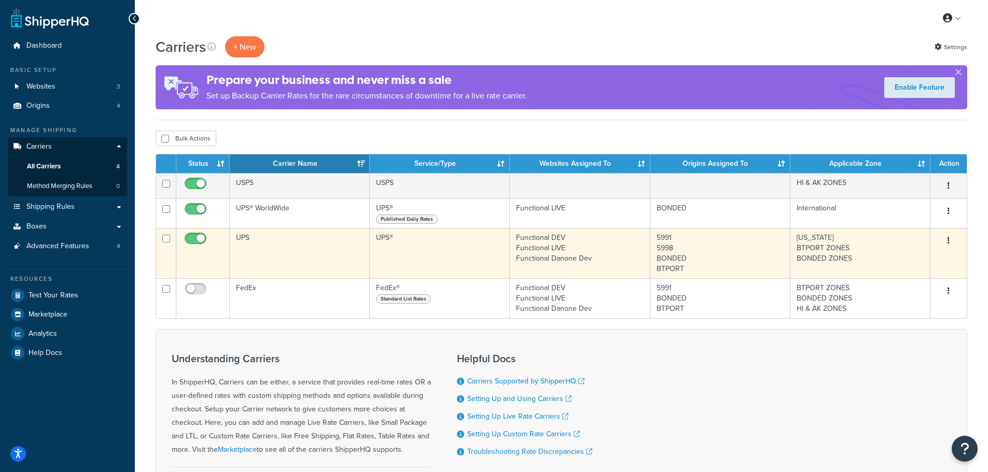
click at [291, 247] on td "UPS" at bounding box center [300, 253] width 140 height 50
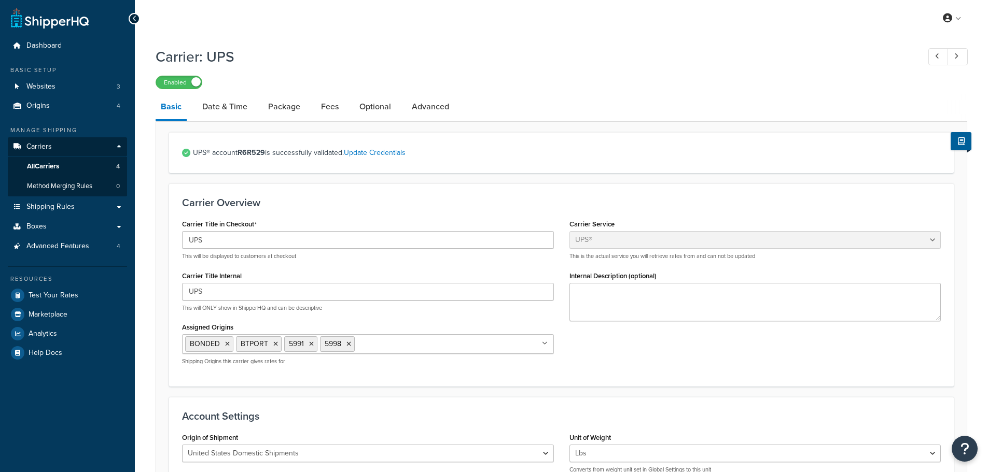
select select "ups"
select select "04"
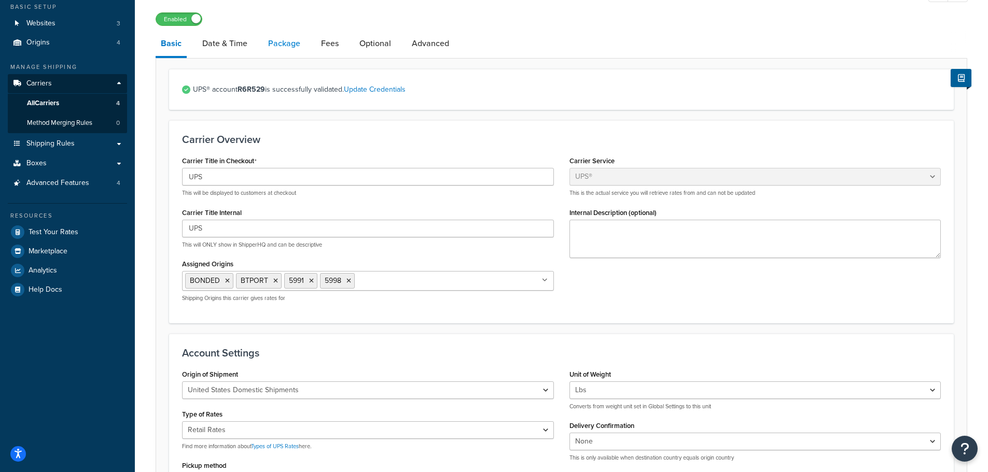
scroll to position [63, 0]
click at [230, 44] on link "Date & Time" at bounding box center [224, 44] width 55 height 25
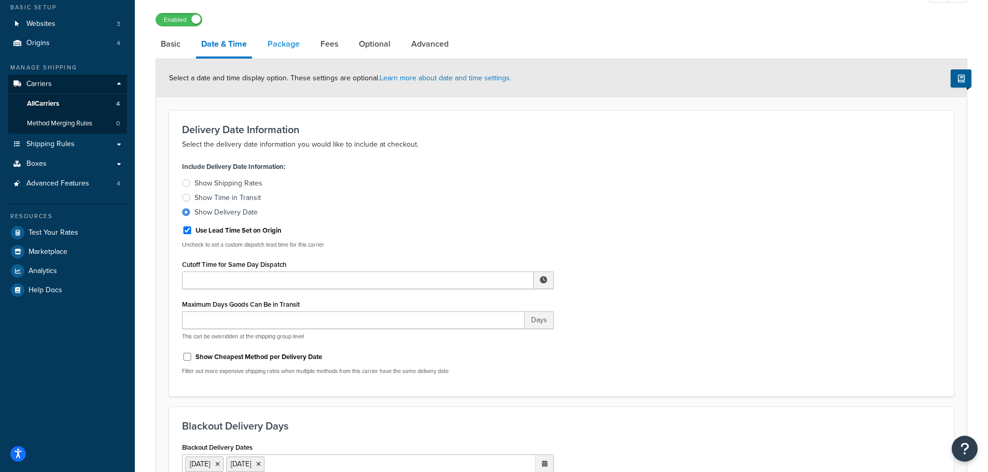
click at [299, 46] on link "Package" at bounding box center [283, 44] width 43 height 25
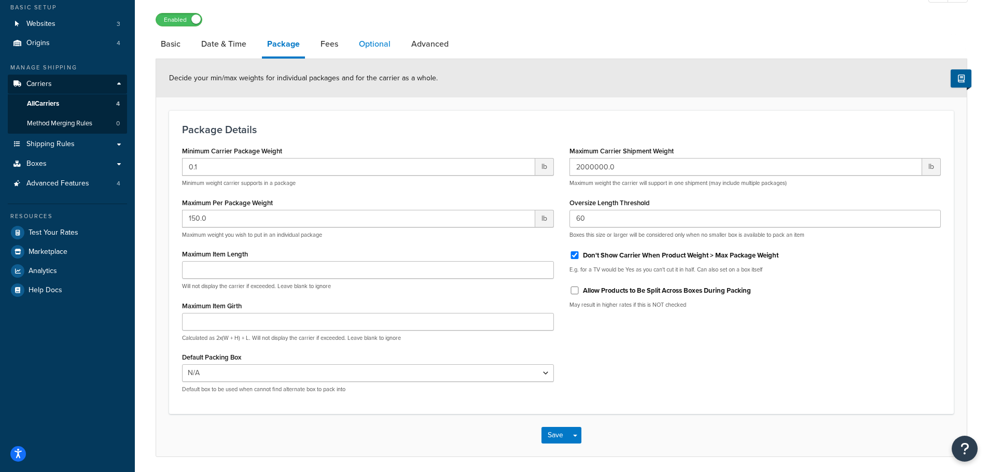
click at [380, 48] on link "Optional" at bounding box center [375, 44] width 42 height 25
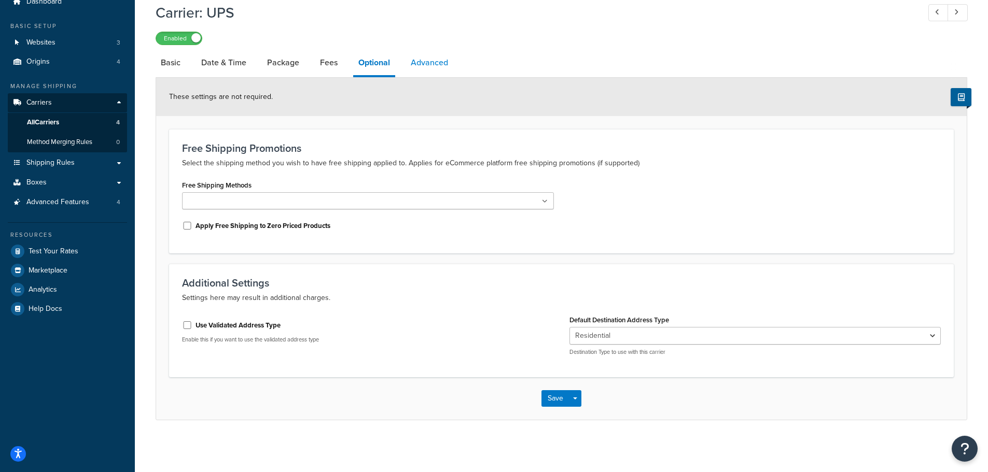
click at [429, 62] on link "Advanced" at bounding box center [430, 62] width 48 height 25
select select "false"
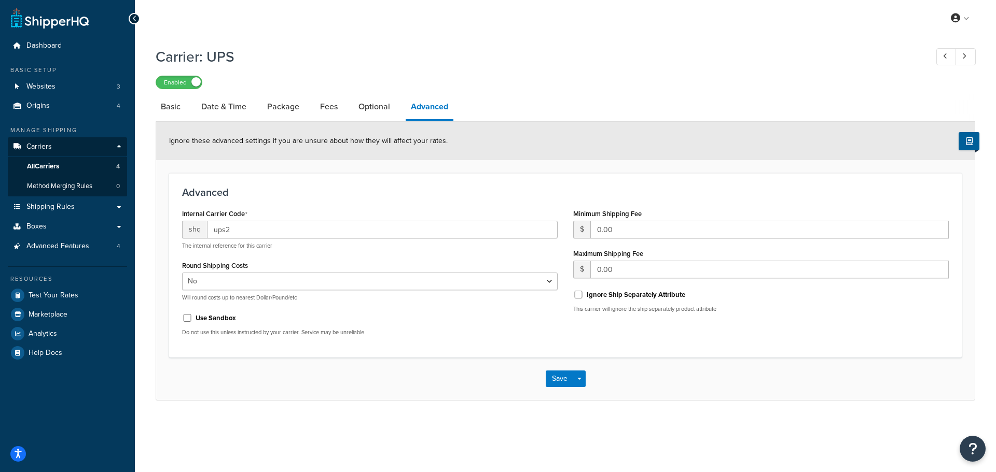
drag, startPoint x: 381, startPoint y: 88, endPoint x: 381, endPoint y: 94, distance: 5.7
click at [381, 90] on div "Carrier: UPS Enabled Basic Date & Time Package Fees Optional Advanced Ignore th…" at bounding box center [565, 220] width 819 height 359
click at [372, 126] on div "Ignore these advanced settings if you are unsure about how they will affect you…" at bounding box center [565, 141] width 818 height 38
click at [369, 108] on link "Optional" at bounding box center [374, 106] width 42 height 25
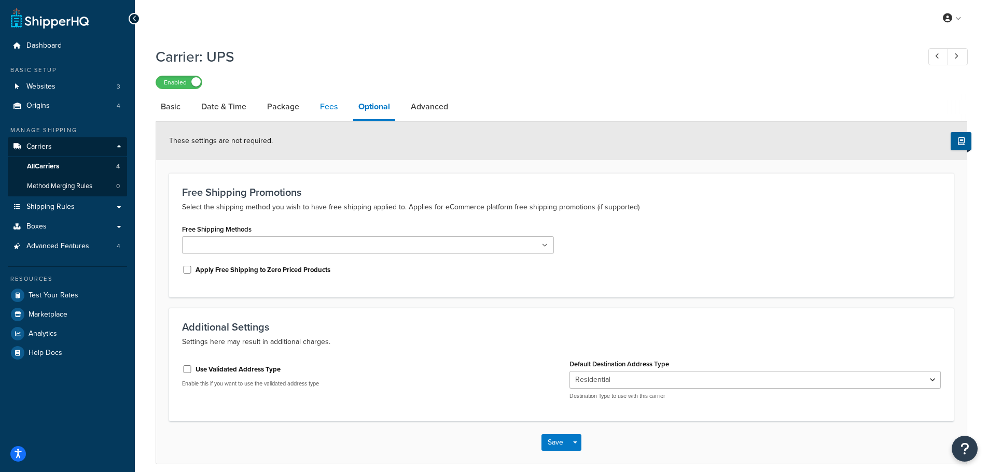
click at [317, 107] on link "Fees" at bounding box center [329, 106] width 28 height 25
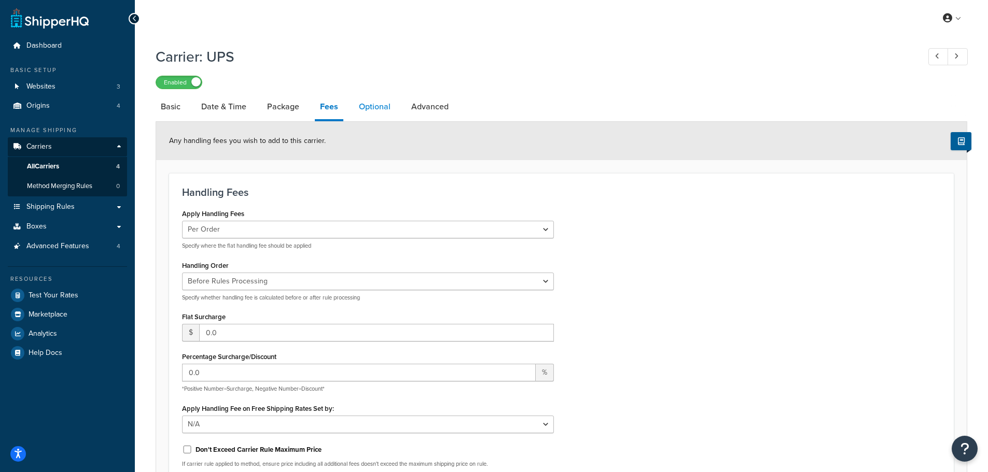
click at [389, 104] on link "Optional" at bounding box center [375, 106] width 42 height 25
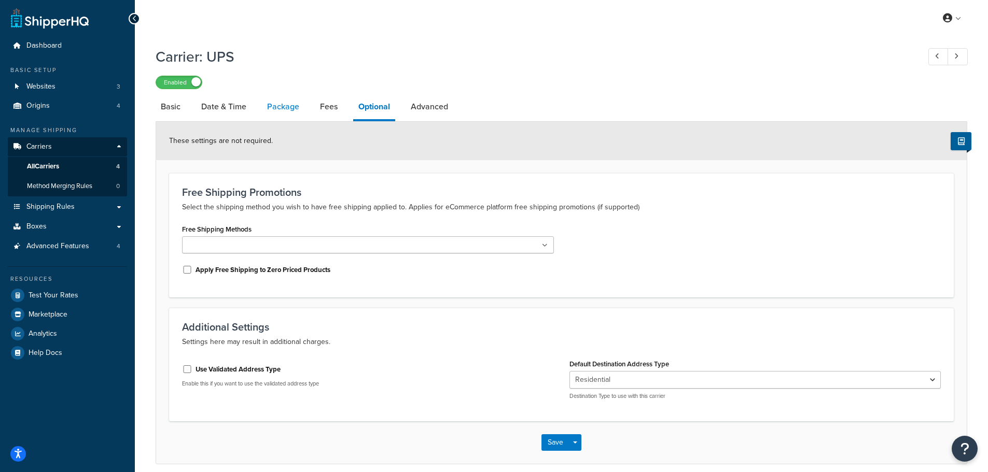
click at [277, 102] on link "Package" at bounding box center [283, 106] width 43 height 25
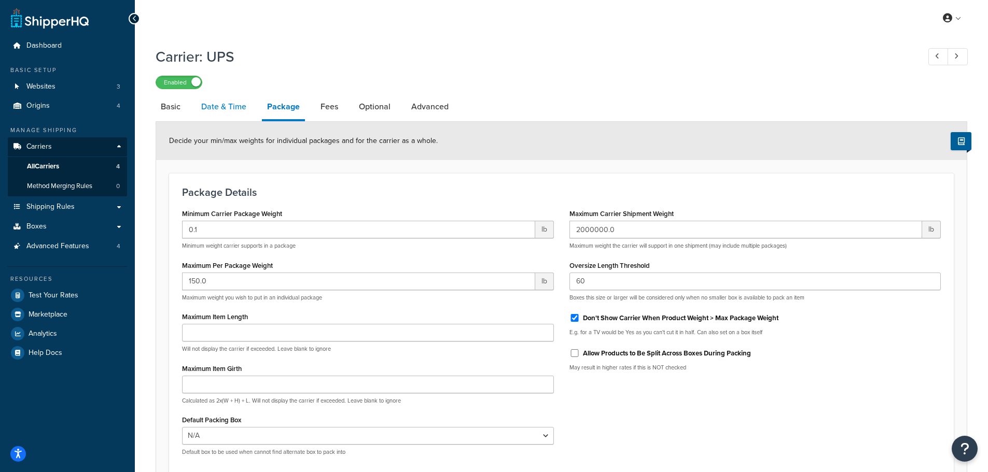
click at [229, 110] on link "Date & Time" at bounding box center [223, 106] width 55 height 25
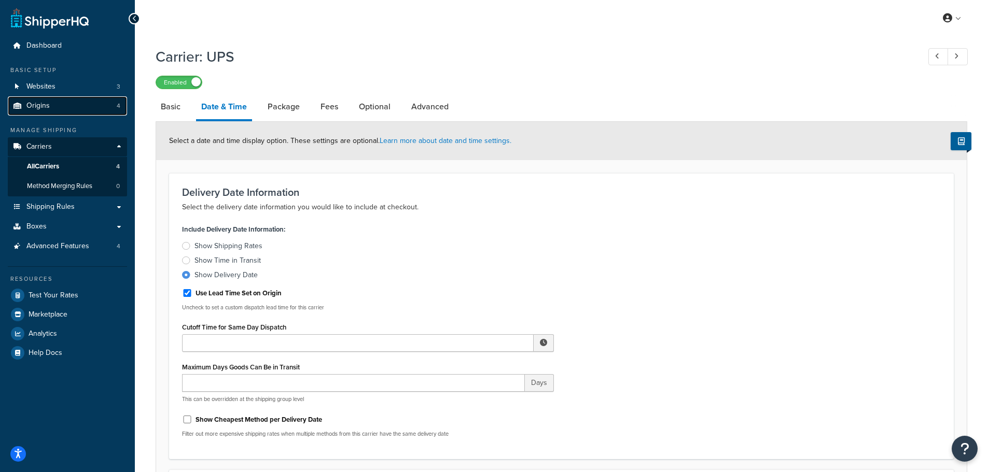
click at [75, 113] on link "Origins 4" at bounding box center [67, 105] width 119 height 19
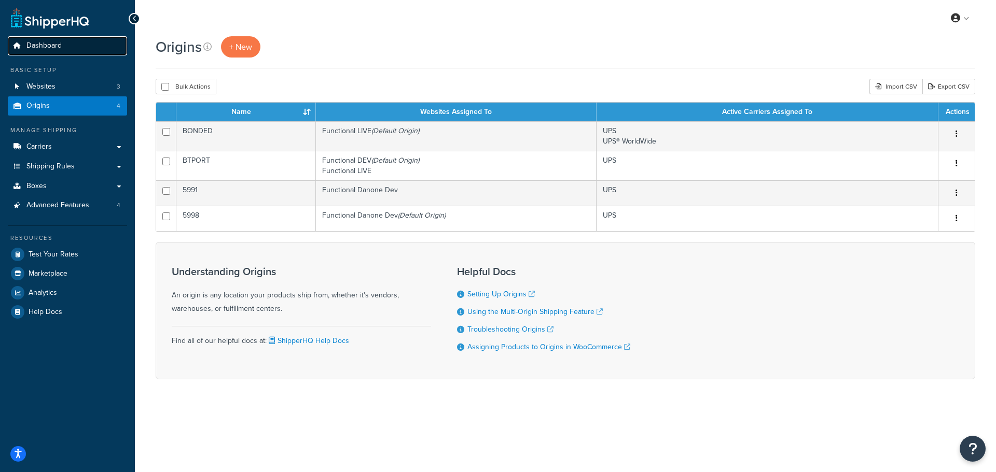
click at [76, 52] on link "Dashboard" at bounding box center [67, 45] width 119 height 19
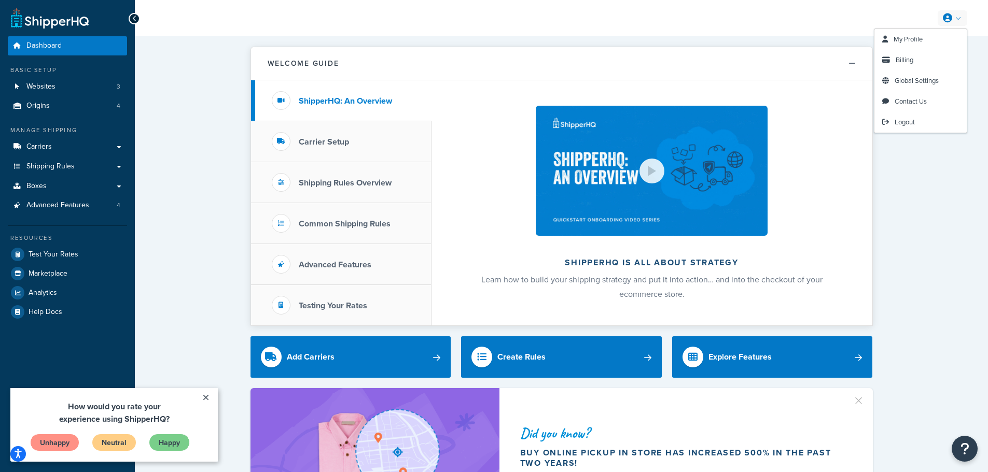
click at [951, 18] on icon at bounding box center [947, 17] width 9 height 9
click at [926, 77] on span "Global Settings" at bounding box center [917, 81] width 44 height 10
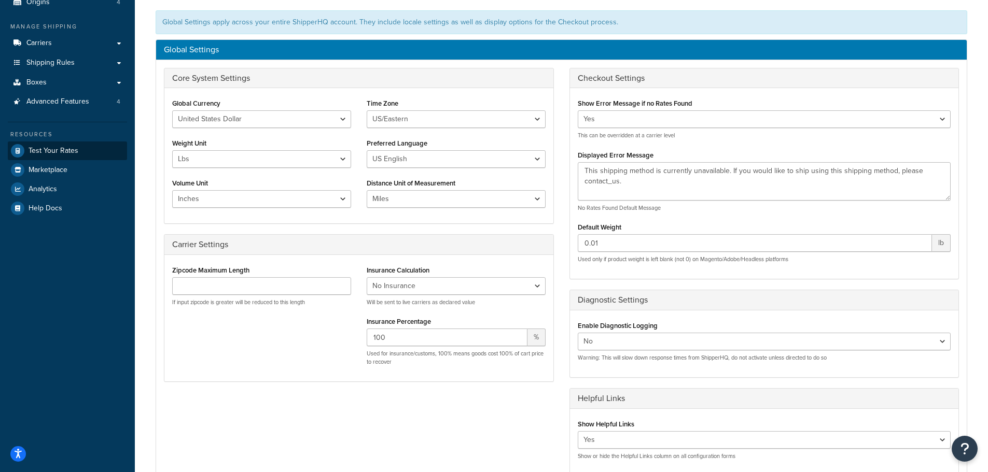
scroll to position [103, 0]
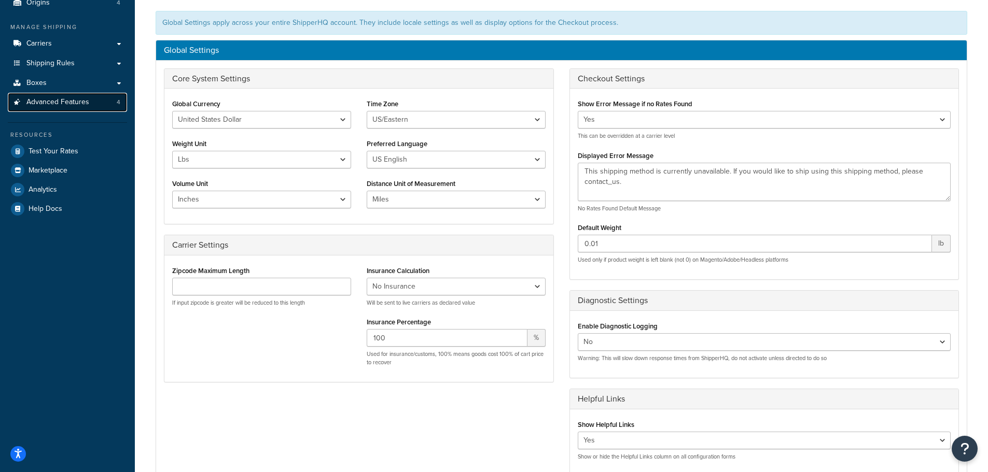
click at [84, 105] on span "Advanced Features" at bounding box center [57, 102] width 63 height 9
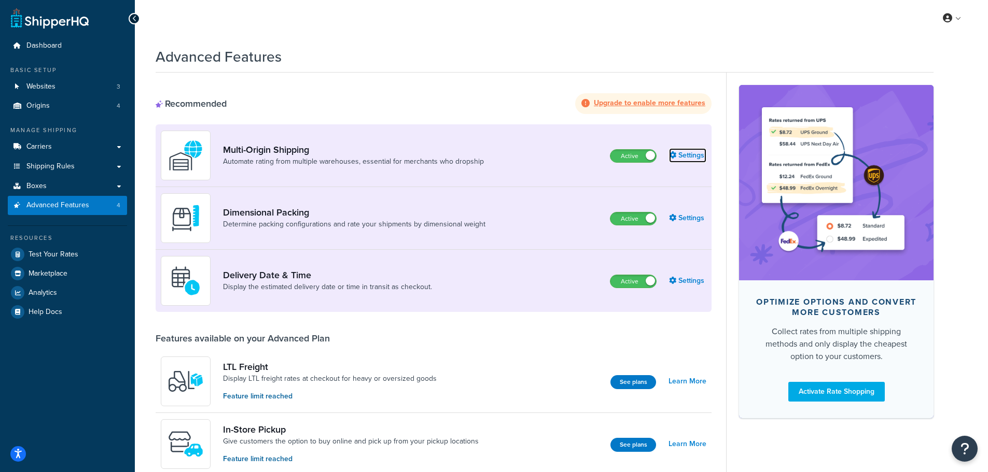
click at [678, 155] on link "Settings" at bounding box center [687, 155] width 37 height 15
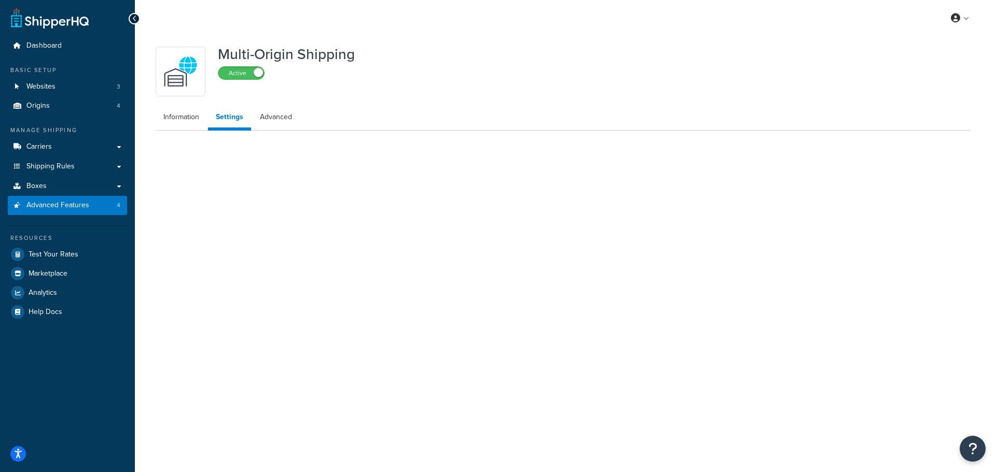
select select "false"
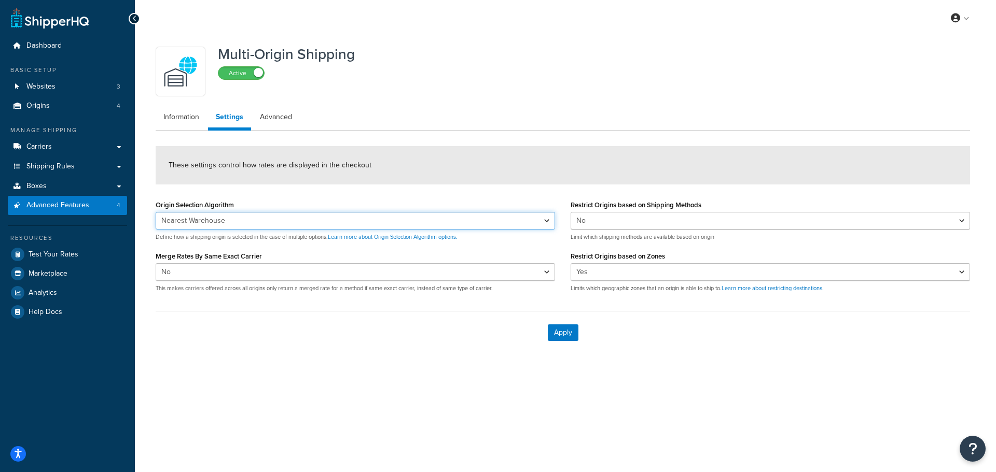
click at [506, 218] on select "Nearest Warehouse Fewest Warehouses" at bounding box center [355, 221] width 399 height 18
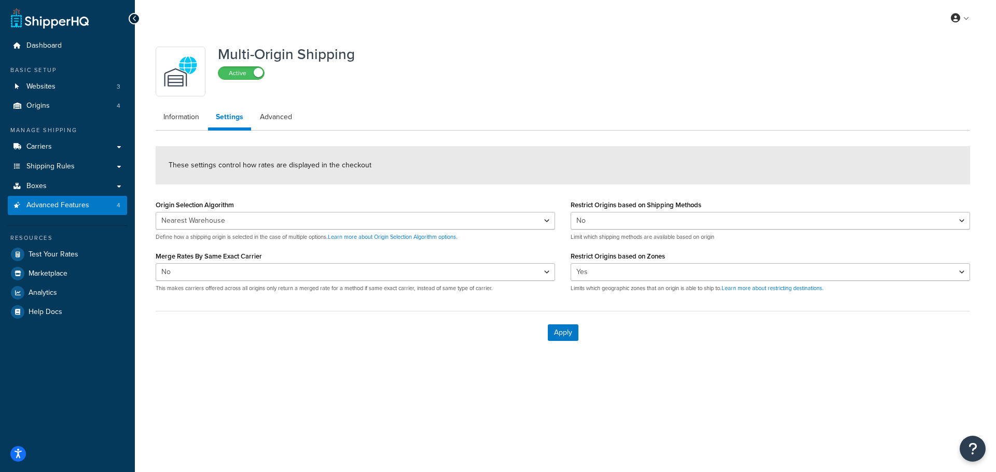
click at [505, 197] on form "These settings control how rates are displayed in the checkout Origin Selection…" at bounding box center [563, 250] width 814 height 208
click at [336, 392] on div "My Profile Billing Global Settings Contact Us Logout Multi-Origin Shipping Acti…" at bounding box center [565, 236] width 861 height 472
click at [97, 142] on link "Carriers" at bounding box center [67, 146] width 119 height 19
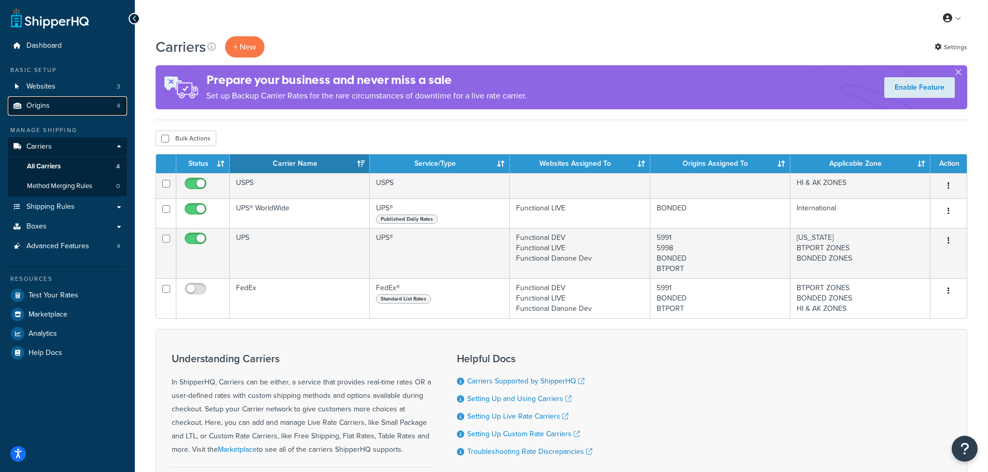
click at [85, 112] on link "Origins 4" at bounding box center [67, 105] width 119 height 19
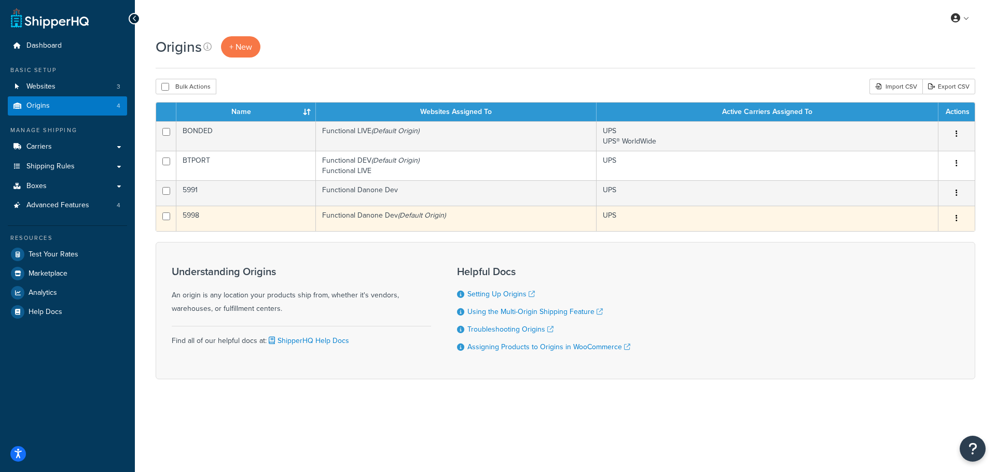
click at [968, 220] on div "Edit Duplicate Delete" at bounding box center [956, 219] width 24 height 17
click at [959, 220] on button "button" at bounding box center [956, 219] width 15 height 17
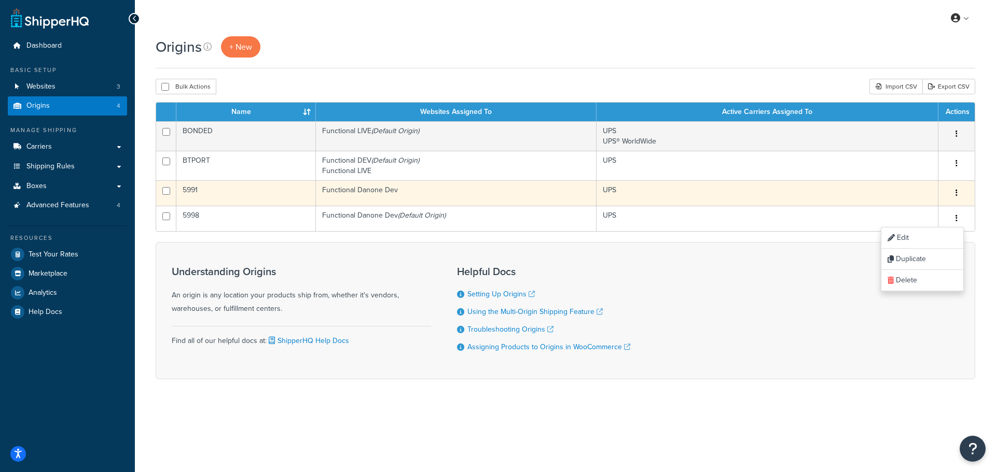
click at [956, 194] on icon "button" at bounding box center [956, 192] width 2 height 7
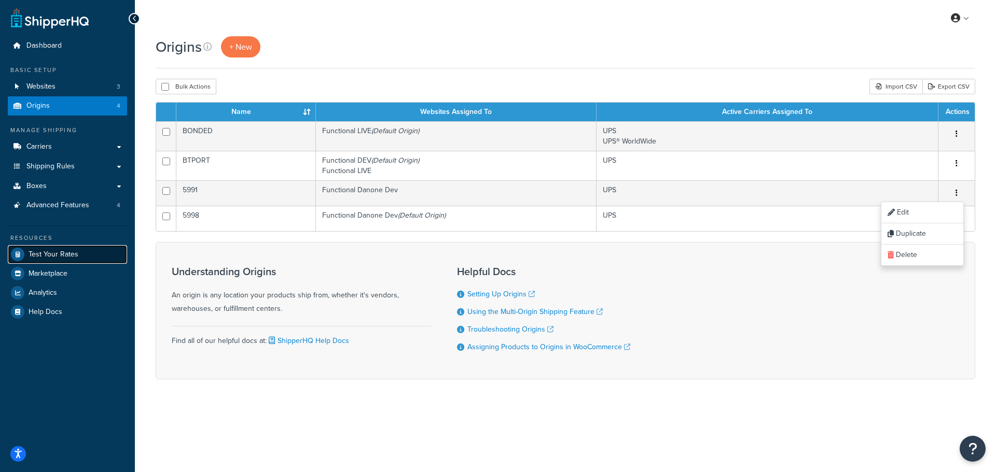
click at [78, 260] on link "Test Your Rates" at bounding box center [67, 254] width 119 height 19
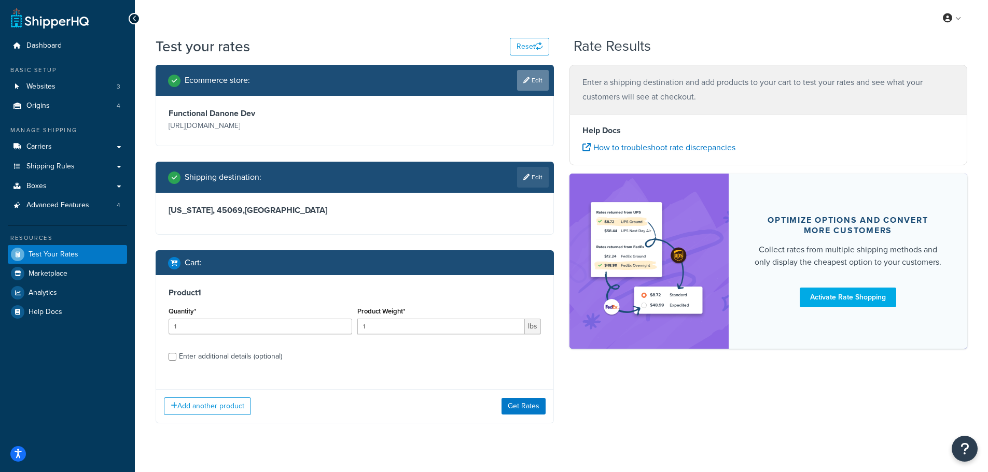
click at [540, 75] on link "Edit" at bounding box center [533, 80] width 32 height 21
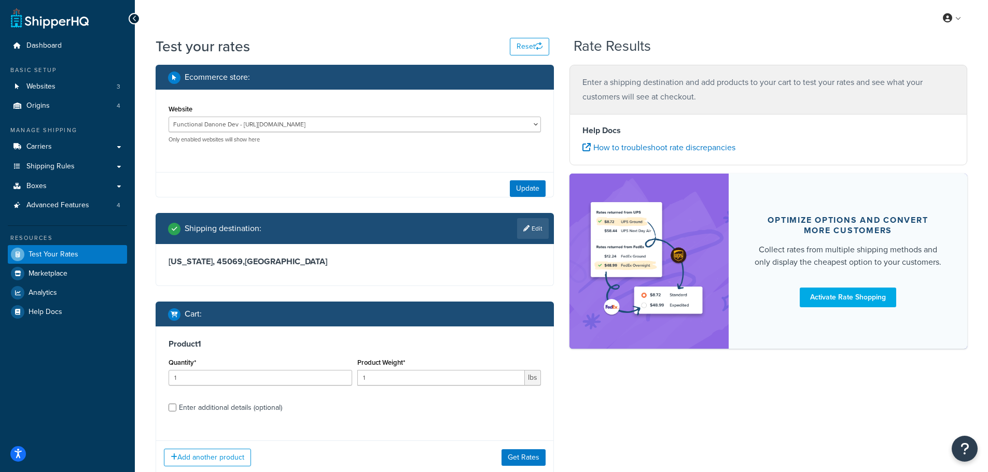
click at [277, 135] on div "Functional Danone Dev - [URL][DOMAIN_NAME] Functional DEV - [URL][DOMAIN_NAME] …" at bounding box center [355, 130] width 372 height 27
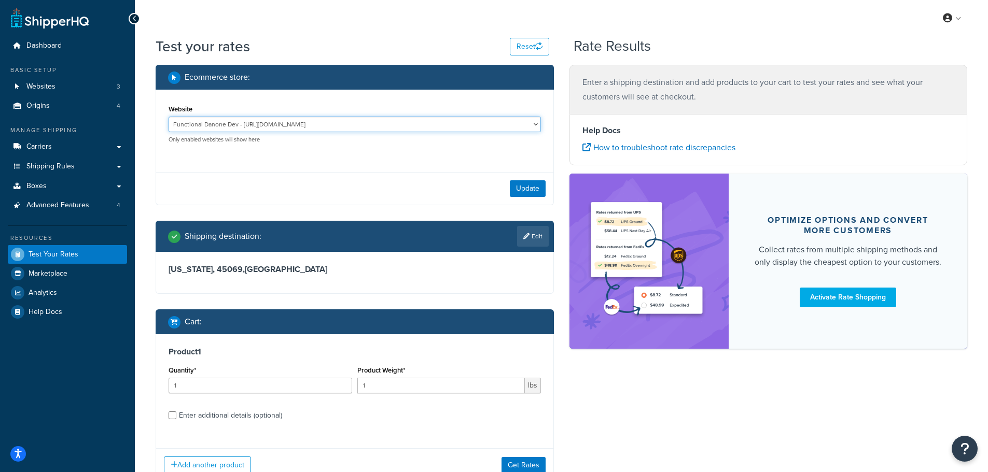
click at [272, 127] on select "Functional Danone Dev - [URL][DOMAIN_NAME] Functional DEV - [URL][DOMAIN_NAME] …" at bounding box center [355, 125] width 372 height 16
select select "fe30cc90e99c74908cf63213c59b1172"
click at [169, 117] on select "Functional Danone Dev - [URL][DOMAIN_NAME] Functional DEV - [URL][DOMAIN_NAME] …" at bounding box center [355, 125] width 372 height 16
click at [526, 192] on button "Update" at bounding box center [528, 188] width 36 height 17
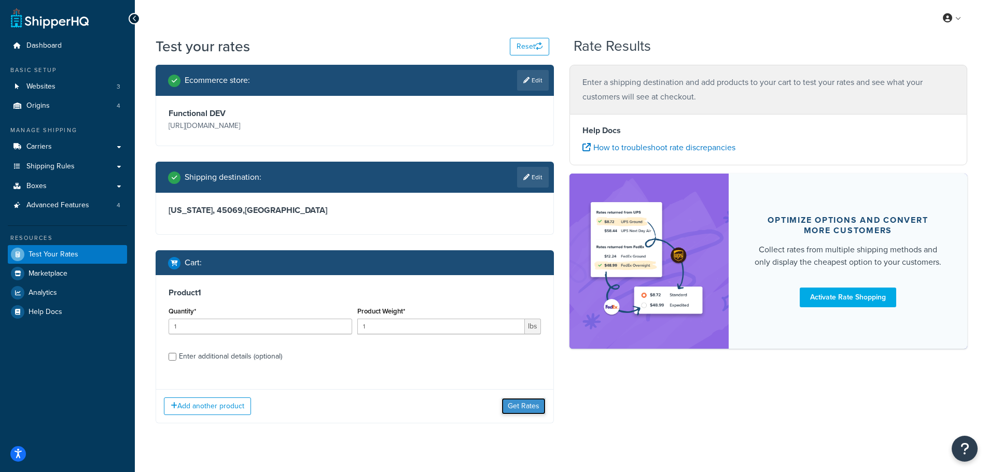
click at [516, 403] on button "Get Rates" at bounding box center [524, 406] width 44 height 17
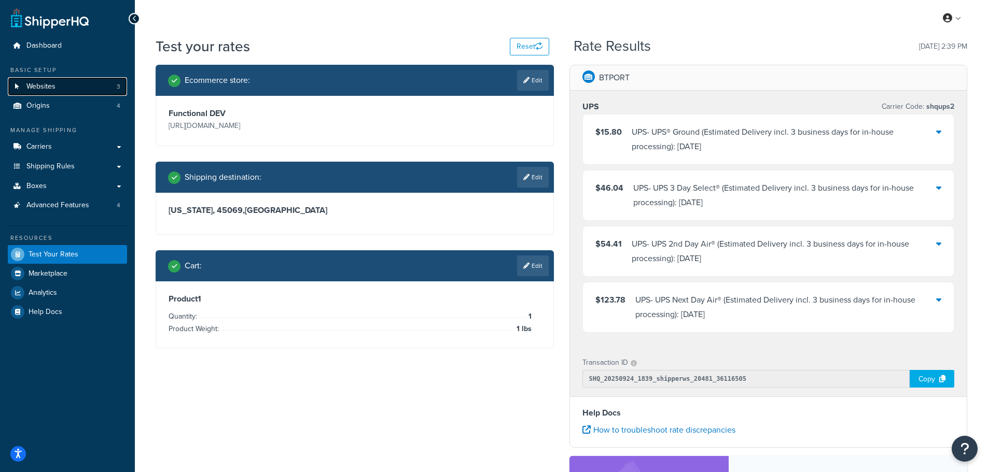
click at [53, 88] on span "Websites" at bounding box center [40, 86] width 29 height 9
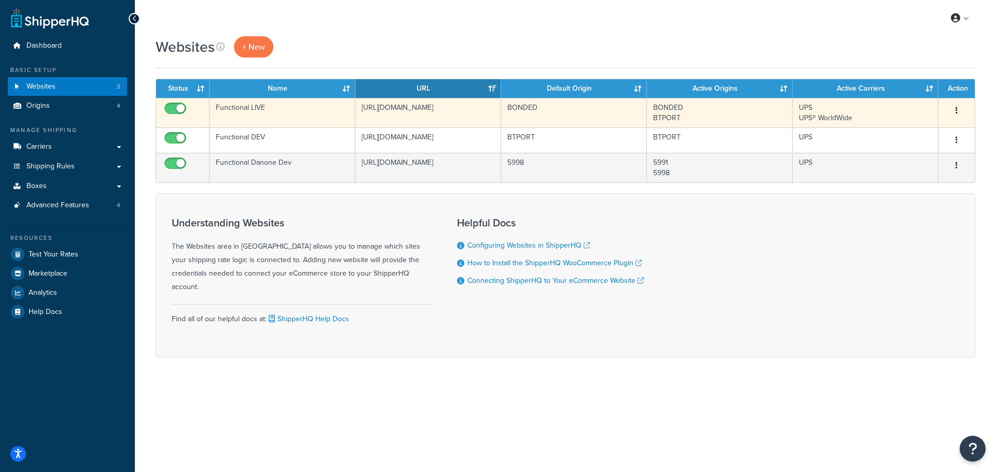
click at [953, 110] on button "button" at bounding box center [956, 111] width 15 height 17
click at [890, 135] on link "Edit" at bounding box center [914, 131] width 82 height 21
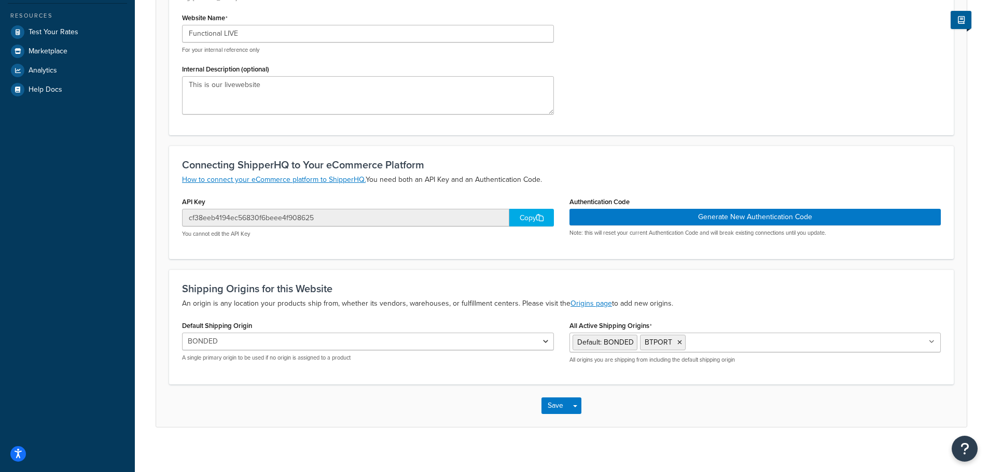
scroll to position [230, 0]
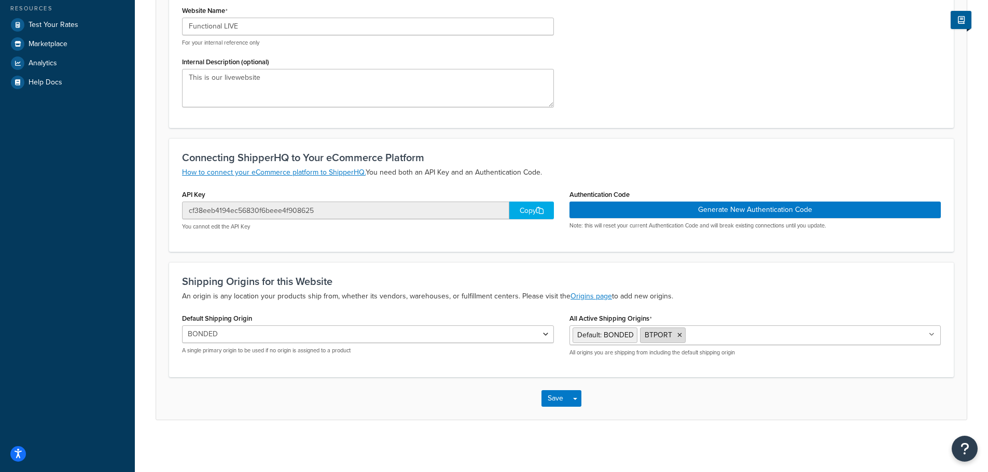
click at [677, 337] on icon at bounding box center [679, 335] width 5 height 6
click at [625, 337] on span "Default: BONDED" at bounding box center [605, 335] width 57 height 11
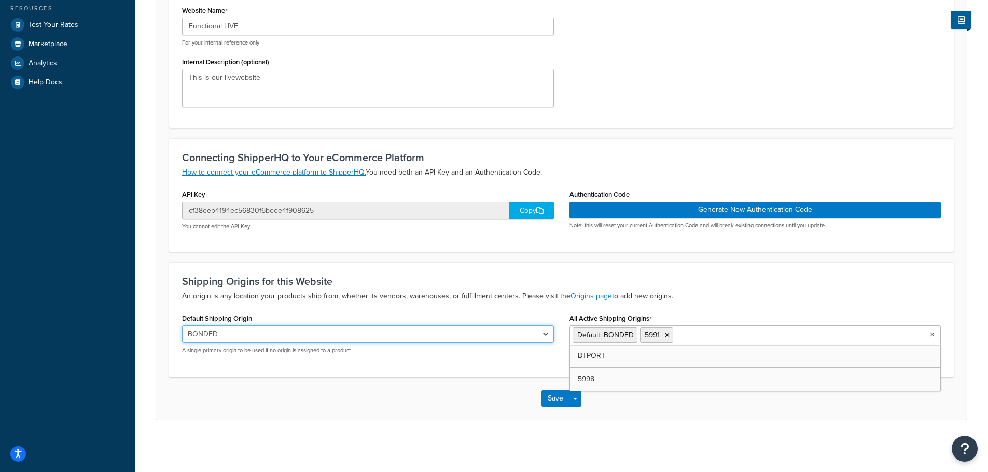
click at [272, 337] on select "BONDED BTPORT 5991 5998" at bounding box center [368, 335] width 372 height 18
select select "170725"
click at [182, 326] on select "BONDED BTPORT 5991 5998" at bounding box center [368, 335] width 372 height 18
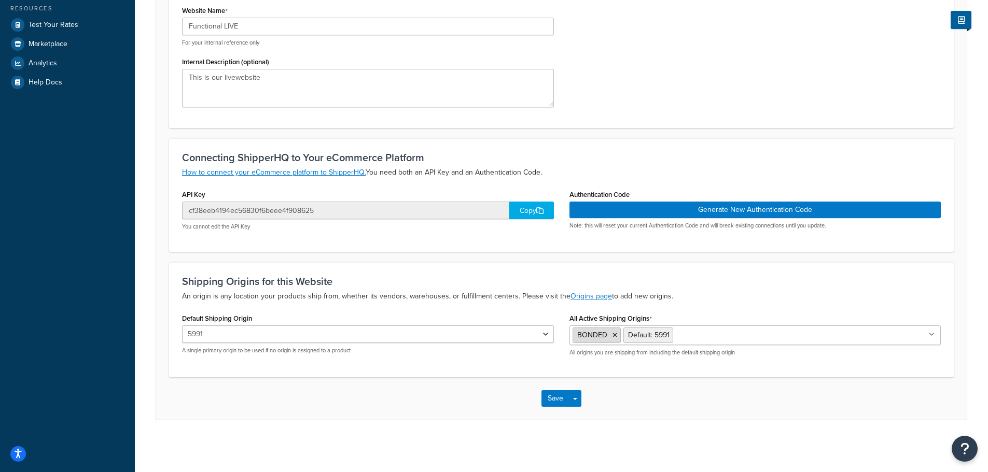
click at [615, 337] on icon at bounding box center [614, 335] width 5 height 6
click at [553, 400] on button "Save" at bounding box center [555, 399] width 28 height 17
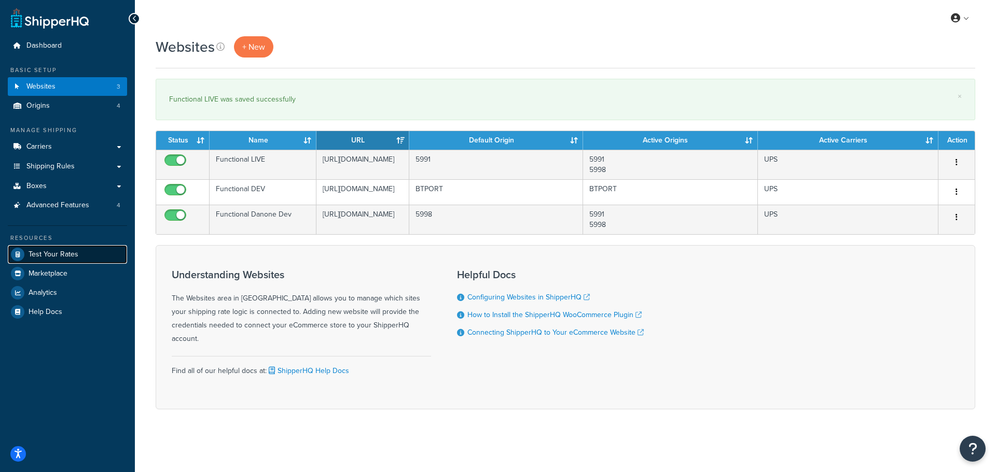
click at [69, 250] on span "Test Your Rates" at bounding box center [54, 254] width 50 height 9
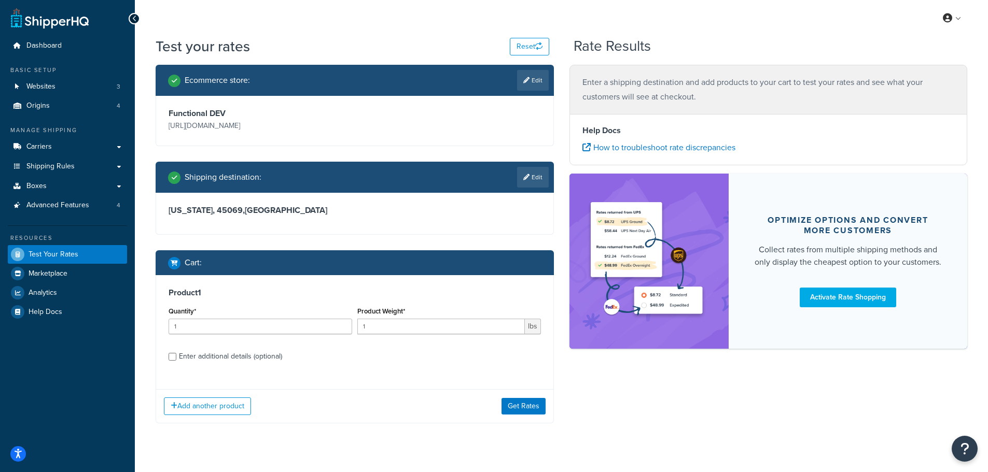
click at [534, 68] on div "Ecommerce store : Edit" at bounding box center [355, 80] width 398 height 31
click at [539, 80] on link "Edit" at bounding box center [533, 80] width 32 height 21
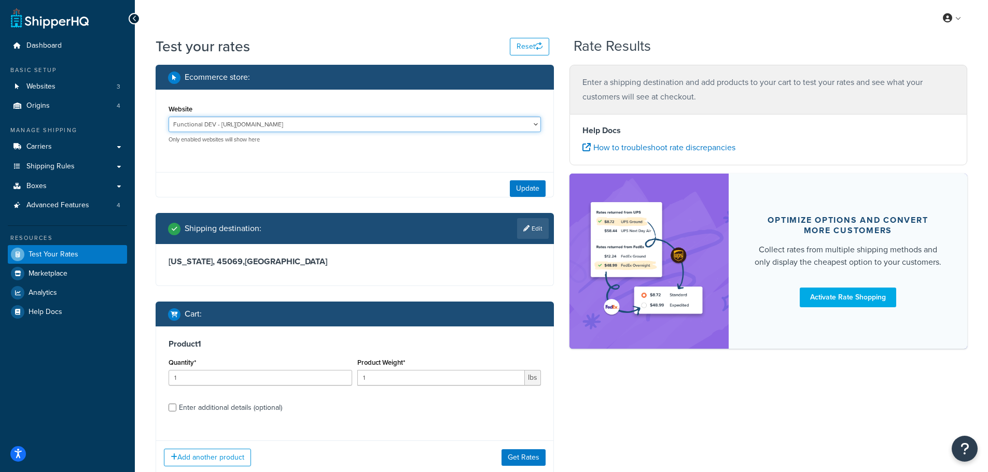
click at [227, 124] on select "Functional Danone Dev - [URL][DOMAIN_NAME] Functional DEV - [URL][DOMAIN_NAME] …" at bounding box center [355, 125] width 372 height 16
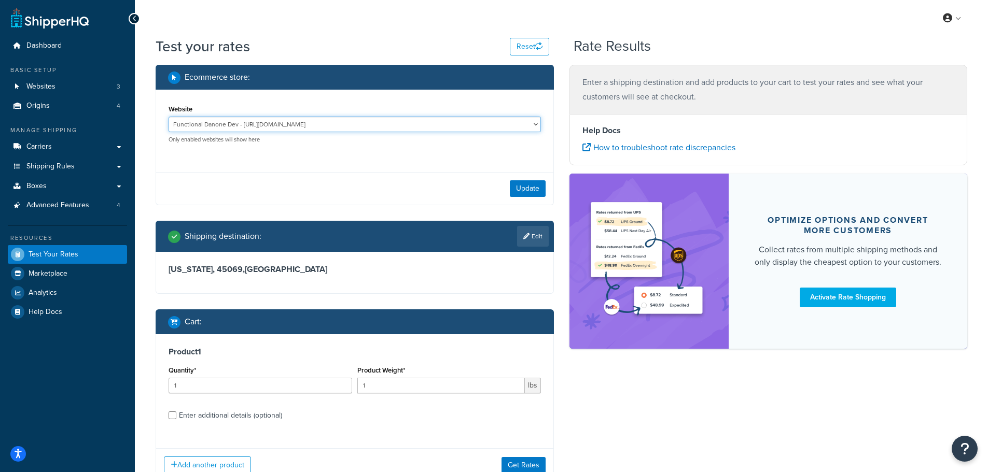
click at [169, 117] on select "Functional Danone Dev - [URL][DOMAIN_NAME] Functional DEV - [URL][DOMAIN_NAME] …" at bounding box center [355, 125] width 372 height 16
click at [451, 123] on select "Functional Danone Dev - [URL][DOMAIN_NAME] Functional DEV - [URL][DOMAIN_NAME] …" at bounding box center [355, 125] width 372 height 16
select select "cf38eeb4194ec56830f6beee4f908625"
click at [169, 117] on select "Functional Danone Dev - https://functional2dev.wpenginepowered.com/ Functional …" at bounding box center [355, 125] width 372 height 16
click at [525, 187] on button "Update" at bounding box center [528, 188] width 36 height 17
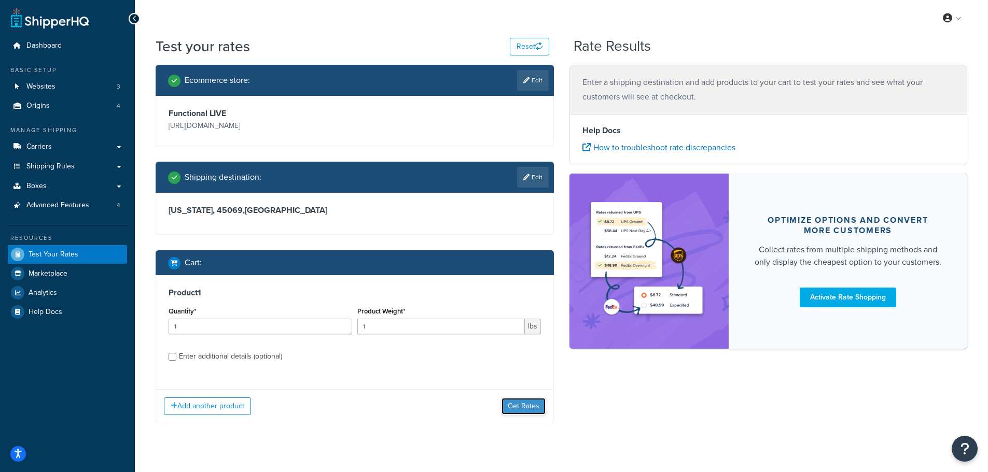
click at [538, 411] on button "Get Rates" at bounding box center [524, 406] width 44 height 17
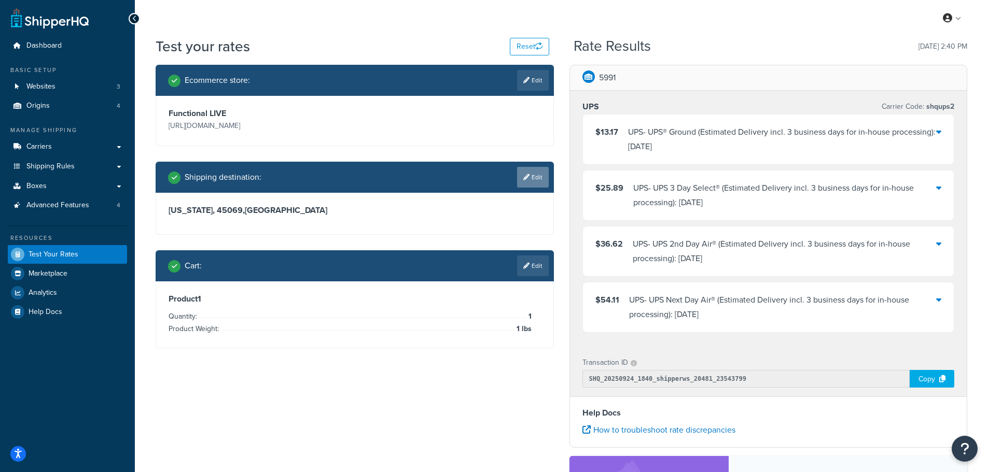
click at [541, 173] on link "Edit" at bounding box center [533, 177] width 32 height 21
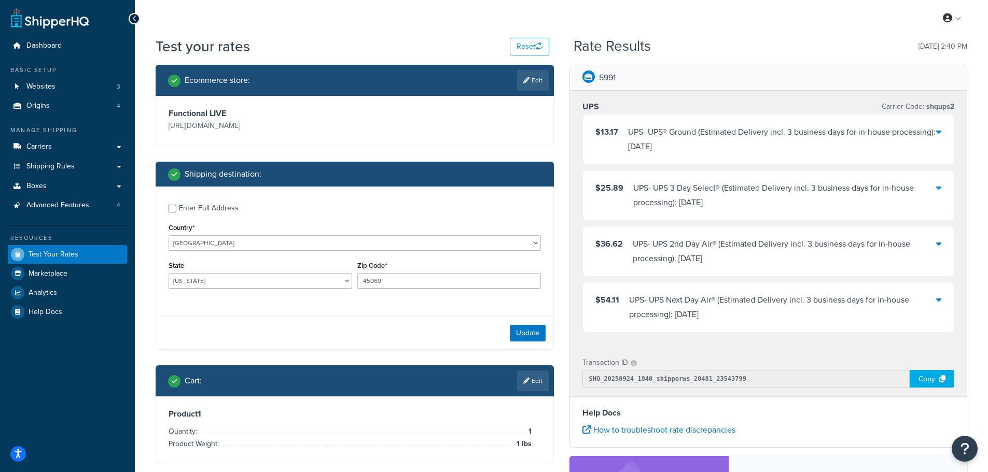
click at [208, 291] on div "State Alabama Alaska American Samoa Arizona Arkansas Armed Forces Americas Arme…" at bounding box center [260, 278] width 189 height 38
click at [210, 286] on select "Alabama Alaska American Samoa Arizona Arkansas Armed Forces Americas Armed Forc…" at bounding box center [261, 281] width 184 height 16
select select "CA"
click at [169, 273] on select "Alabama Alaska American Samoa Arizona Arkansas Armed Forces Americas Armed Forc…" at bounding box center [261, 281] width 184 height 16
drag, startPoint x: 352, startPoint y: 276, endPoint x: 339, endPoint y: 276, distance: 12.5
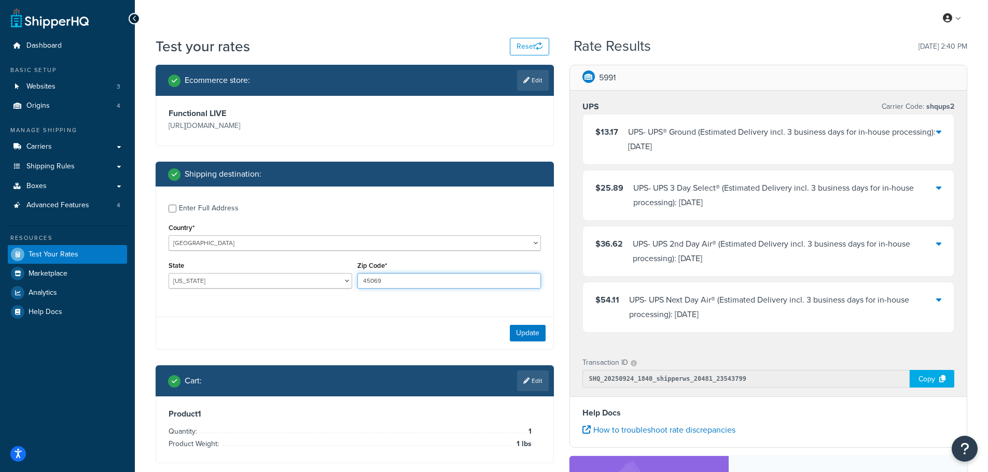
click at [343, 276] on div "State Alabama Alaska American Samoa Arizona Arkansas Armed Forces Americas Arme…" at bounding box center [355, 278] width 378 height 38
type input "90210"
click at [530, 323] on div "Update" at bounding box center [354, 333] width 397 height 33
click at [525, 331] on button "Update" at bounding box center [528, 333] width 36 height 17
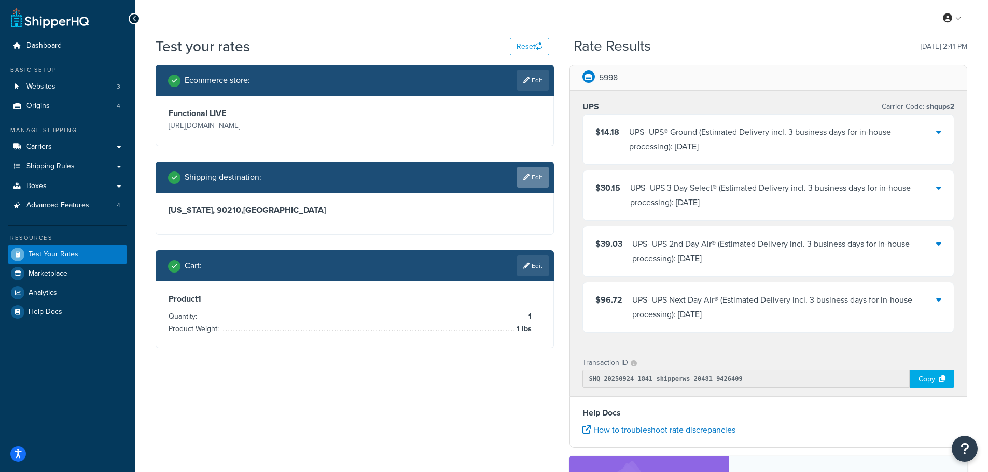
click at [526, 176] on icon at bounding box center [526, 177] width 6 height 6
select select "CA"
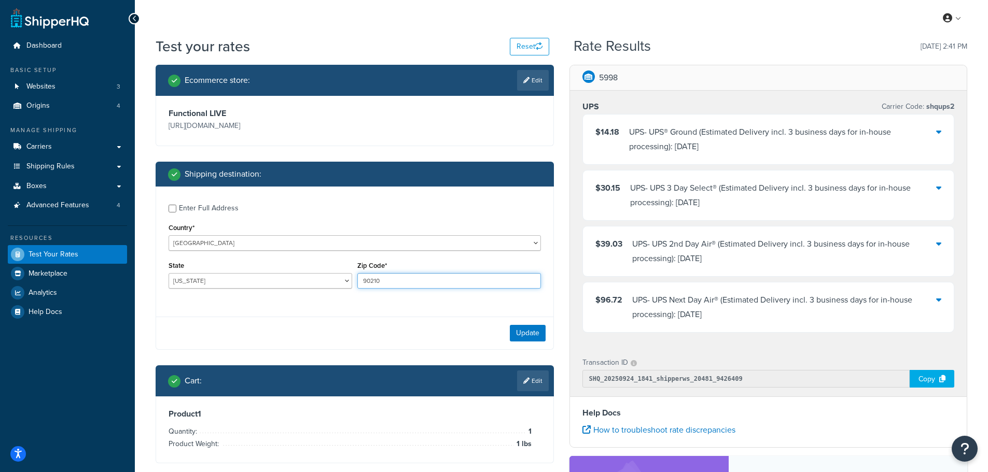
drag, startPoint x: 390, startPoint y: 281, endPoint x: 298, endPoint y: 275, distance: 92.0
click at [302, 275] on div "State Alabama Alaska American Samoa Arizona Arkansas Armed Forces Americas Arme…" at bounding box center [355, 278] width 378 height 38
type input "2"
type input "9"
type input "45069"
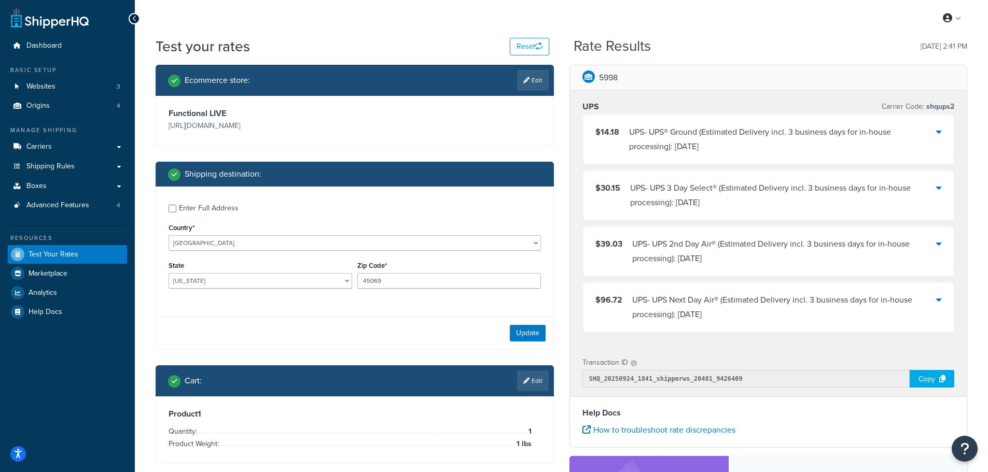
drag, startPoint x: 215, startPoint y: 273, endPoint x: 239, endPoint y: 285, distance: 26.9
click at [217, 273] on div "State Alabama Alaska American Samoa Arizona Arkansas Armed Forces Americas Arme…" at bounding box center [261, 274] width 184 height 30
click at [246, 288] on select "Alabama Alaska American Samoa Arizona Arkansas Armed Forces Americas Armed Forc…" at bounding box center [261, 281] width 184 height 16
select select "OH"
click at [169, 273] on select "Alabama Alaska American Samoa Arizona Arkansas Armed Forces Americas Armed Forc…" at bounding box center [261, 281] width 184 height 16
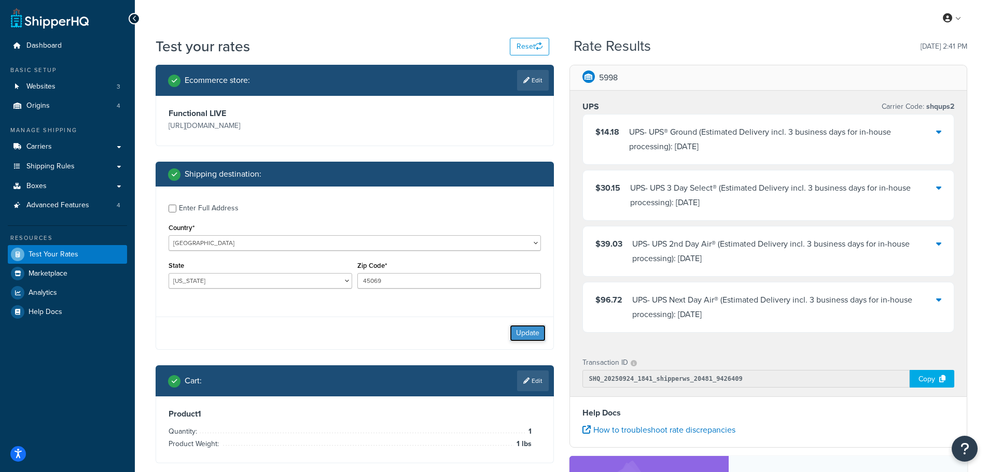
click at [532, 330] on button "Update" at bounding box center [528, 333] width 36 height 17
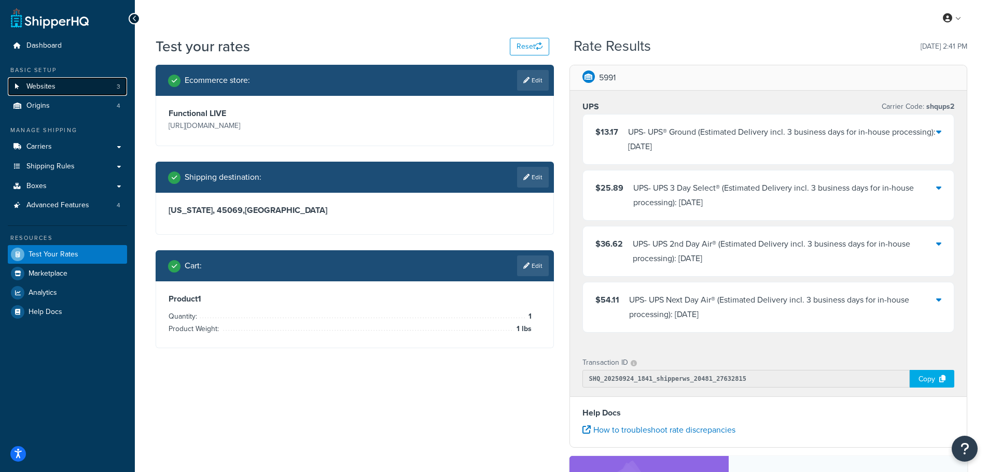
click at [61, 88] on link "Websites 3" at bounding box center [67, 86] width 119 height 19
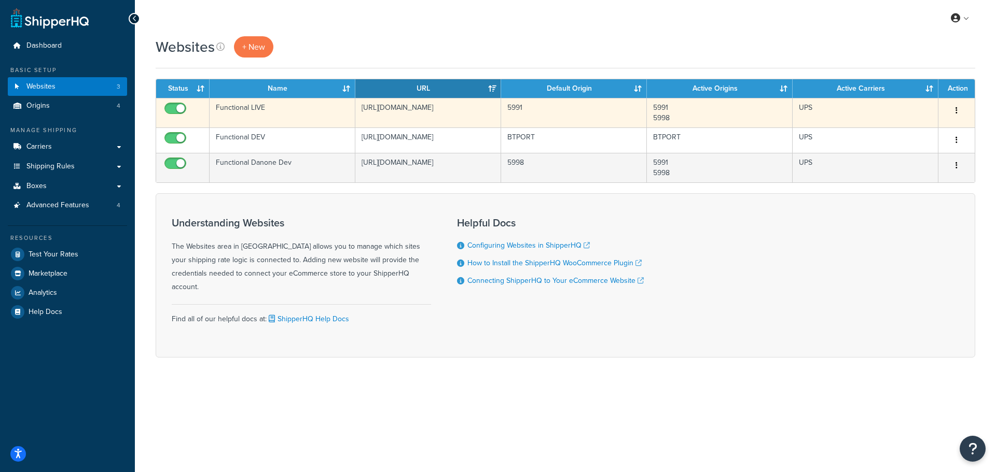
click at [953, 110] on button "button" at bounding box center [956, 111] width 15 height 17
click at [911, 126] on link "Edit" at bounding box center [914, 131] width 82 height 21
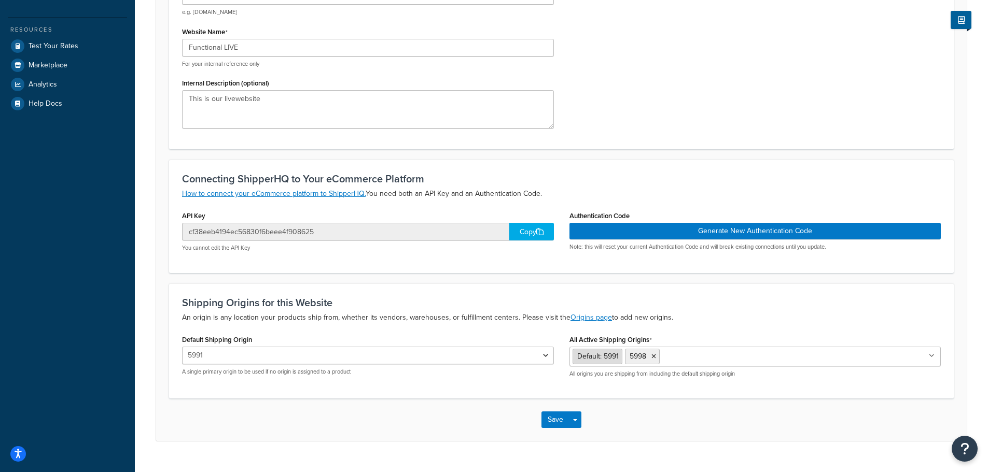
scroll to position [230, 0]
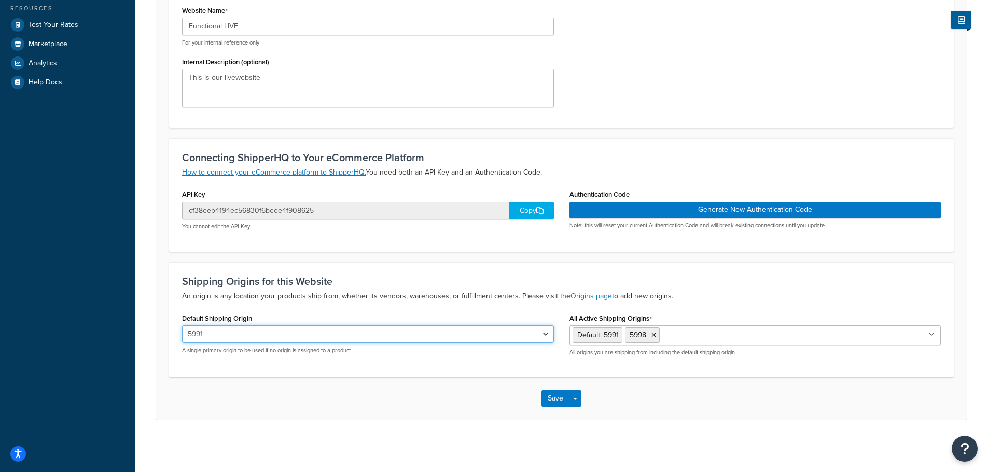
click at [375, 337] on select "BONDED BTPORT 5991 5998" at bounding box center [368, 335] width 372 height 18
click at [284, 343] on select "BONDED BTPORT 5991 5998" at bounding box center [368, 335] width 372 height 18
select select "85738"
click at [182, 326] on select "BONDED BTPORT 5991 5998" at bounding box center [368, 335] width 372 height 18
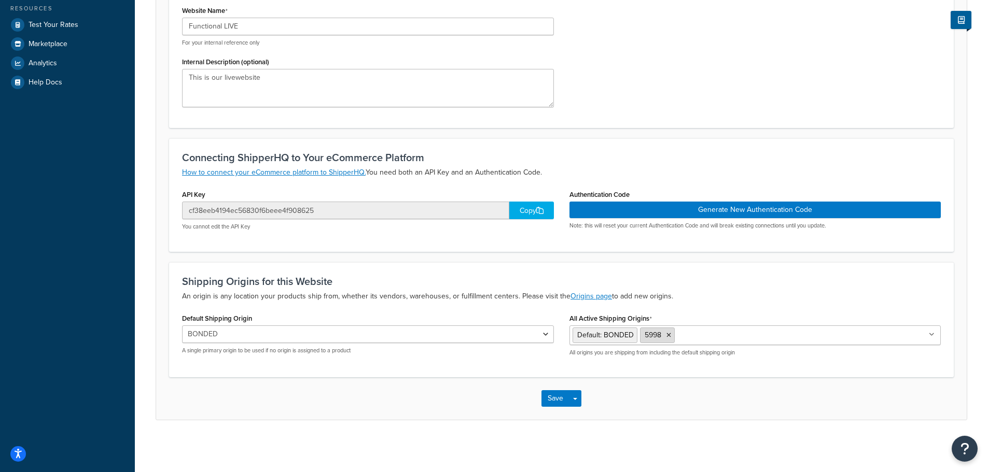
click at [667, 333] on icon at bounding box center [668, 335] width 5 height 6
click at [696, 335] on input "All Active Shipping Origins" at bounding box center [686, 334] width 92 height 11
drag, startPoint x: 534, startPoint y: 399, endPoint x: 544, endPoint y: 399, distance: 9.9
click at [535, 399] on div "Save Save Dropdown Save and Edit Save and Duplicate Save and Create New" at bounding box center [561, 399] width 811 height 43
drag, startPoint x: 547, startPoint y: 399, endPoint x: 550, endPoint y: 394, distance: 6.8
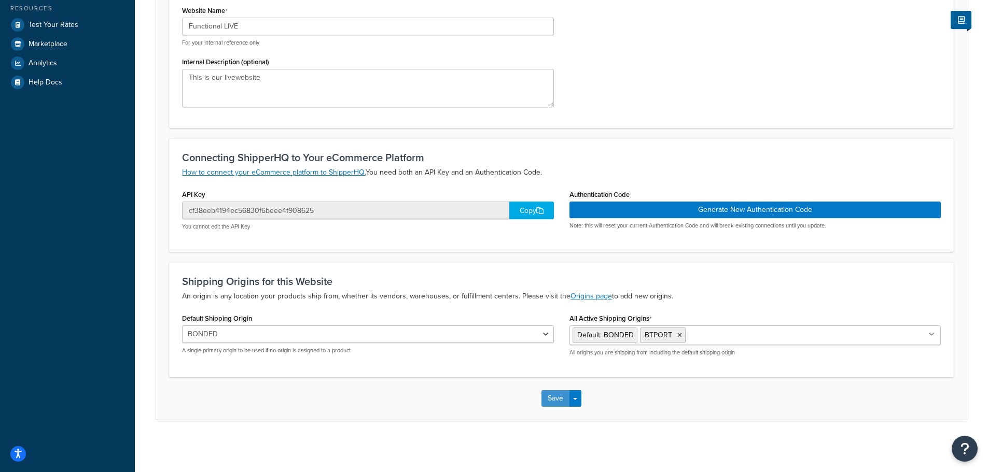
click at [547, 399] on button "Save" at bounding box center [555, 399] width 28 height 17
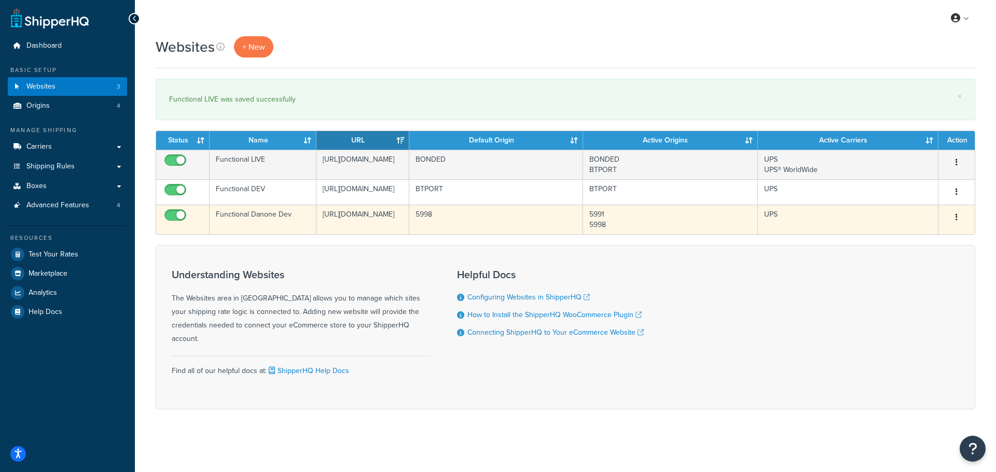
click at [480, 223] on td "5998" at bounding box center [496, 220] width 174 height 30
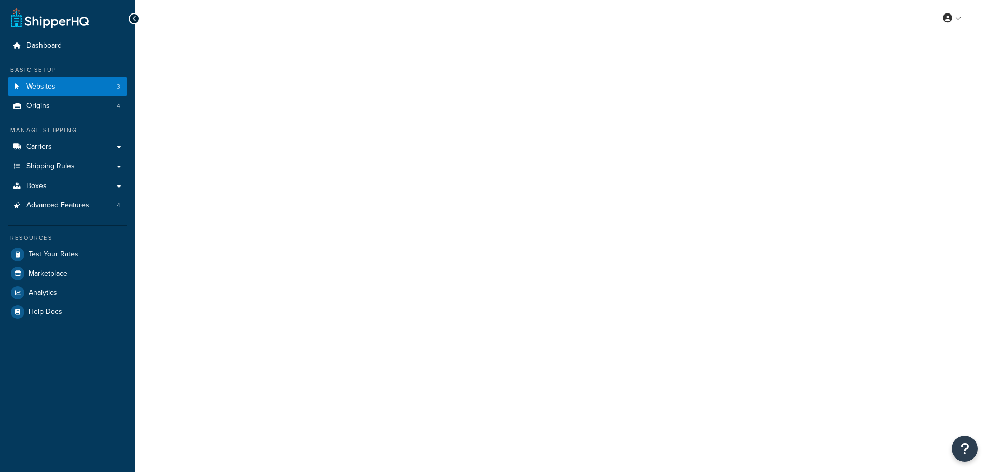
select select "170726"
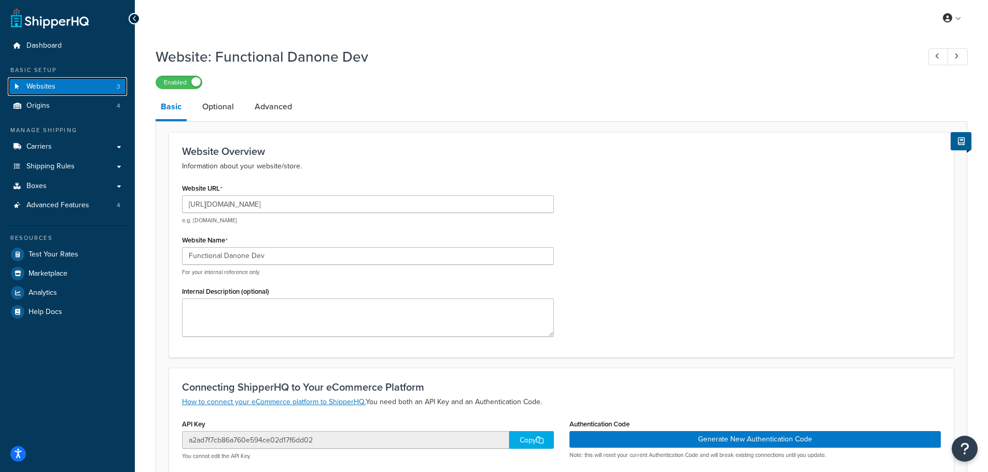
click at [62, 89] on link "Websites 3" at bounding box center [67, 86] width 119 height 19
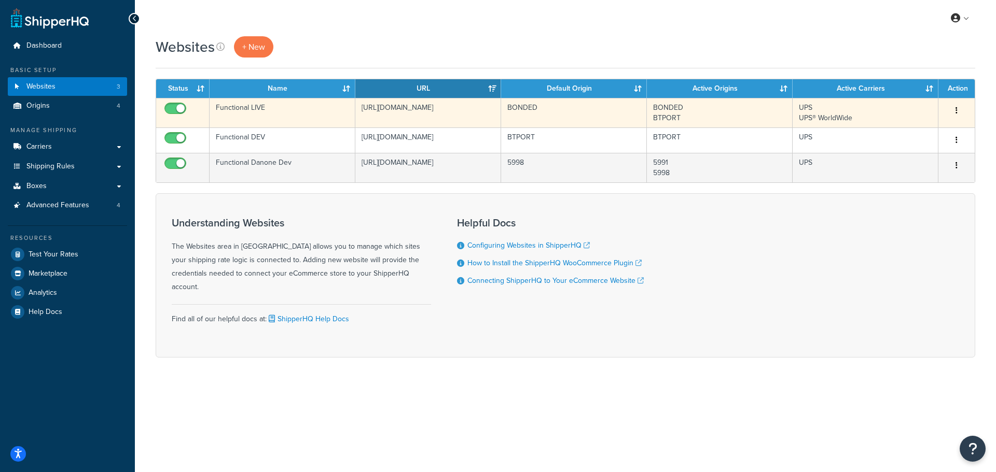
click at [958, 112] on button "button" at bounding box center [956, 111] width 15 height 17
click at [917, 130] on link "Edit" at bounding box center [914, 131] width 82 height 21
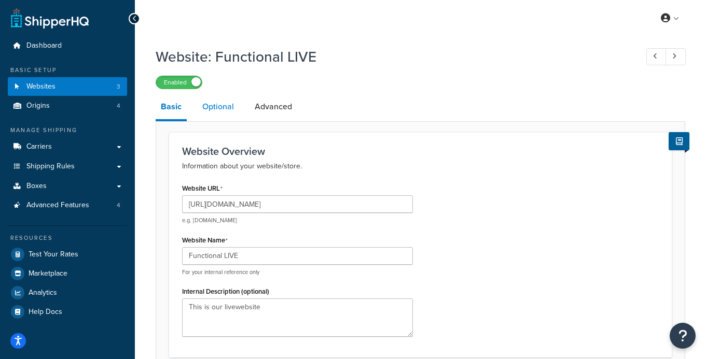
click at [217, 117] on link "Optional" at bounding box center [218, 106] width 42 height 25
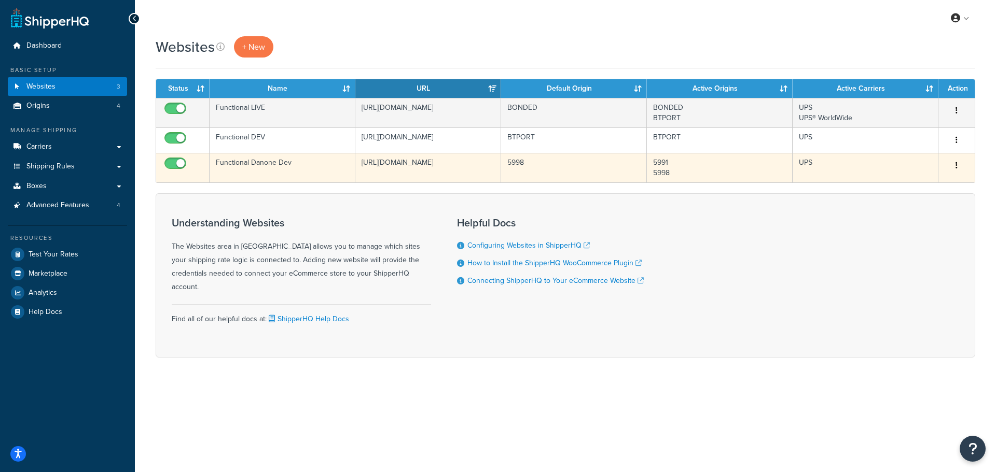
click at [277, 168] on td "Functional Danone Dev" at bounding box center [283, 168] width 146 height 30
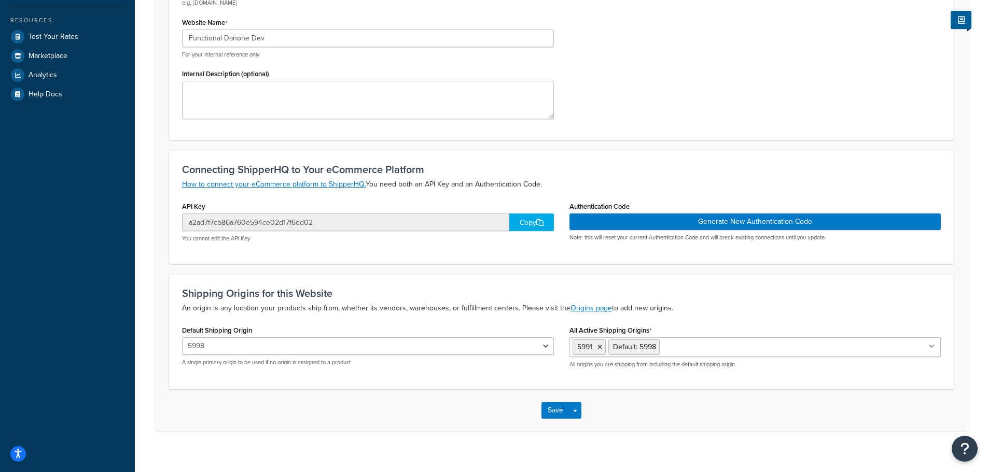
scroll to position [218, 0]
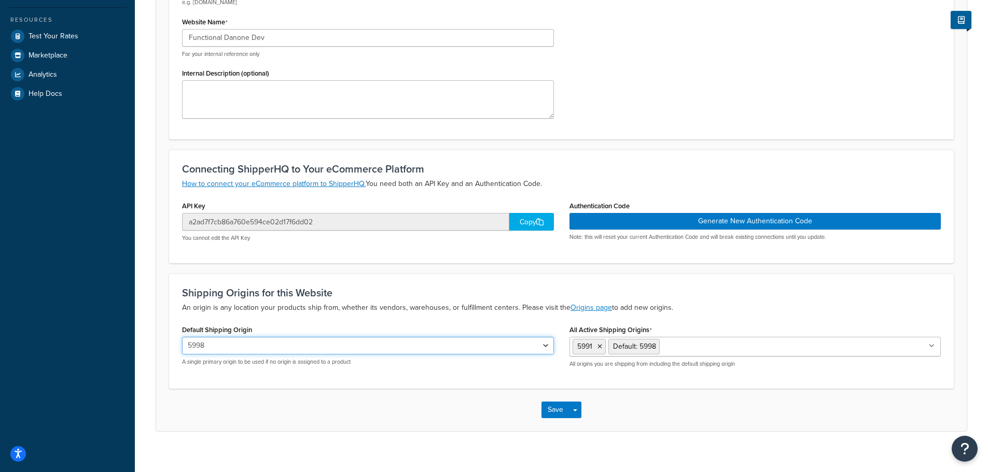
click at [346, 349] on select "BONDED BTPORT 5991 5998" at bounding box center [368, 346] width 372 height 18
select select "170725"
click at [182, 337] on select "BONDED BTPORT 5991 5998" at bounding box center [368, 346] width 372 height 18
click at [566, 408] on button "Save" at bounding box center [555, 410] width 28 height 17
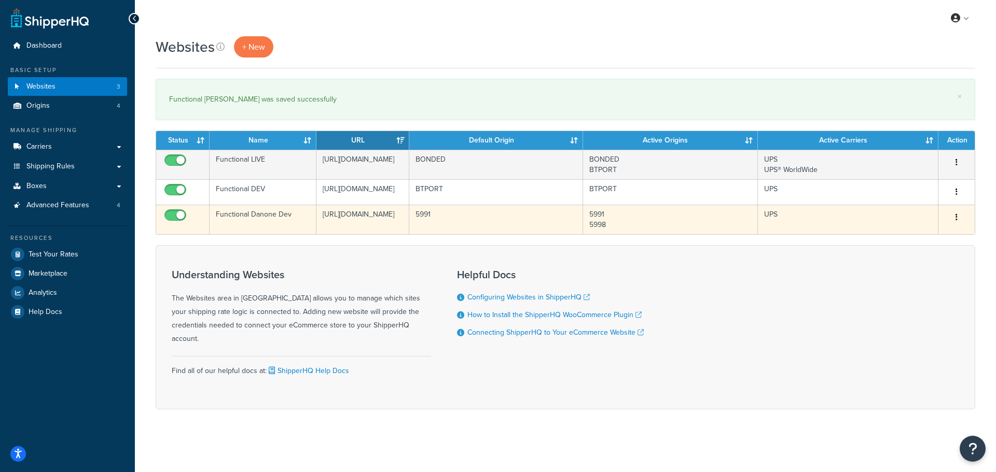
click at [899, 219] on td "UPS" at bounding box center [848, 220] width 180 height 30
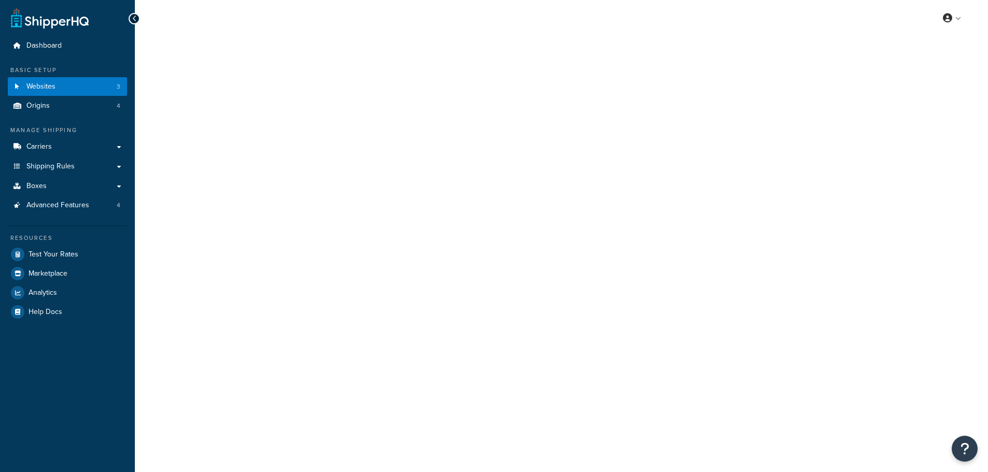
select select "170725"
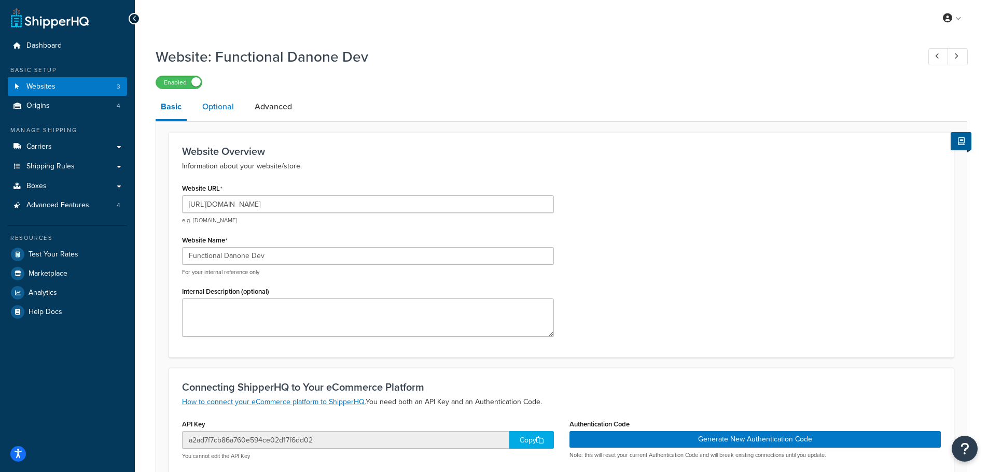
click at [220, 113] on link "Optional" at bounding box center [218, 106] width 42 height 25
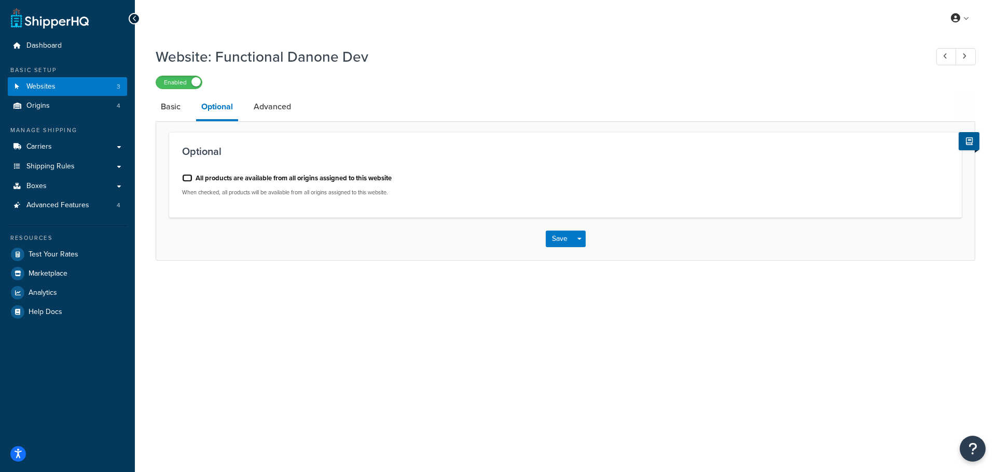
click at [188, 178] on input "All products are available from all origins assigned to this website" at bounding box center [187, 178] width 10 height 8
checkbox input "true"
click at [561, 240] on button "Save" at bounding box center [560, 239] width 28 height 17
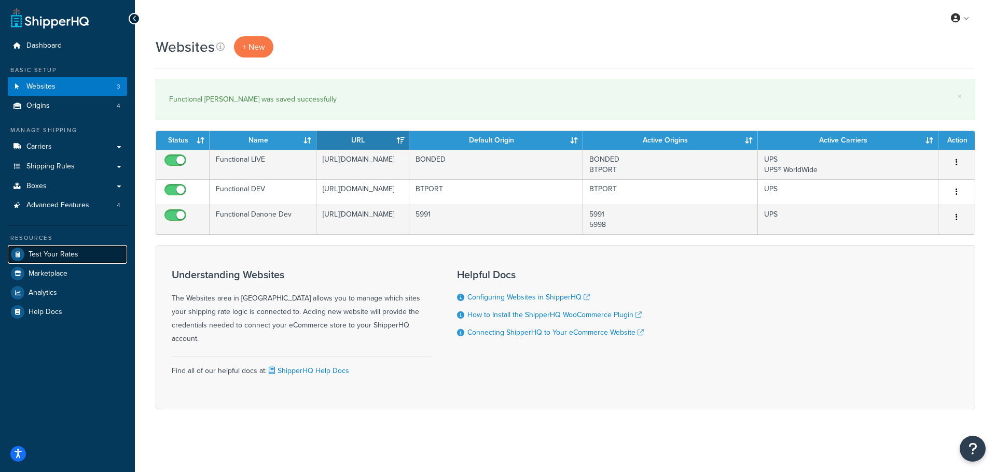
click at [76, 248] on link "Test Your Rates" at bounding box center [67, 254] width 119 height 19
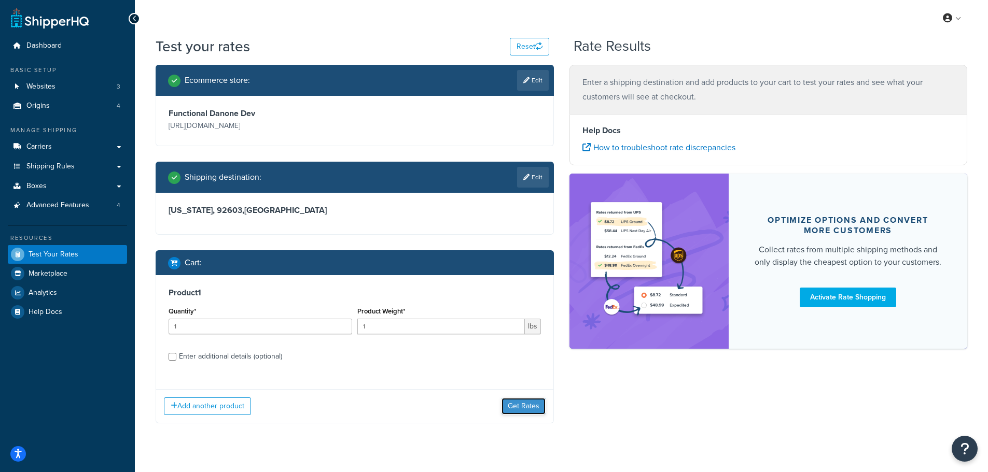
click at [526, 411] on button "Get Rates" at bounding box center [524, 406] width 44 height 17
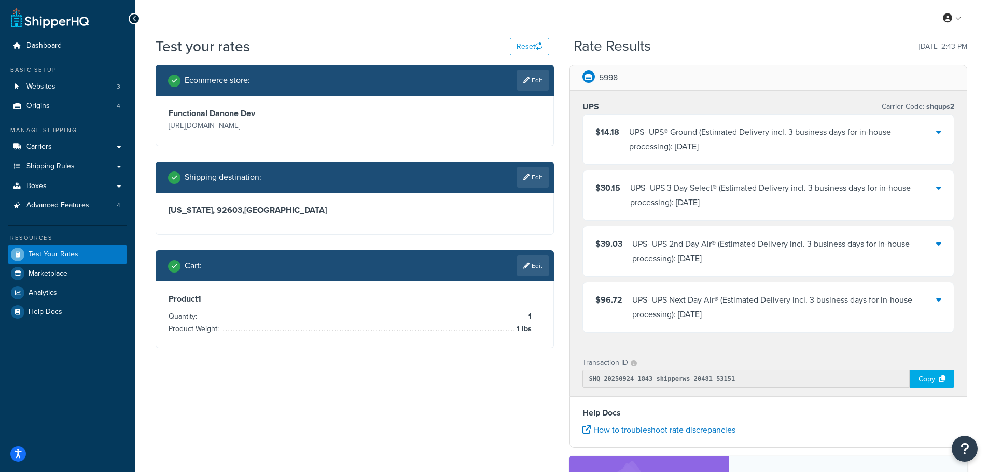
click at [533, 174] on link "Edit" at bounding box center [533, 177] width 32 height 21
select select "CA"
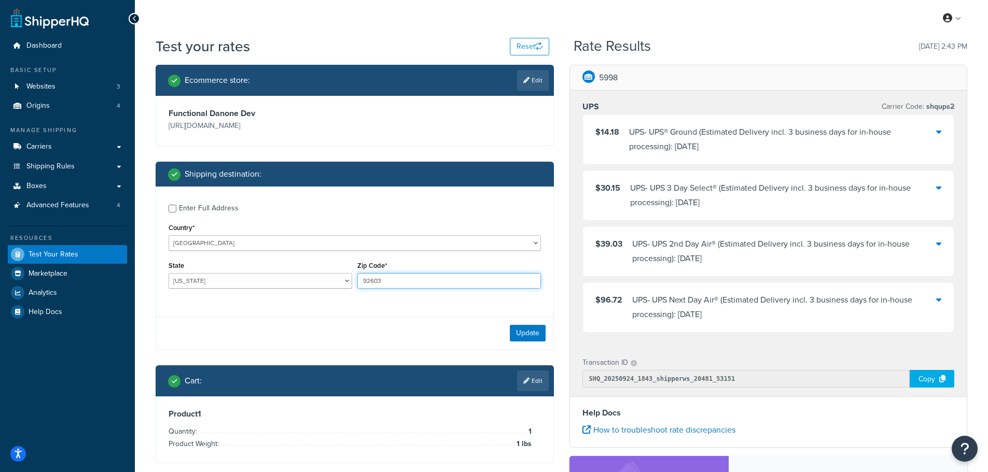
drag, startPoint x: 376, startPoint y: 282, endPoint x: 336, endPoint y: 280, distance: 40.0
click at [346, 282] on div "State Alabama Alaska American Samoa Arizona Arkansas Armed Forces Americas Arme…" at bounding box center [355, 278] width 378 height 38
type input "90210"
click at [522, 327] on button "Update" at bounding box center [528, 333] width 36 height 17
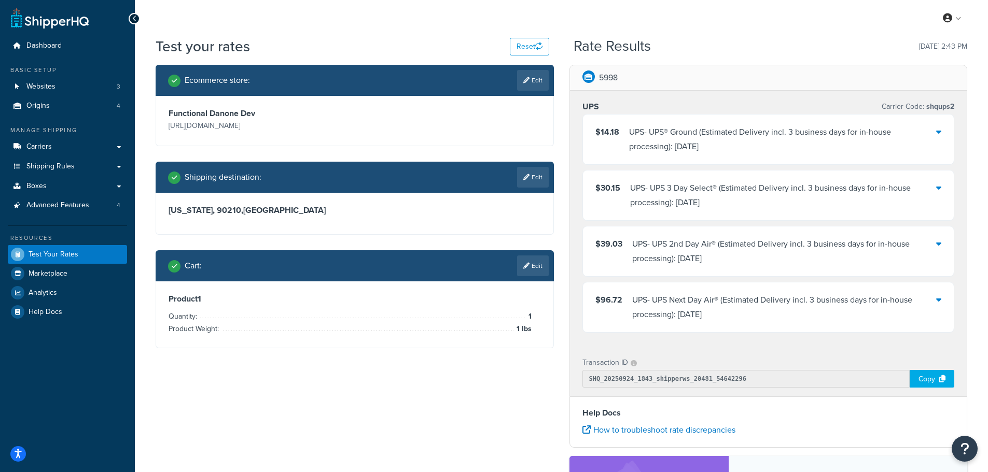
click at [550, 191] on div "Shipping destination : Edit" at bounding box center [355, 177] width 398 height 31
click at [541, 179] on link "Edit" at bounding box center [533, 177] width 32 height 21
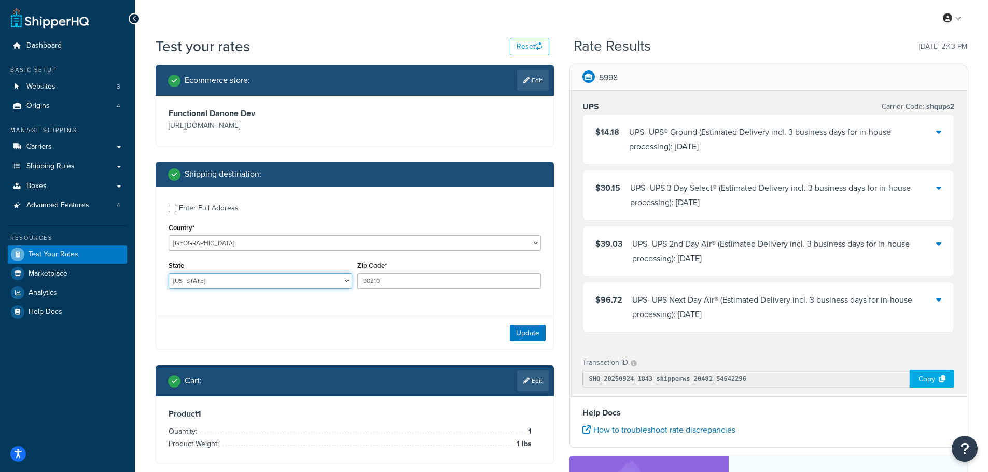
click at [214, 284] on select "Alabama Alaska American Samoa Arizona Arkansas Armed Forces Americas Armed Forc…" at bounding box center [261, 281] width 184 height 16
select select "OH"
click at [169, 273] on select "Alabama Alaska American Samoa Arizona Arkansas Armed Forces Americas Armed Forc…" at bounding box center [261, 281] width 184 height 16
drag, startPoint x: 395, startPoint y: 275, endPoint x: 301, endPoint y: 282, distance: 94.2
click at [305, 282] on div "State Alabama Alaska American Samoa Arizona Arkansas Armed Forces Americas Arme…" at bounding box center [355, 278] width 378 height 38
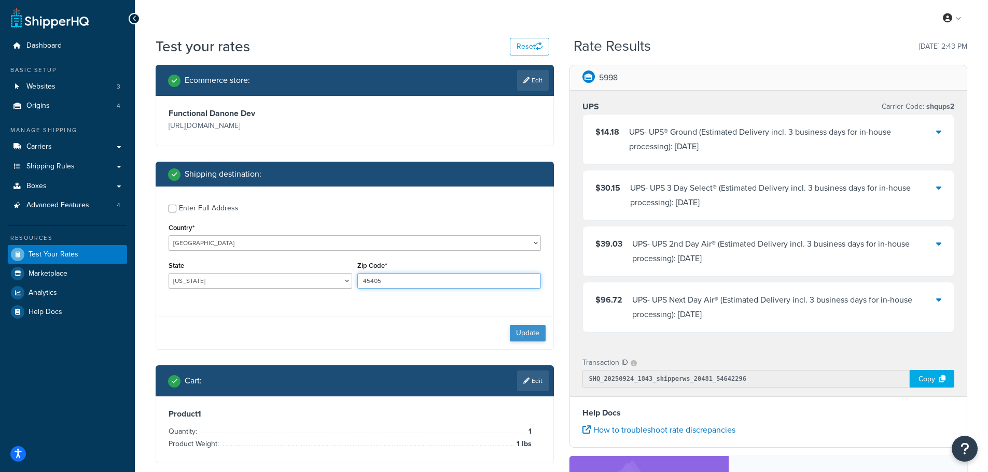
type input "45405"
click at [529, 327] on button "Update" at bounding box center [528, 333] width 36 height 17
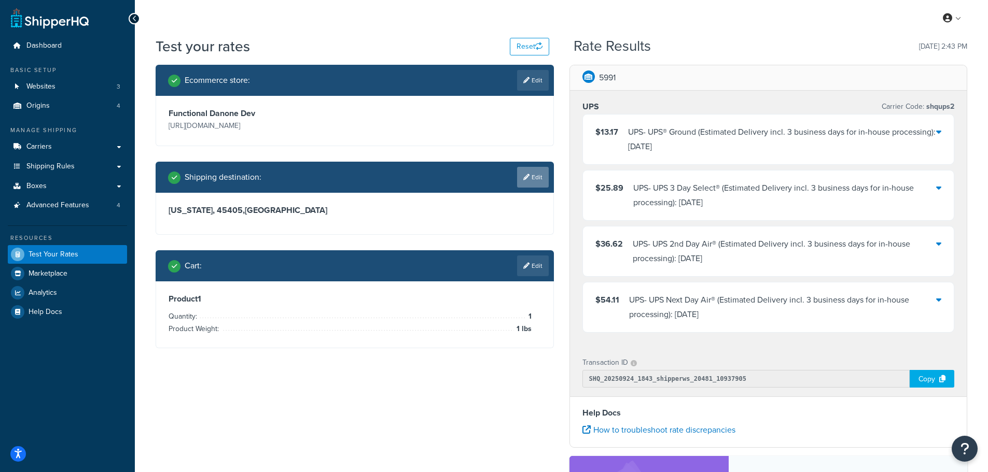
click at [530, 178] on link "Edit" at bounding box center [533, 177] width 32 height 21
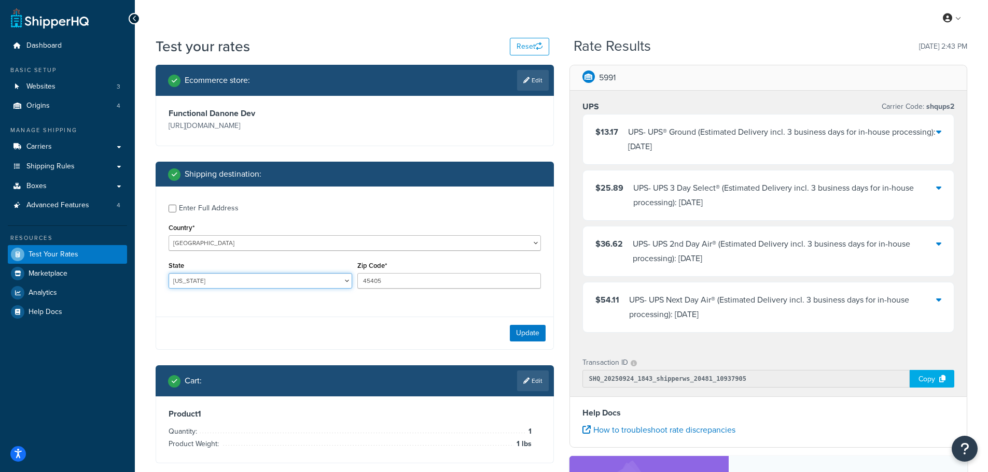
click at [298, 280] on select "Alabama Alaska American Samoa Arizona Arkansas Armed Forces Americas Armed Forc…" at bounding box center [261, 281] width 184 height 16
select select "FL"
click at [169, 273] on select "Alabama Alaska American Samoa Arizona Arkansas Armed Forces Americas Armed Forc…" at bounding box center [261, 281] width 184 height 16
drag, startPoint x: 399, startPoint y: 282, endPoint x: 335, endPoint y: 282, distance: 63.8
click at [335, 282] on div "State Alabama Alaska American Samoa Arizona Arkansas Armed Forces Americas Arme…" at bounding box center [355, 278] width 378 height 38
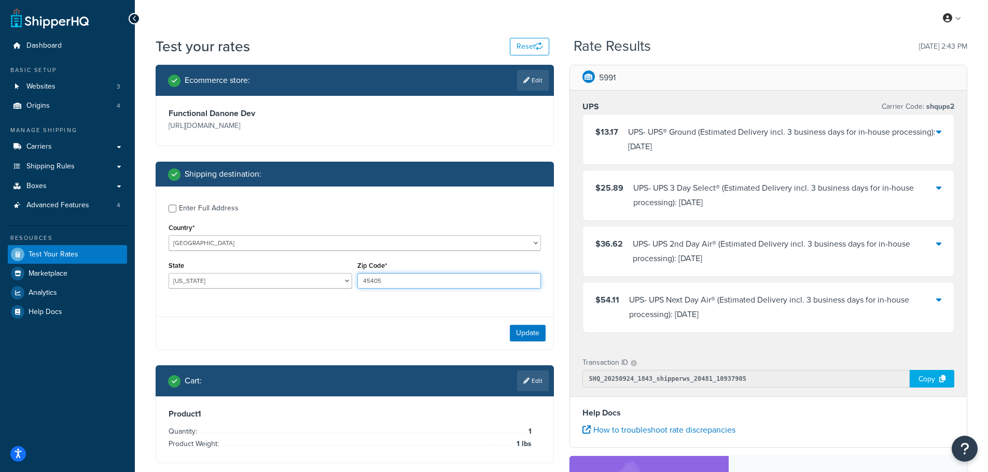
paste input "33186"
type input "33186"
click at [520, 332] on button "Update" at bounding box center [528, 333] width 36 height 17
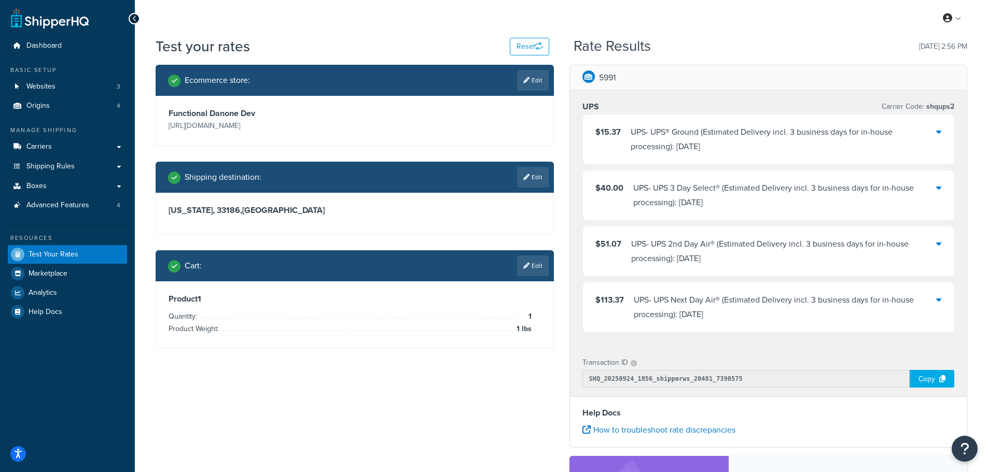
drag, startPoint x: 519, startPoint y: 176, endPoint x: 537, endPoint y: 176, distance: 18.7
click at [524, 176] on link "Edit" at bounding box center [533, 177] width 32 height 21
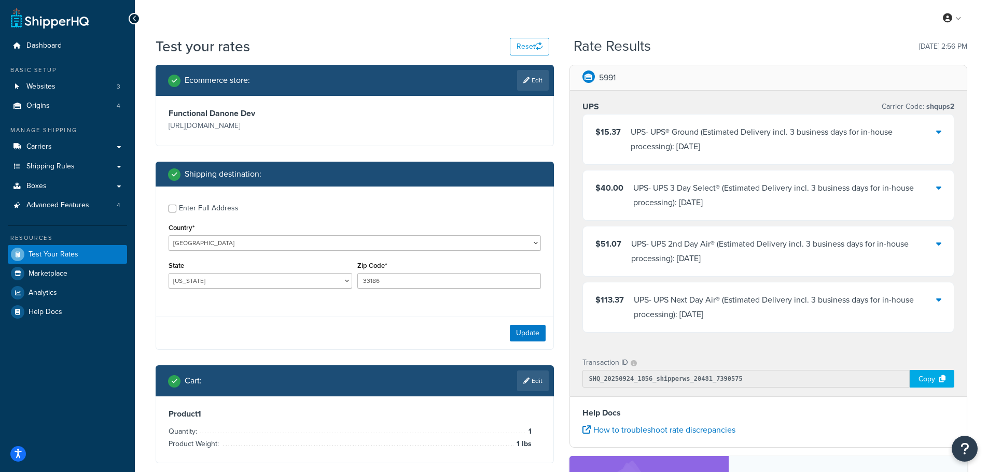
click at [253, 272] on div "State Alabama Alaska American Samoa Arizona Arkansas Armed Forces Americas Arme…" at bounding box center [261, 274] width 184 height 30
click at [246, 273] on select "Alabama Alaska American Samoa Arizona Arkansas Armed Forces Americas Armed Forc…" at bounding box center [261, 281] width 184 height 16
select select "CA"
click at [169, 273] on select "Alabama Alaska American Samoa Arizona Arkansas Armed Forces Americas Armed Forc…" at bounding box center [261, 281] width 184 height 16
click at [390, 275] on input "33186" at bounding box center [449, 281] width 184 height 16
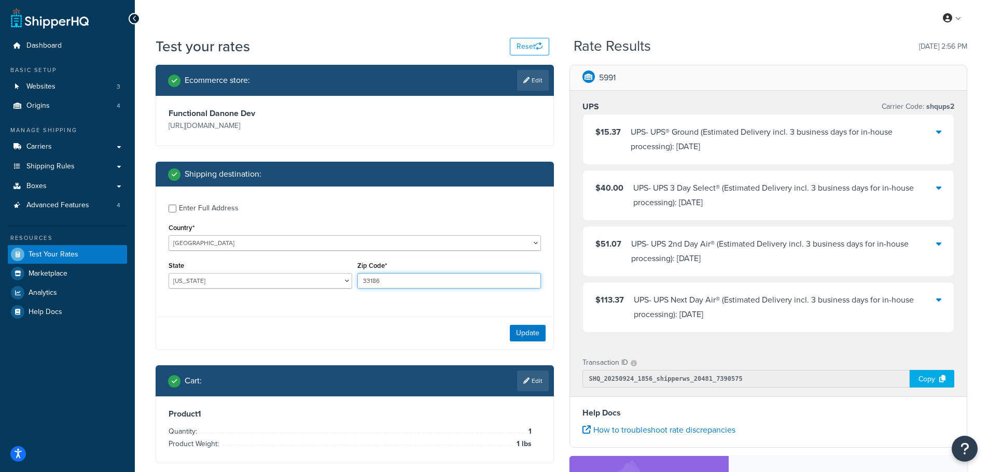
drag, startPoint x: 396, startPoint y: 280, endPoint x: 354, endPoint y: 286, distance: 42.9
click at [353, 285] on div "State Alabama Alaska American Samoa Arizona Arkansas Armed Forces Americas Arme…" at bounding box center [355, 278] width 378 height 38
type input "92532"
click at [520, 324] on div "Update" at bounding box center [354, 333] width 397 height 33
click at [528, 330] on button "Update" at bounding box center [528, 333] width 36 height 17
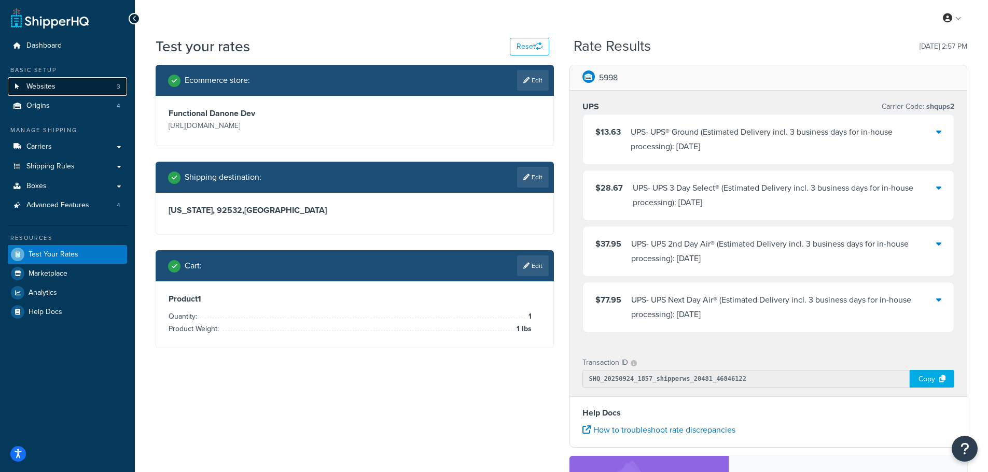
click at [69, 83] on link "Websites 3" at bounding box center [67, 86] width 119 height 19
click at [55, 104] on link "Origins 4" at bounding box center [67, 105] width 119 height 19
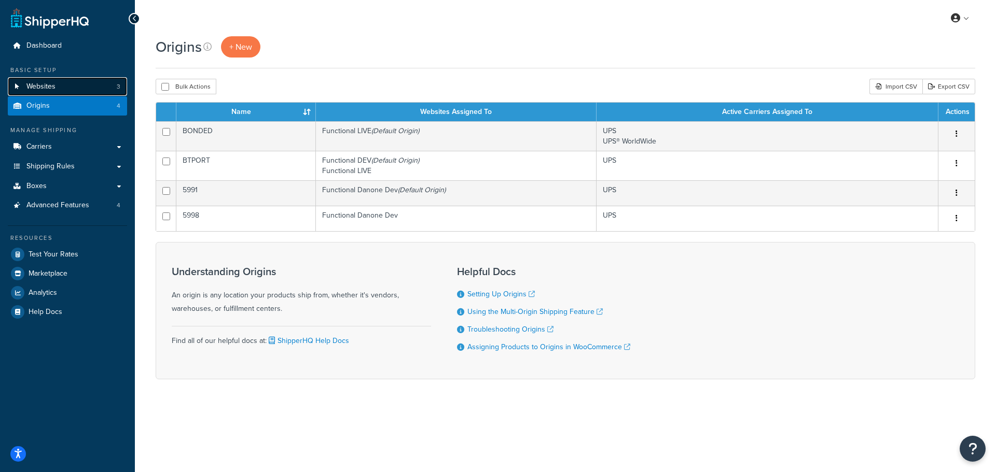
click at [82, 93] on link "Websites 3" at bounding box center [67, 86] width 119 height 19
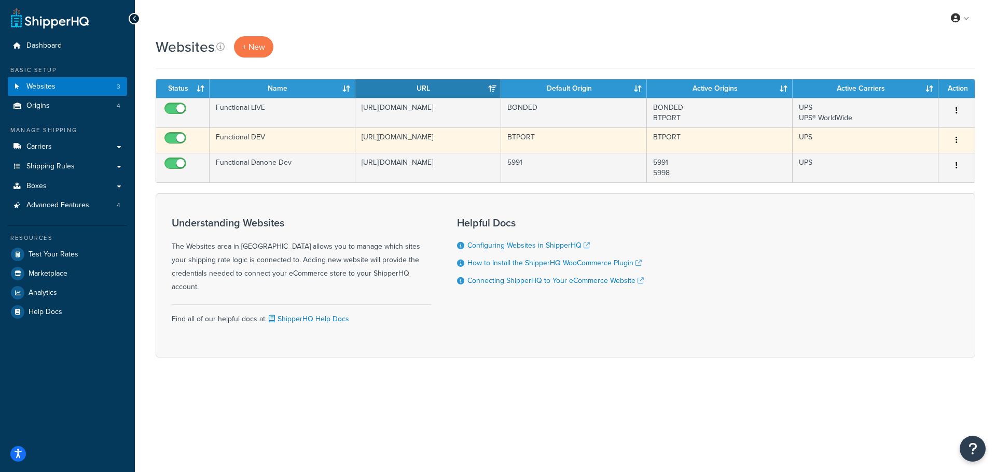
click at [285, 140] on td "Functional DEV" at bounding box center [283, 140] width 146 height 25
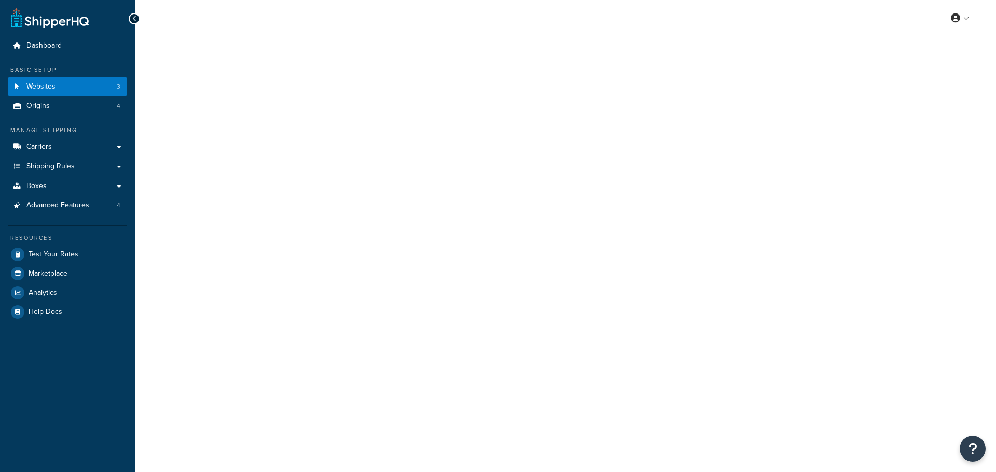
select select "95503"
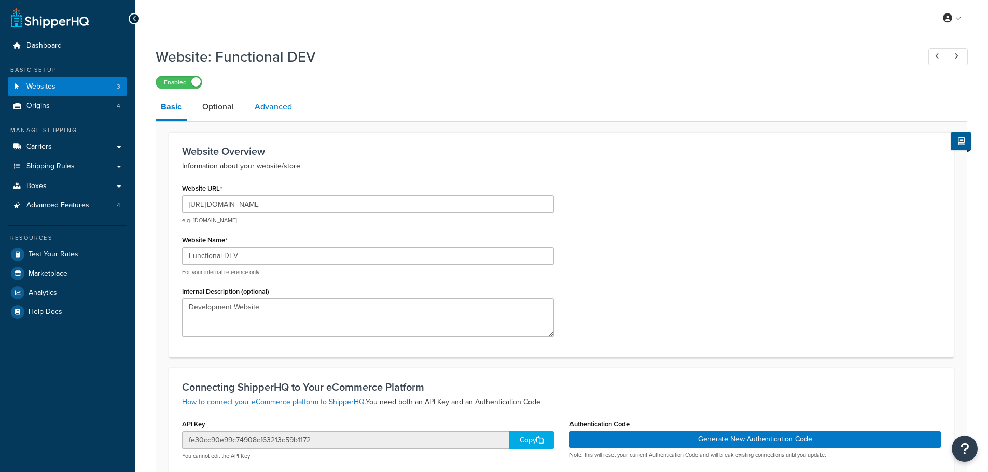
click at [283, 107] on link "Advanced" at bounding box center [273, 106] width 48 height 25
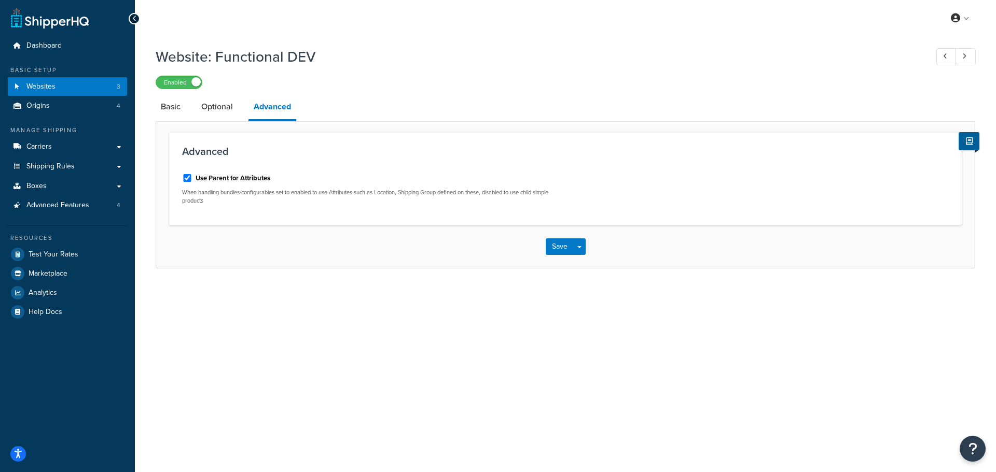
drag, startPoint x: 214, startPoint y: 112, endPoint x: 207, endPoint y: 125, distance: 14.4
click at [214, 112] on link "Optional" at bounding box center [217, 106] width 42 height 25
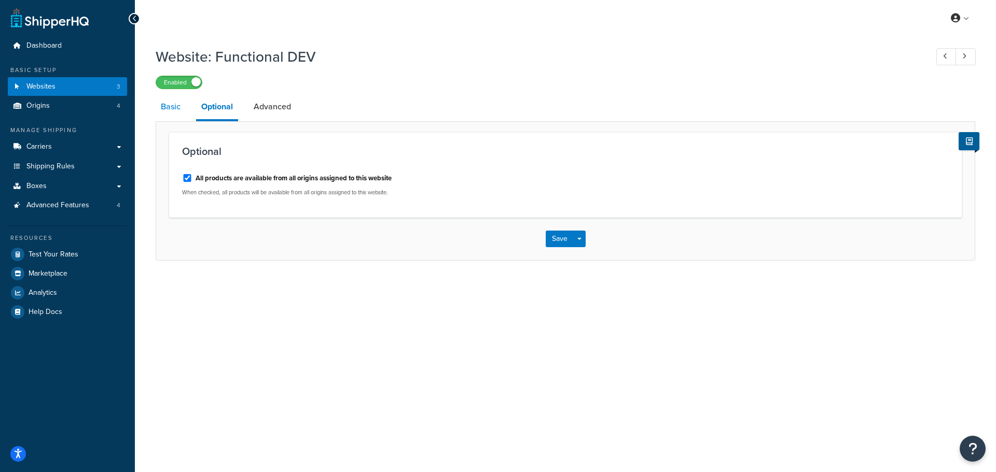
click at [174, 105] on link "Basic" at bounding box center [171, 106] width 30 height 25
select select "95503"
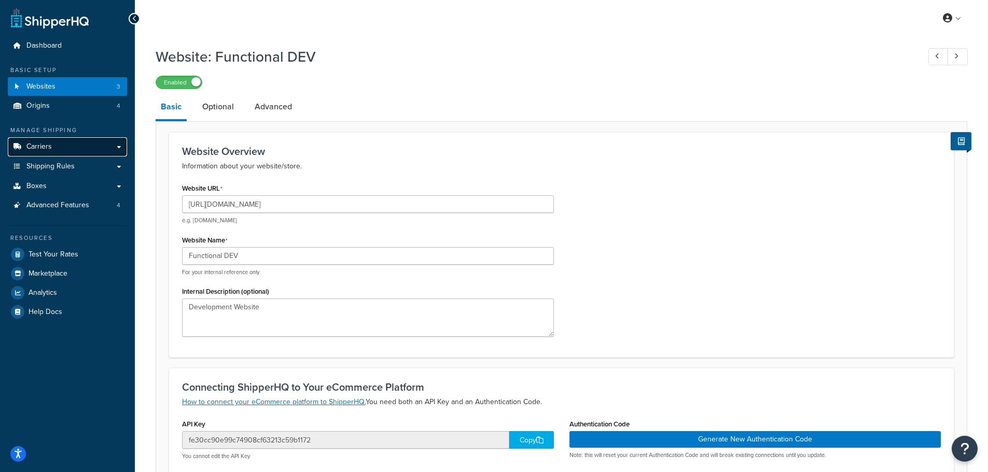
click at [69, 150] on link "Carriers" at bounding box center [67, 146] width 119 height 19
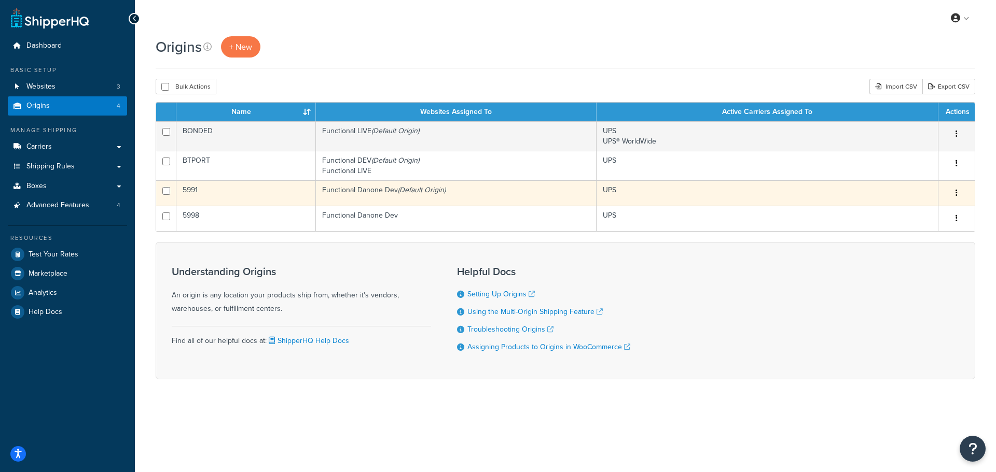
click at [262, 193] on td "5991" at bounding box center [246, 192] width 140 height 25
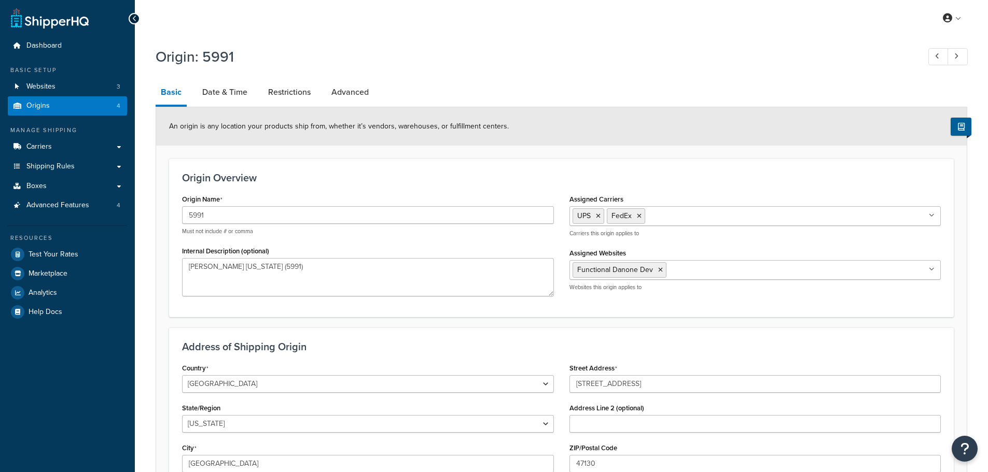
select select "14"
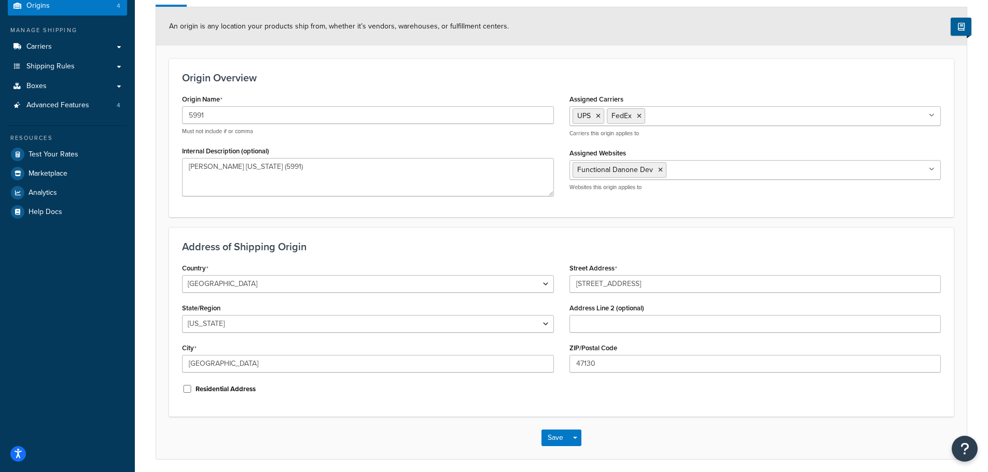
scroll to position [101, 0]
click at [78, 62] on link "Shipping Rules" at bounding box center [67, 66] width 119 height 19
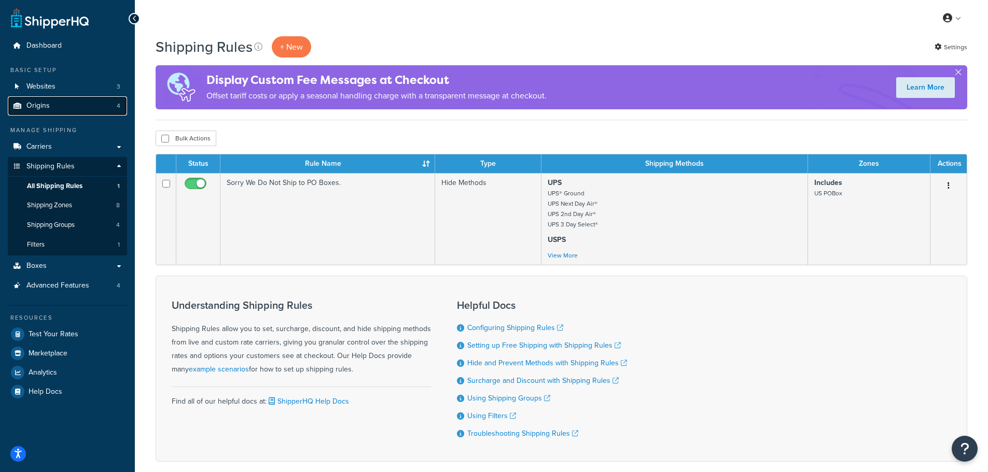
click at [94, 99] on link "Origins 4" at bounding box center [67, 105] width 119 height 19
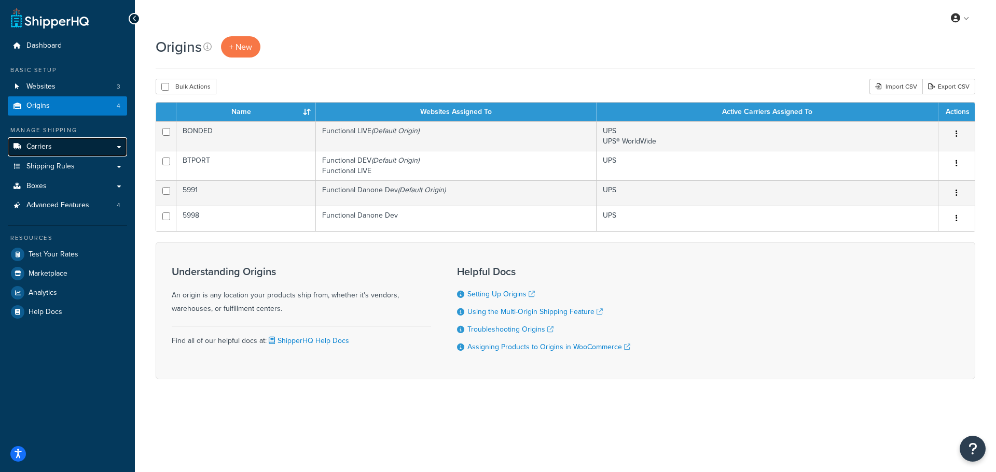
click at [84, 148] on link "Carriers" at bounding box center [67, 146] width 119 height 19
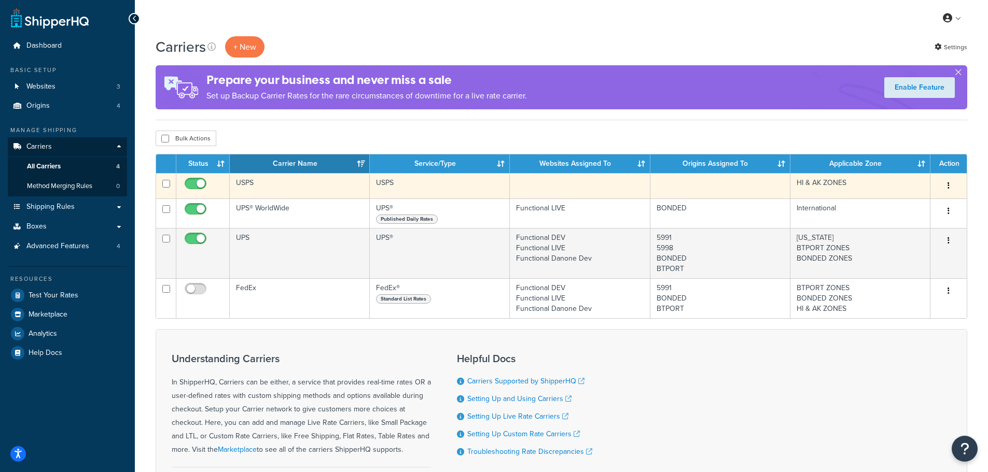
click at [200, 184] on input "checkbox" at bounding box center [197, 186] width 29 height 13
checkbox input "false"
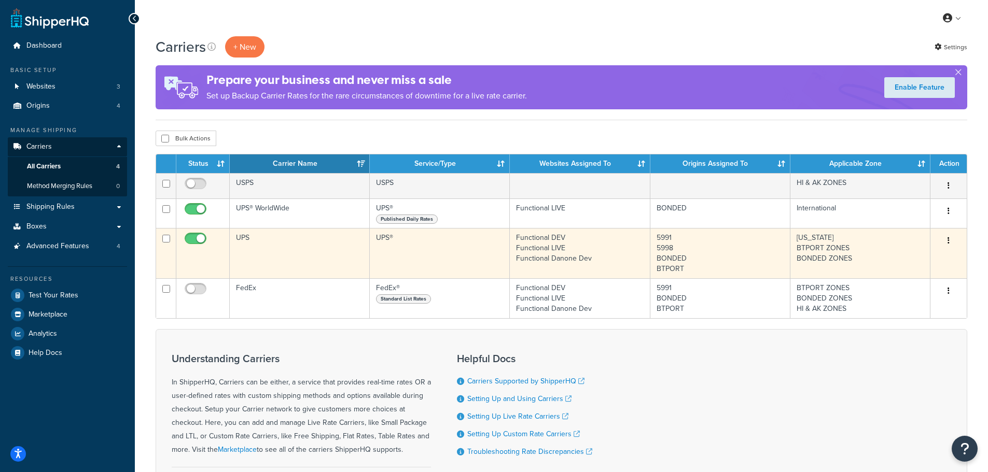
click at [364, 256] on td "UPS" at bounding box center [300, 253] width 140 height 50
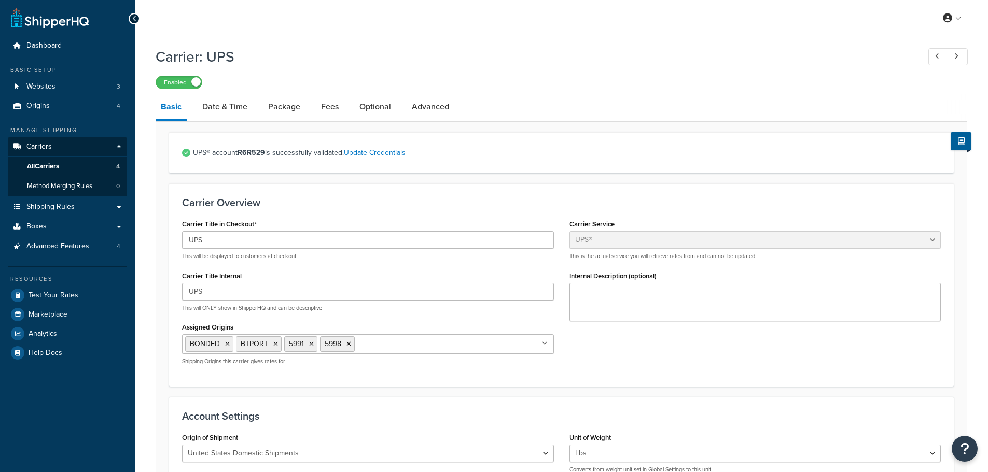
select select "ups"
select select "04"
